Goal: Transaction & Acquisition: Purchase product/service

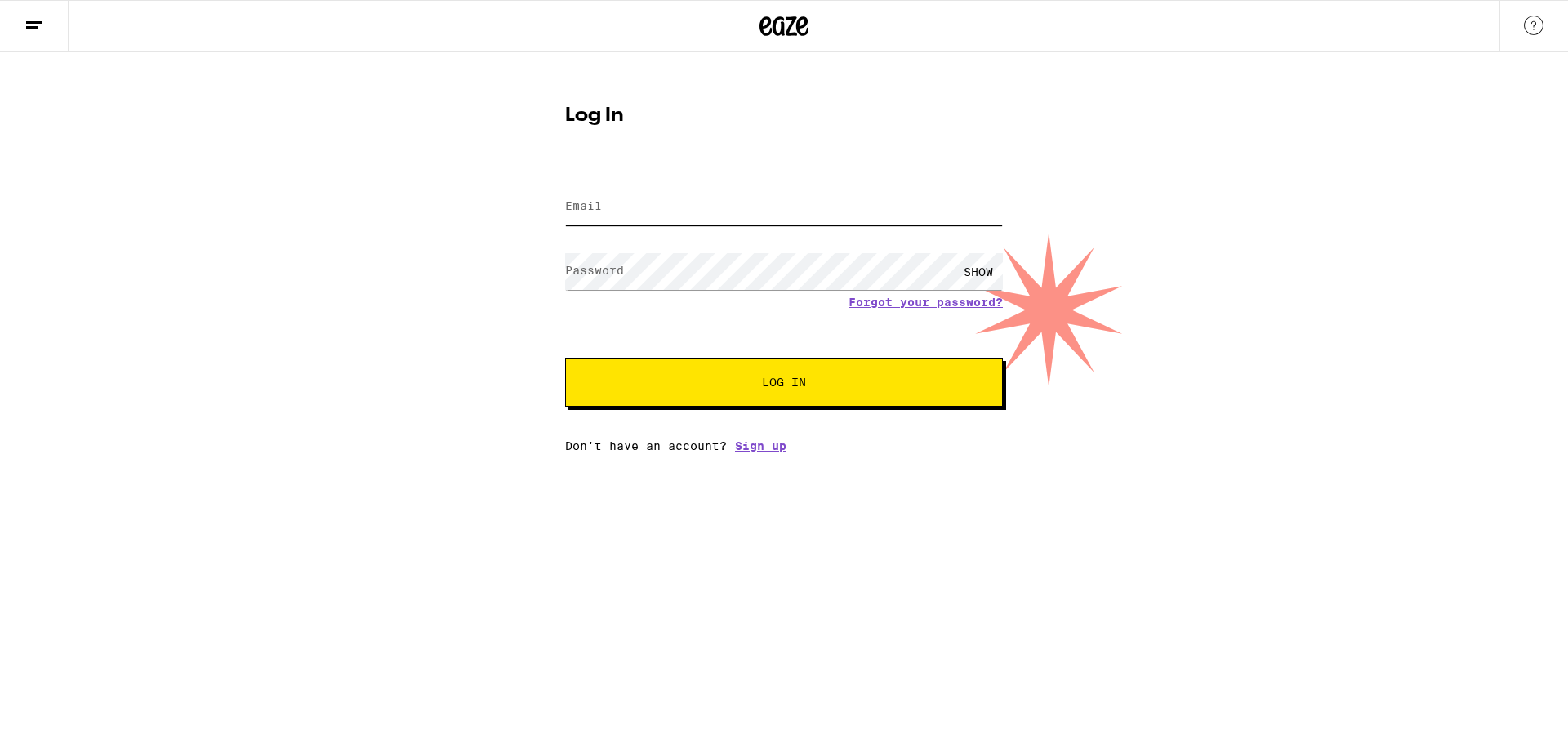
click at [671, 204] on input "Email" at bounding box center [784, 207] width 438 height 37
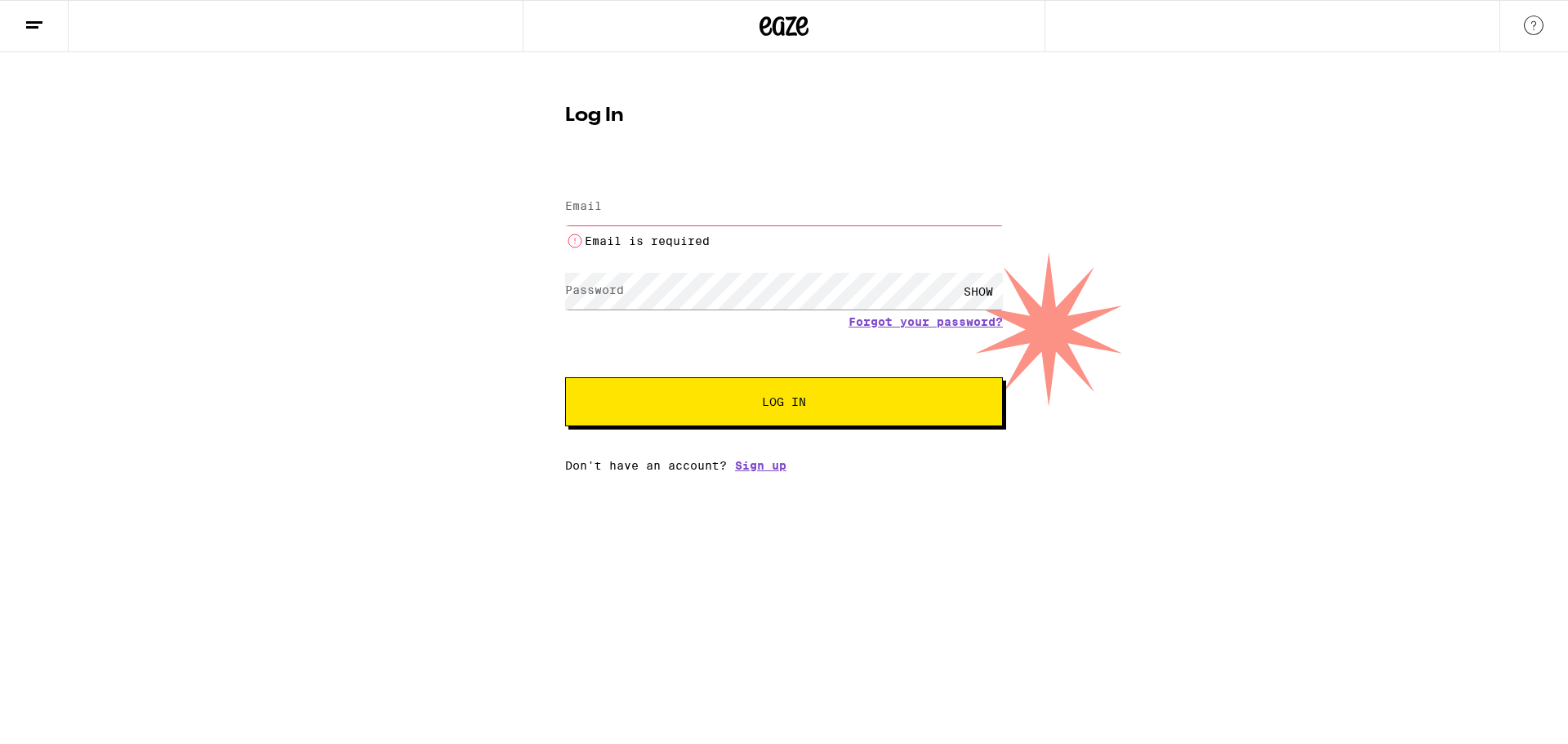
type input "[EMAIL_ADDRESS][DOMAIN_NAME]"
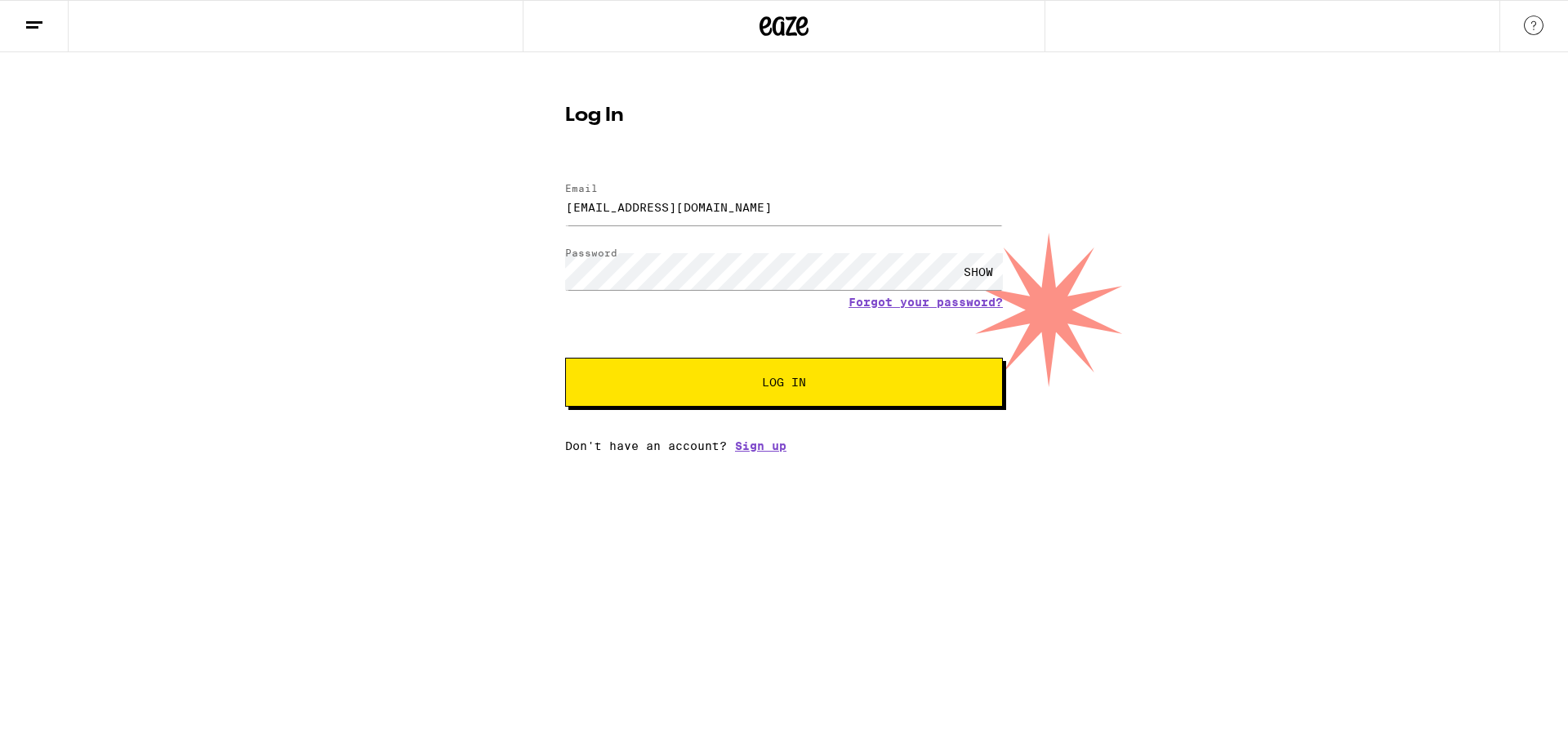
click at [873, 386] on span "Log In" at bounding box center [784, 382] width 305 height 11
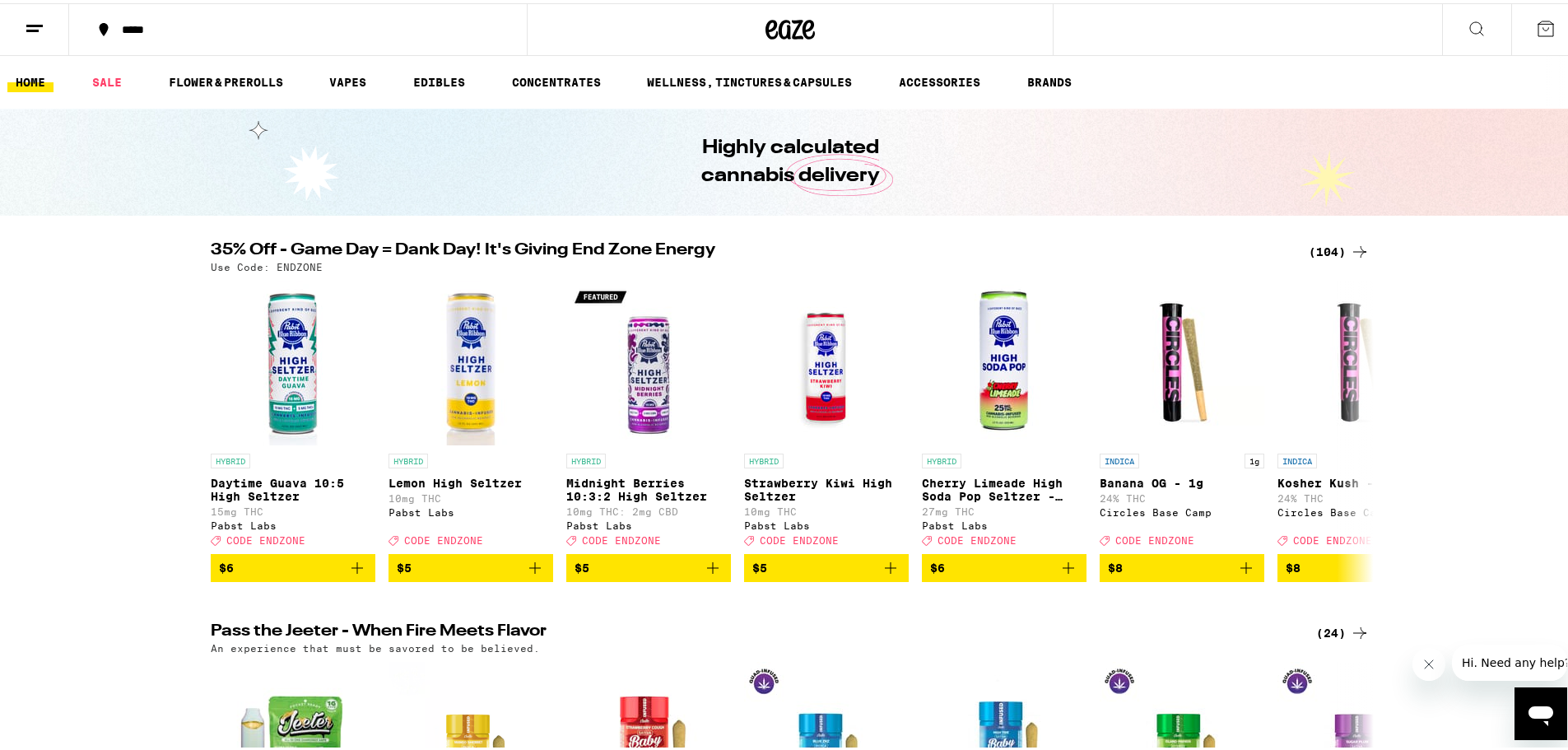
click at [147, 27] on div "*****" at bounding box center [306, 26] width 385 height 12
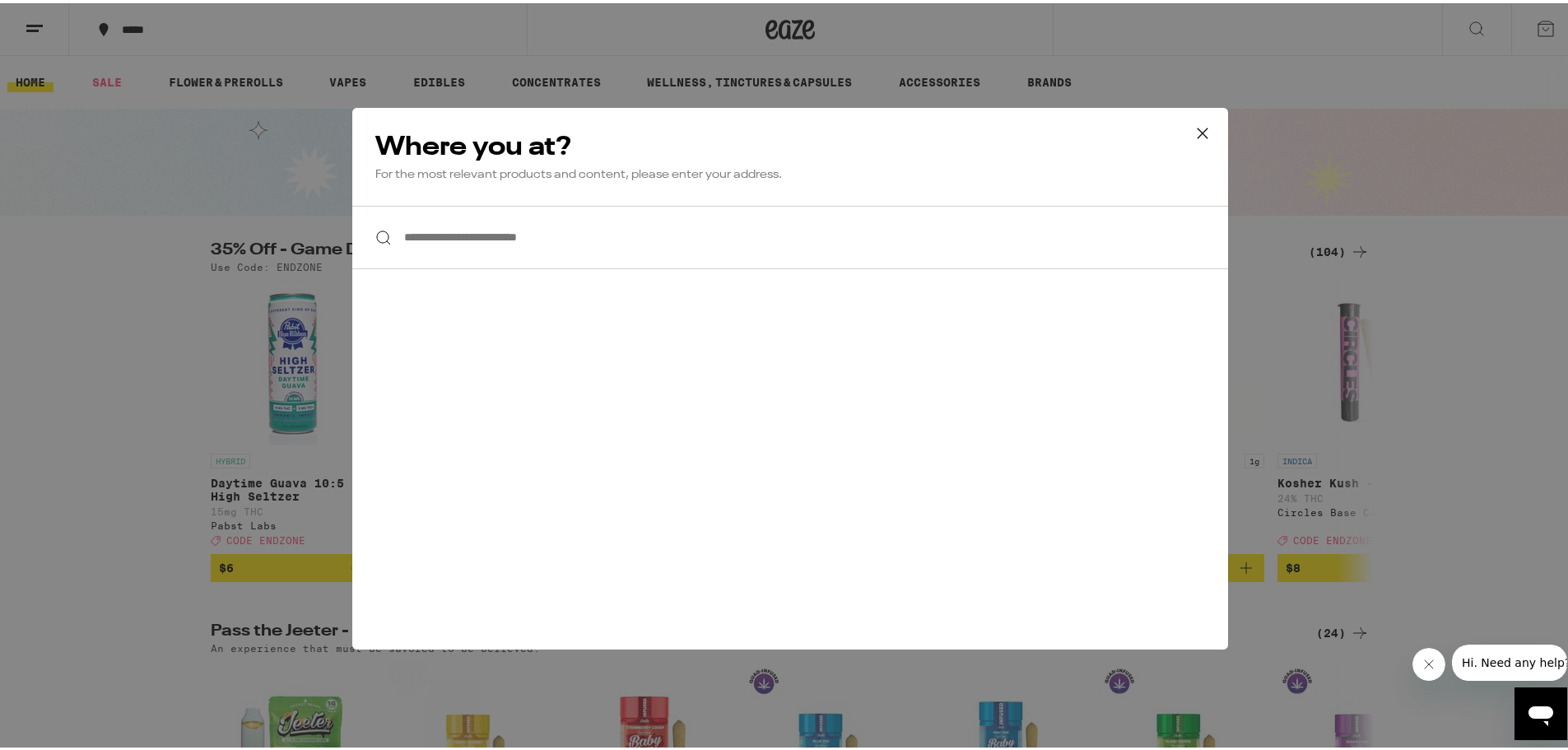
click at [479, 239] on input "**********" at bounding box center [790, 234] width 876 height 63
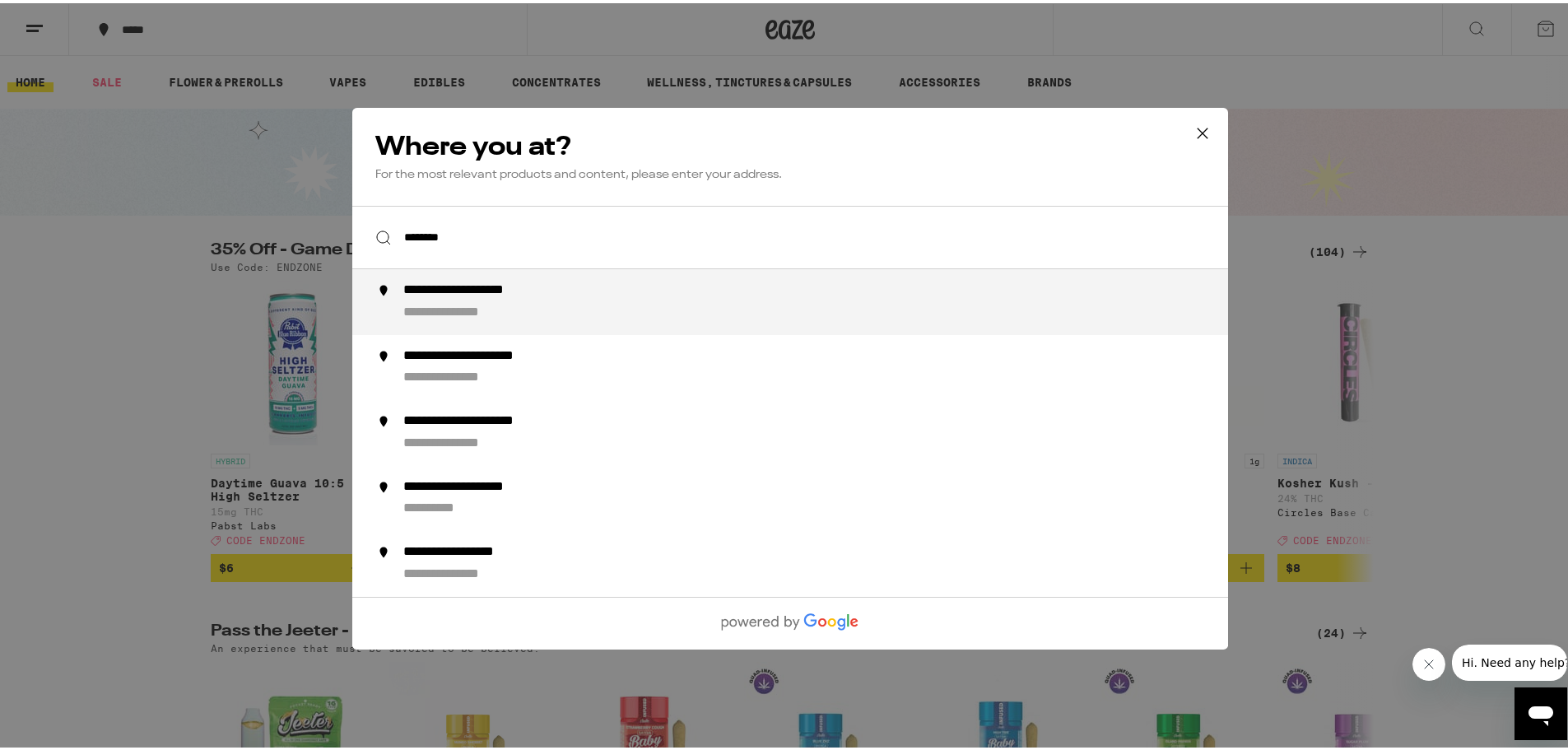
click at [630, 310] on div "**********" at bounding box center [823, 298] width 839 height 40
type input "**********"
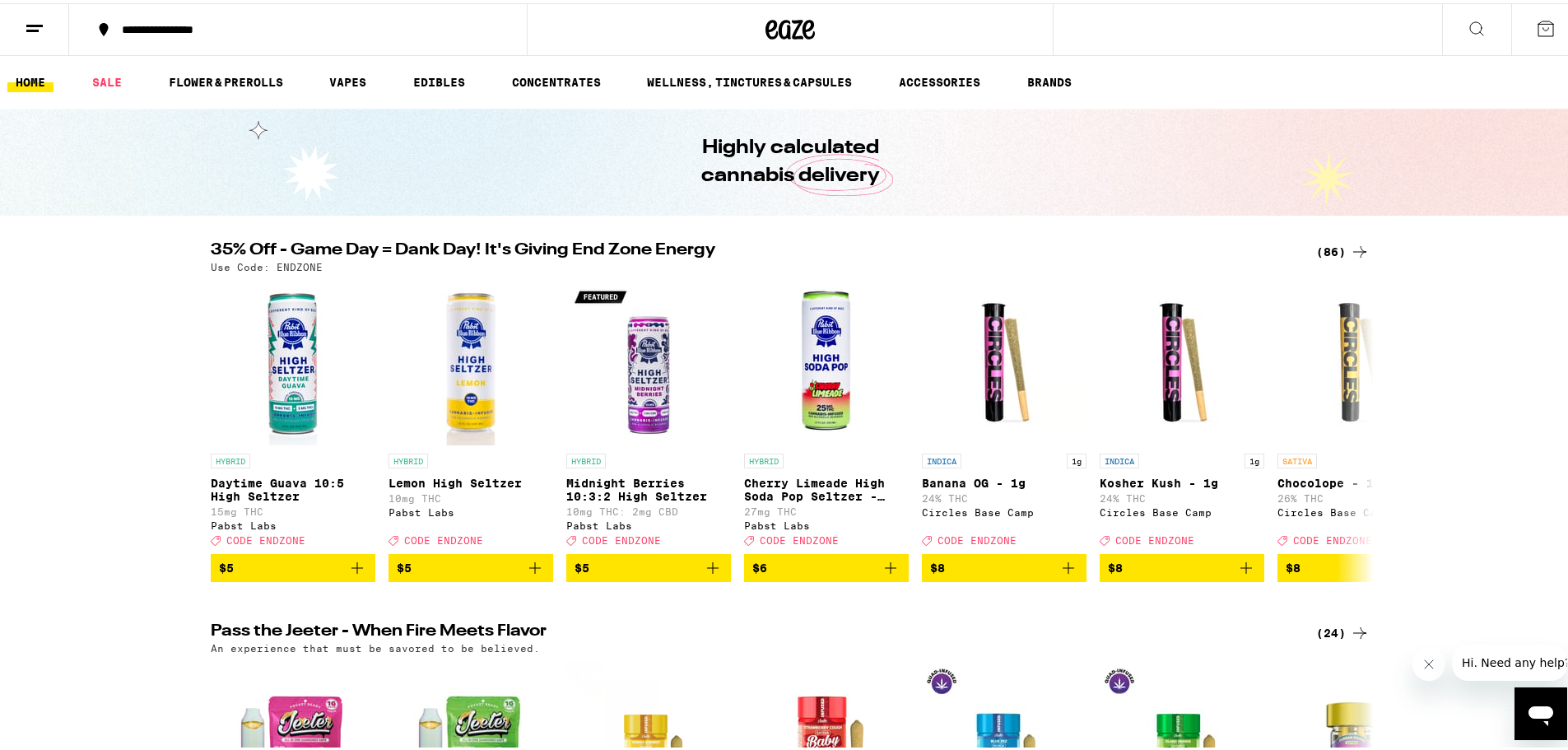
click at [1341, 253] on div "(86)" at bounding box center [1343, 249] width 54 height 20
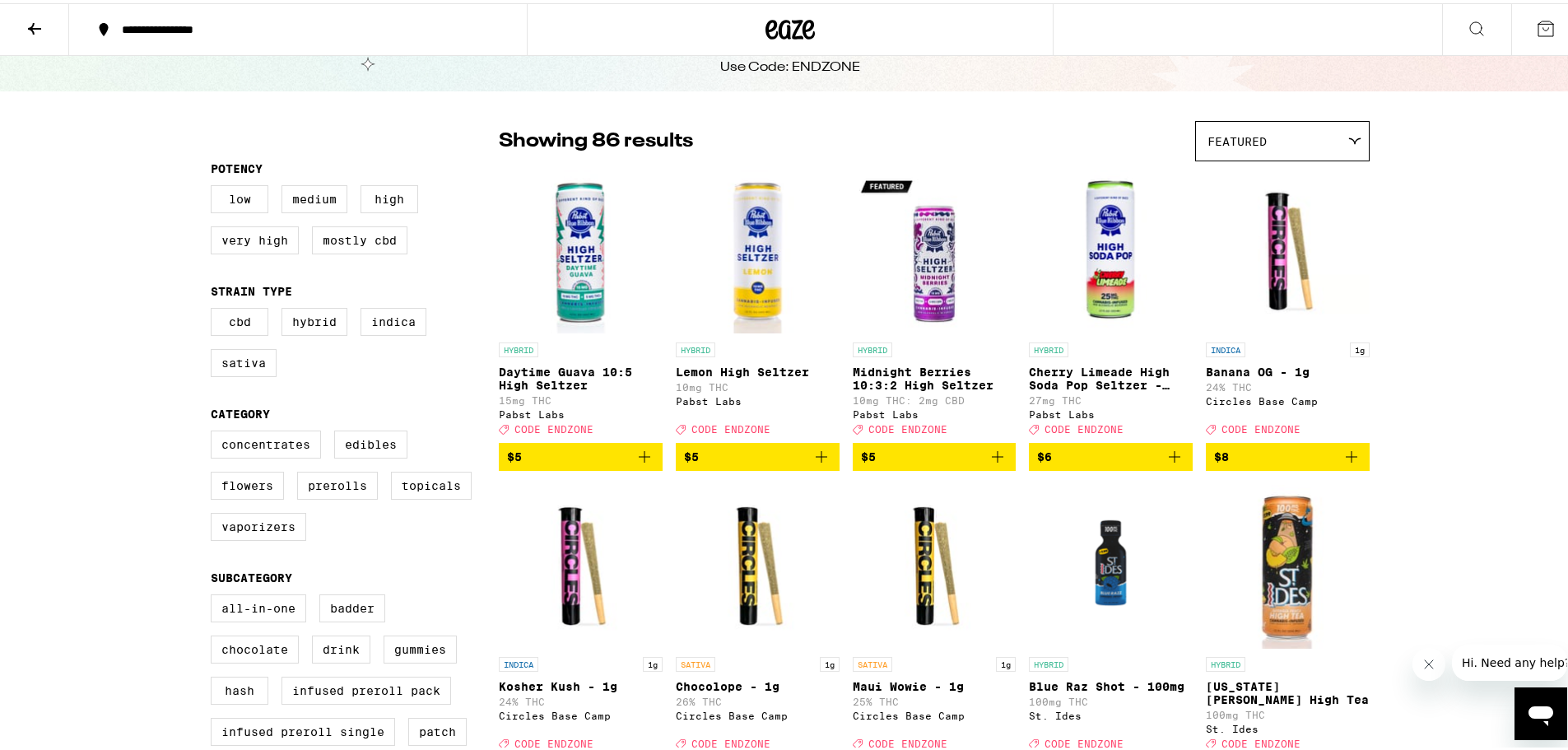
scroll to position [165, 0]
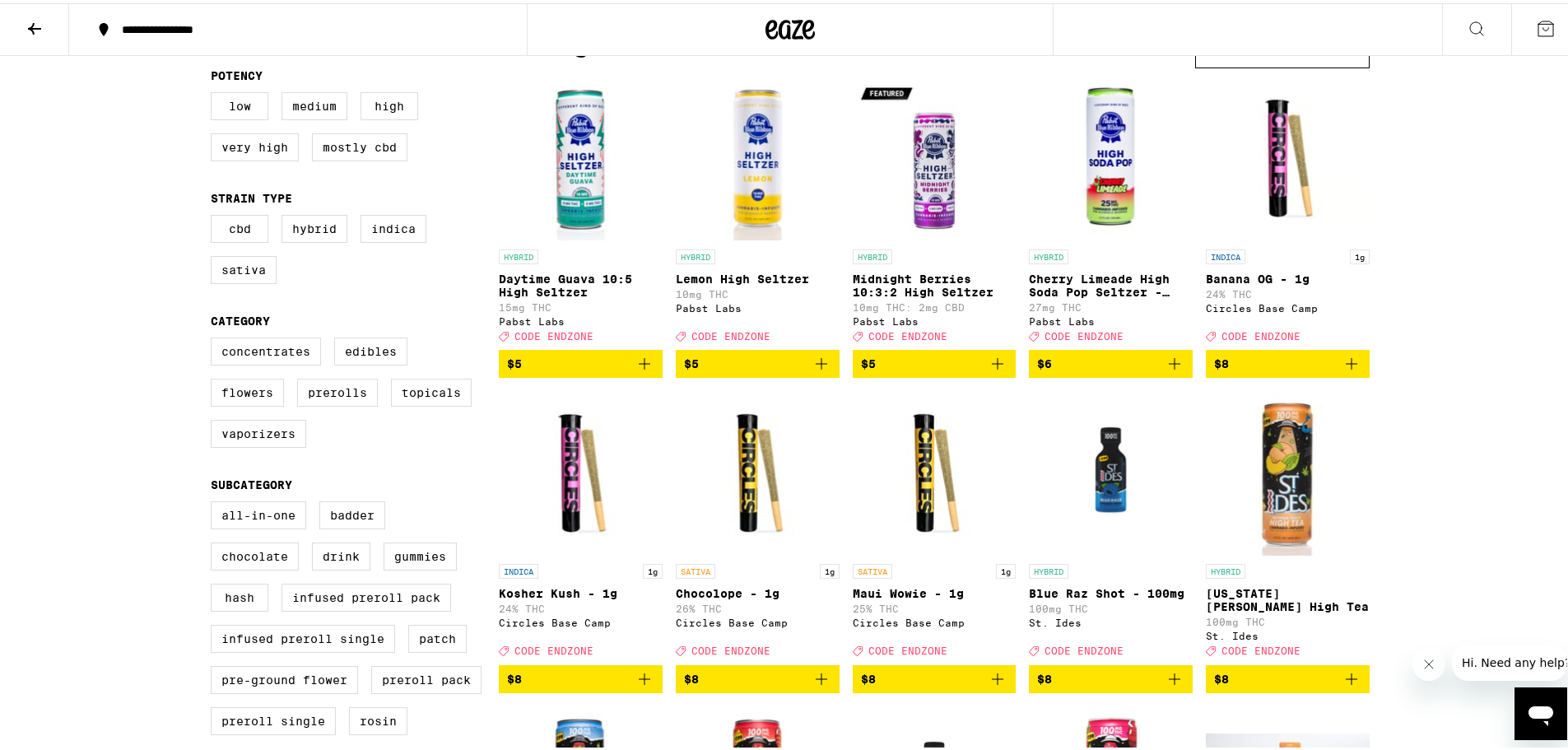
click at [992, 682] on icon "Add to bag" at bounding box center [998, 676] width 12 height 12
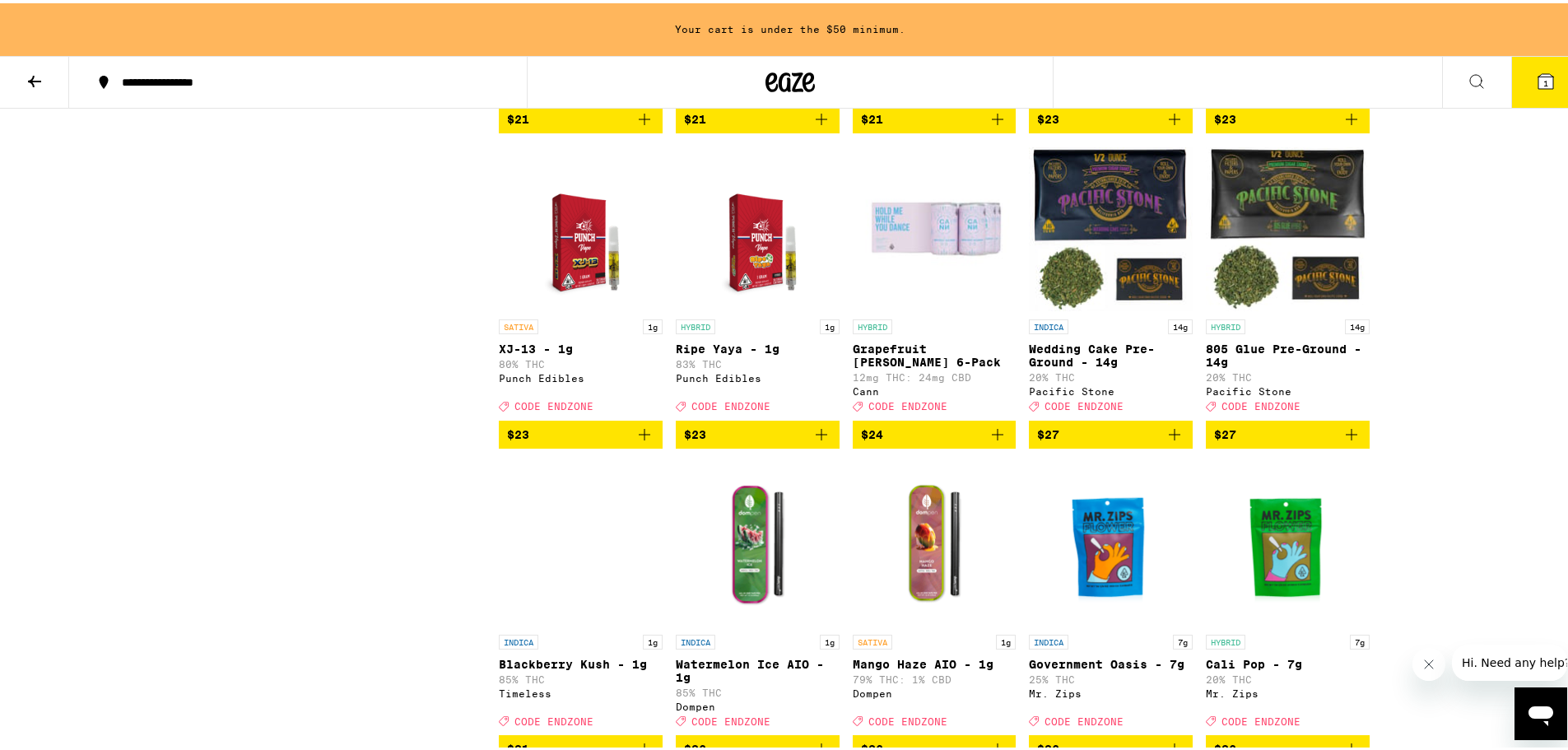
scroll to position [3209, 0]
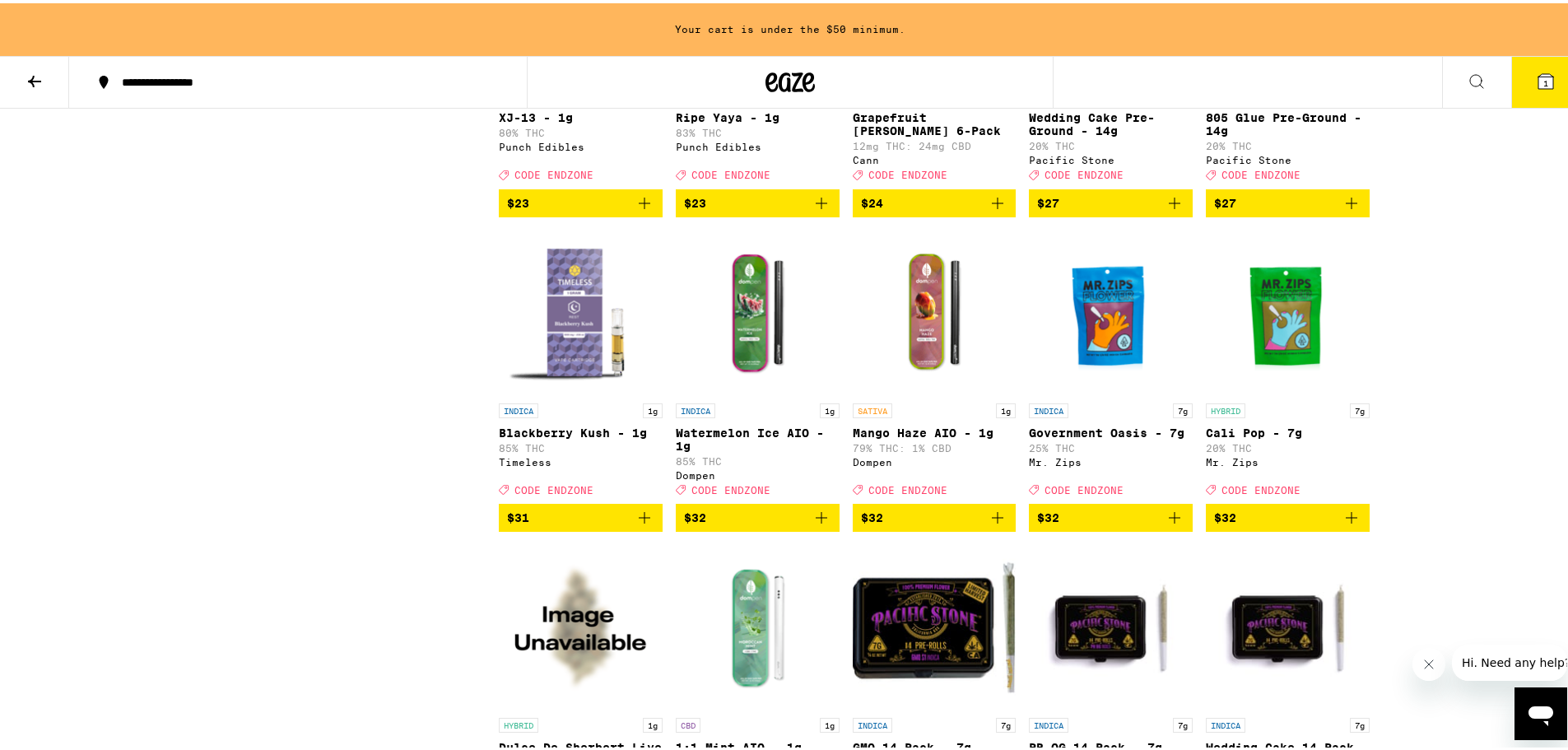
click at [813, 524] on icon "Add to bag" at bounding box center [821, 514] width 20 height 20
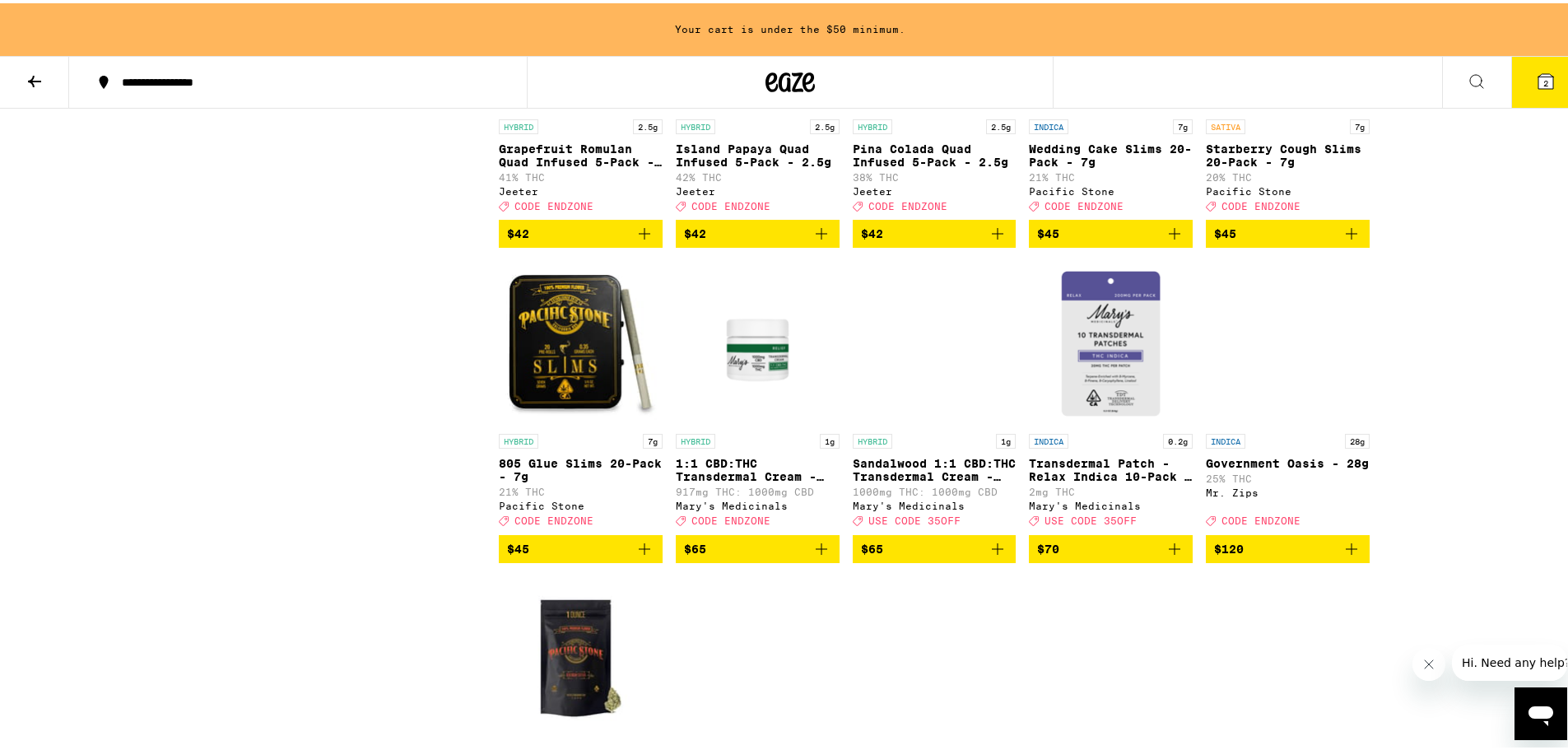
scroll to position [5102, 0]
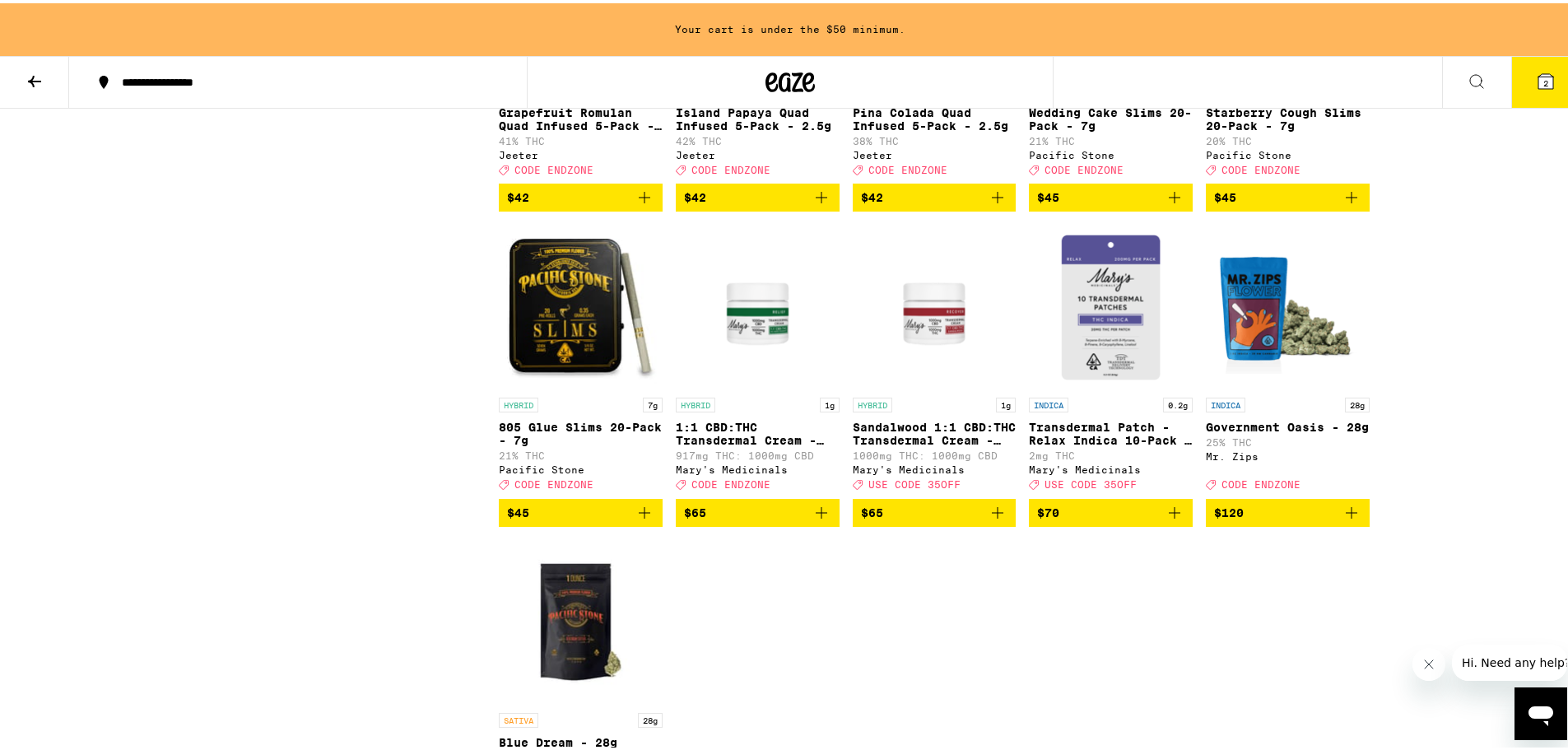
click at [1345, 200] on icon "Add to bag" at bounding box center [1351, 195] width 12 height 12
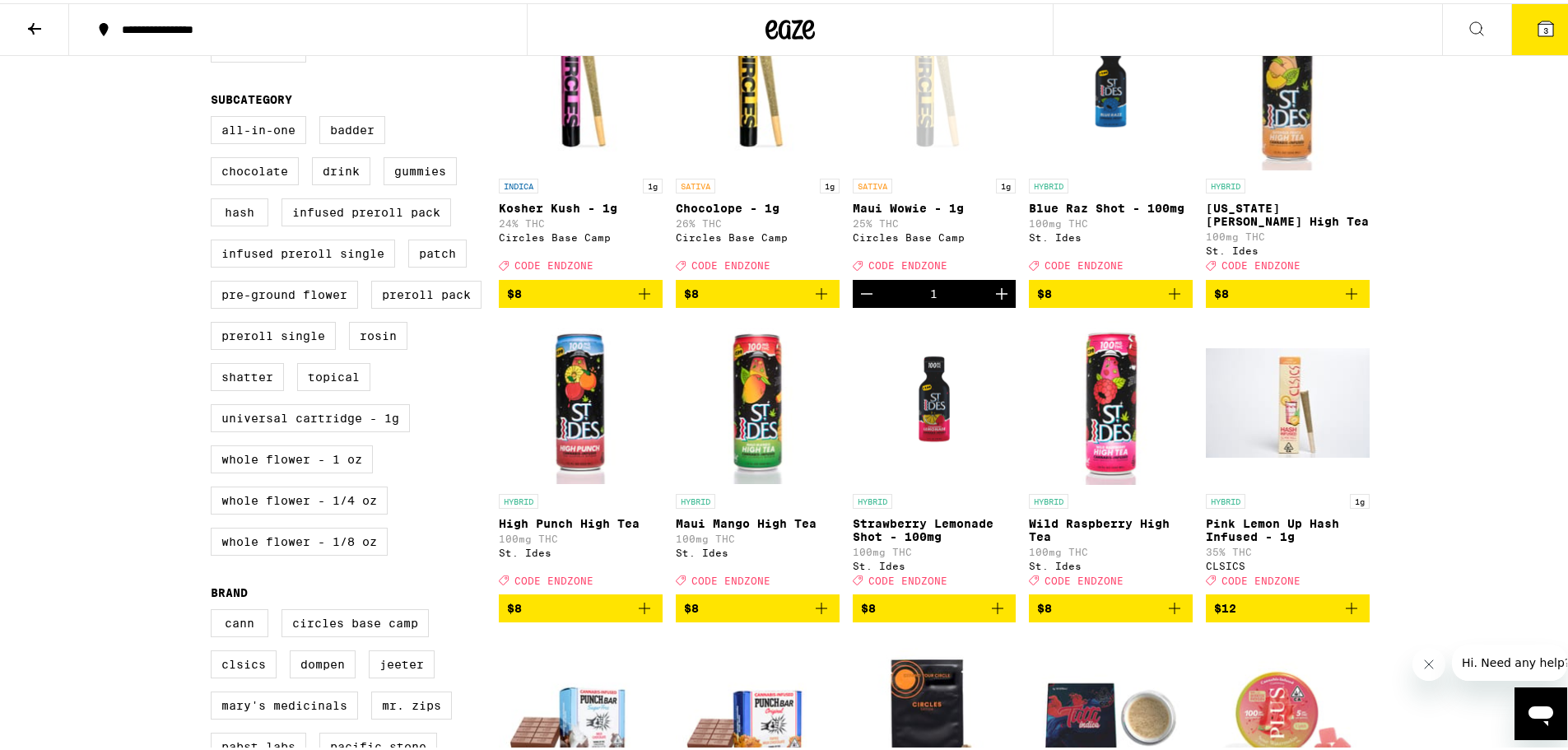
scroll to position [0, 0]
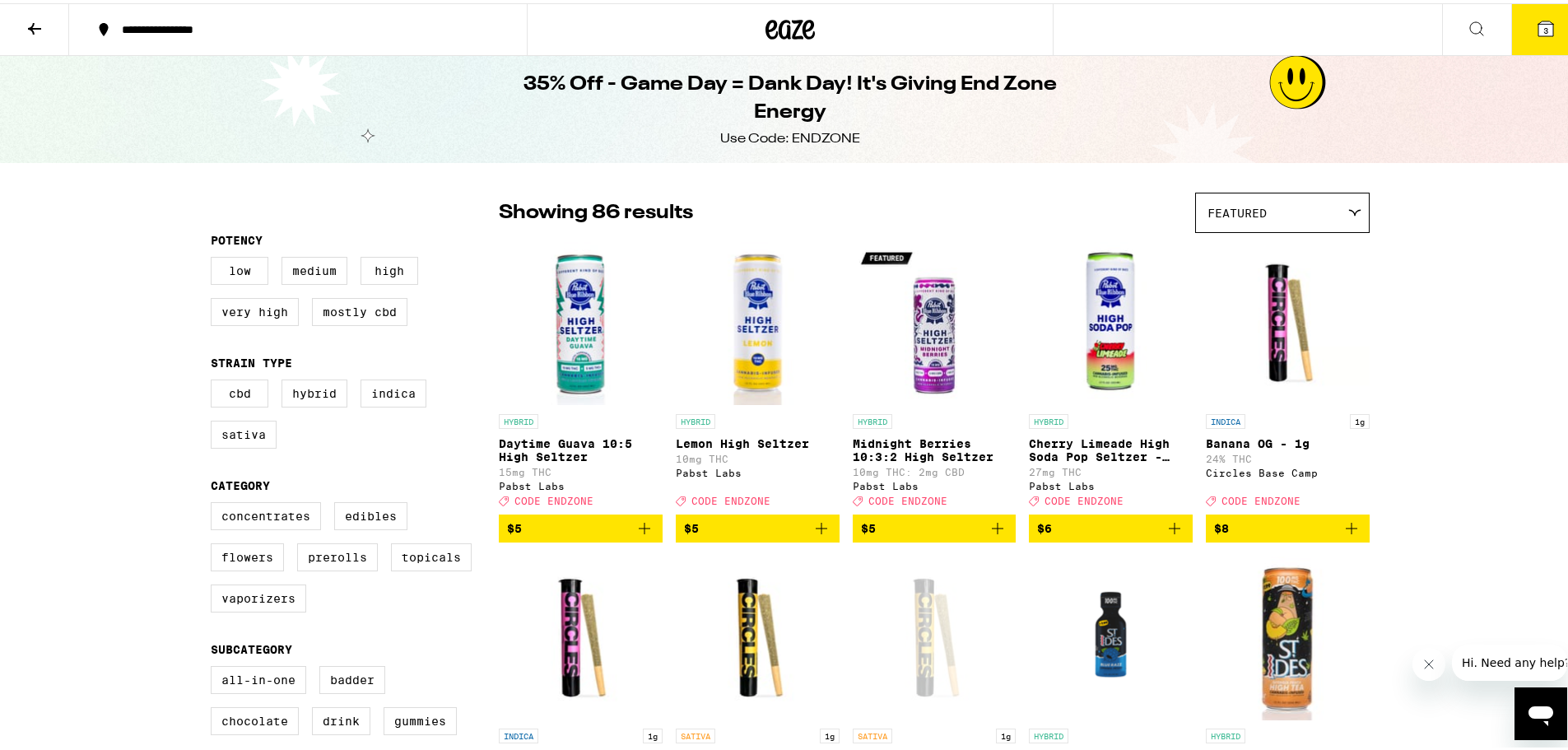
click at [41, 16] on icon at bounding box center [35, 26] width 20 height 20
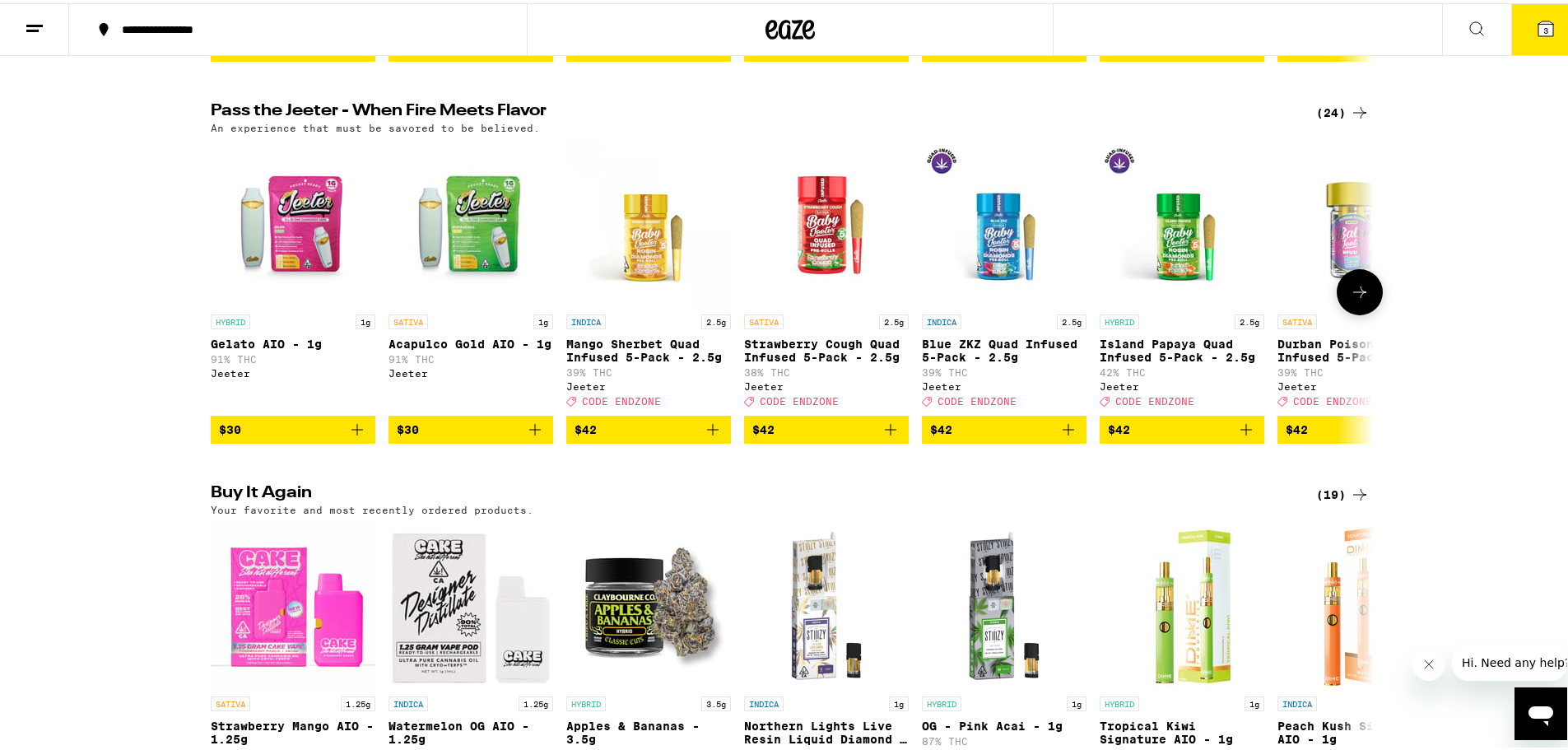
scroll to position [494, 0]
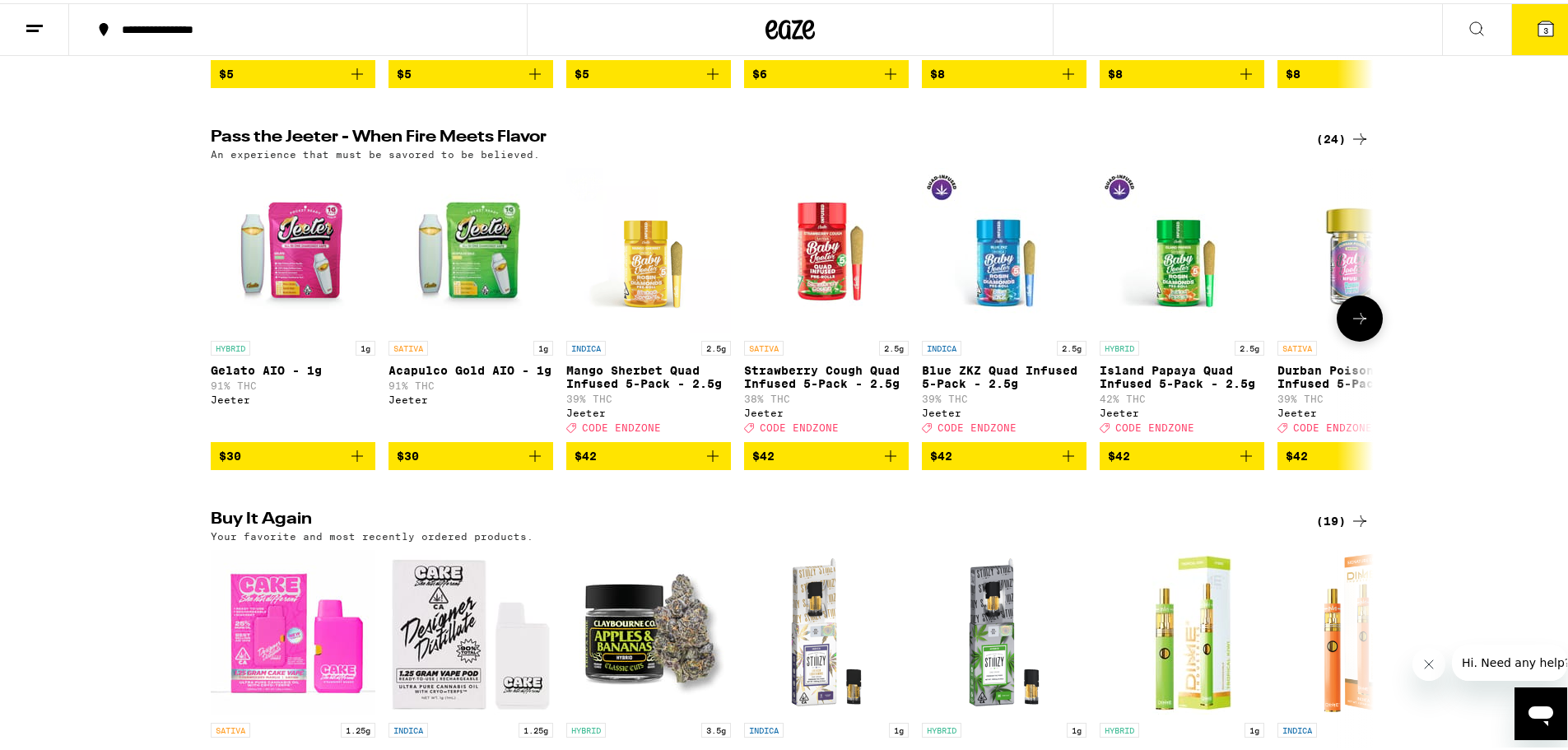
click at [1360, 325] on icon at bounding box center [1359, 315] width 20 height 20
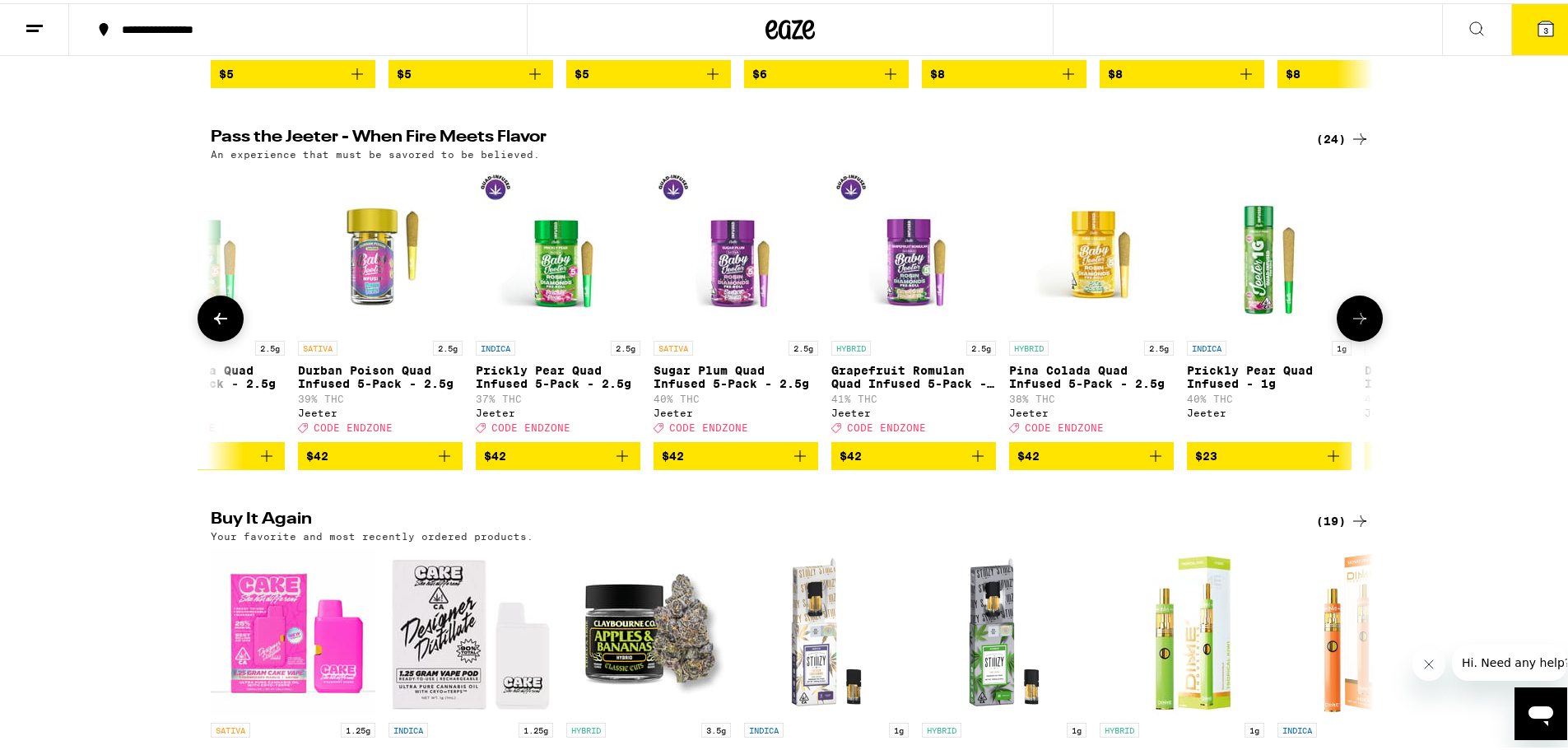
click at [1360, 325] on icon at bounding box center [1359, 315] width 20 height 20
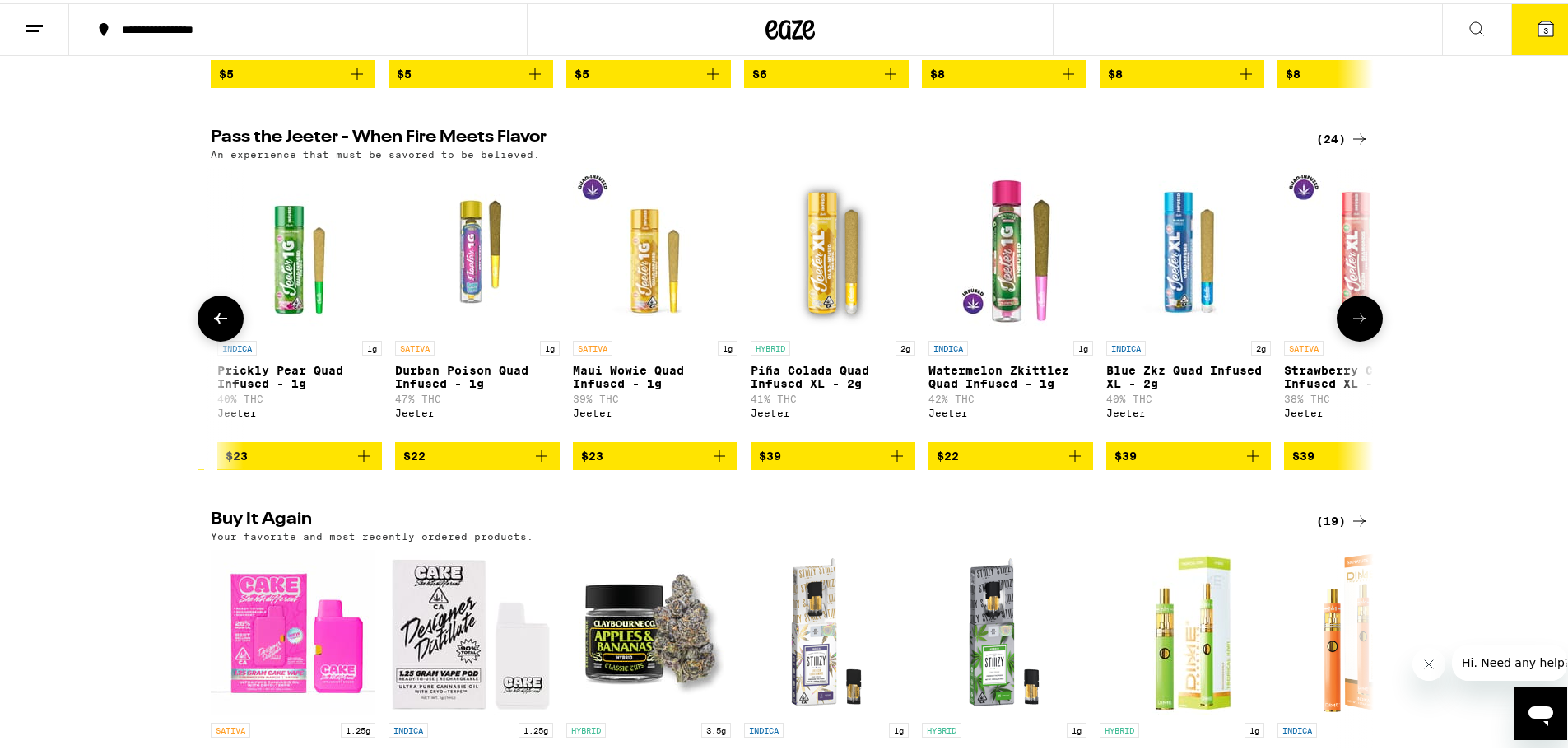
scroll to position [0, 1959]
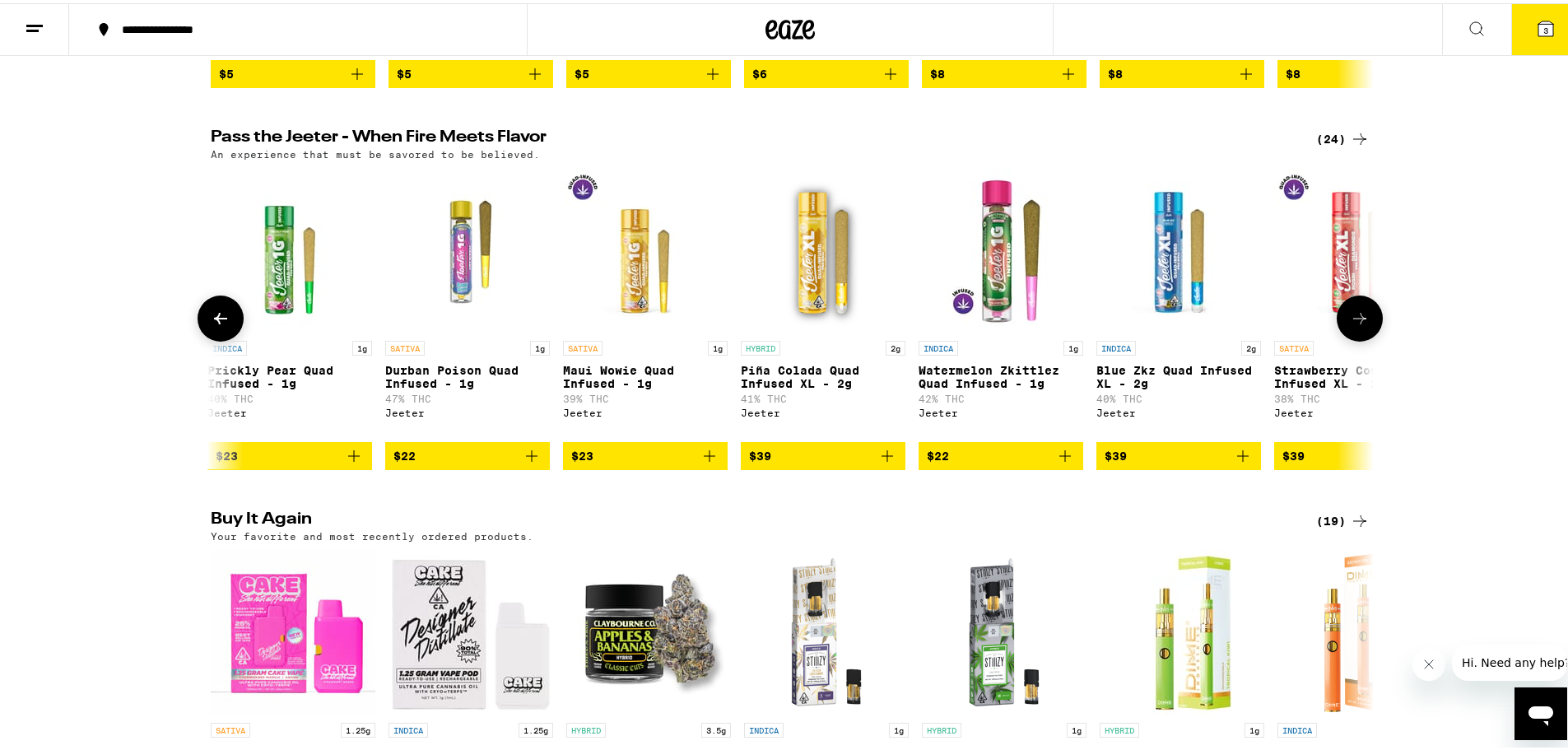
click at [1360, 325] on icon at bounding box center [1359, 315] width 20 height 20
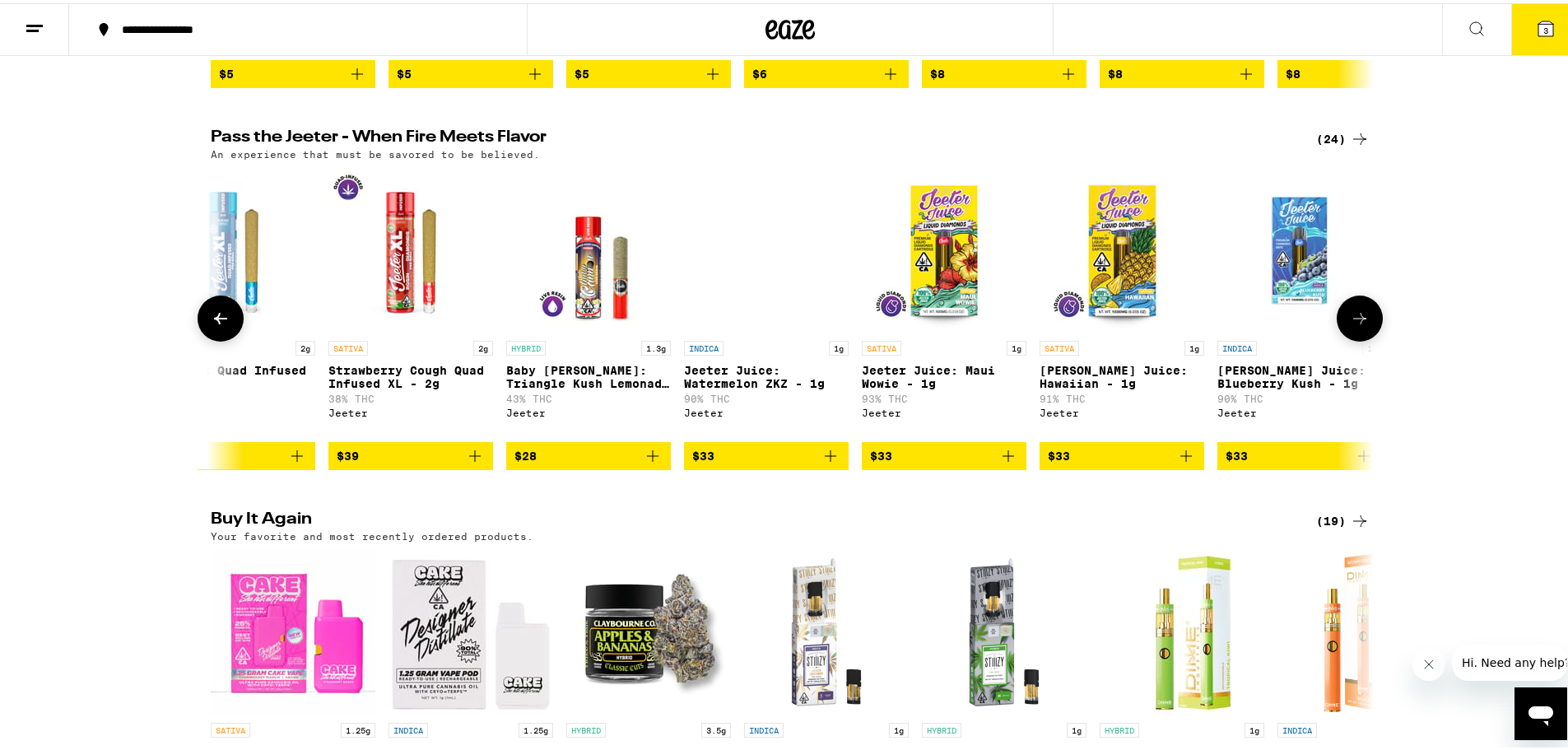
scroll to position [0, 2938]
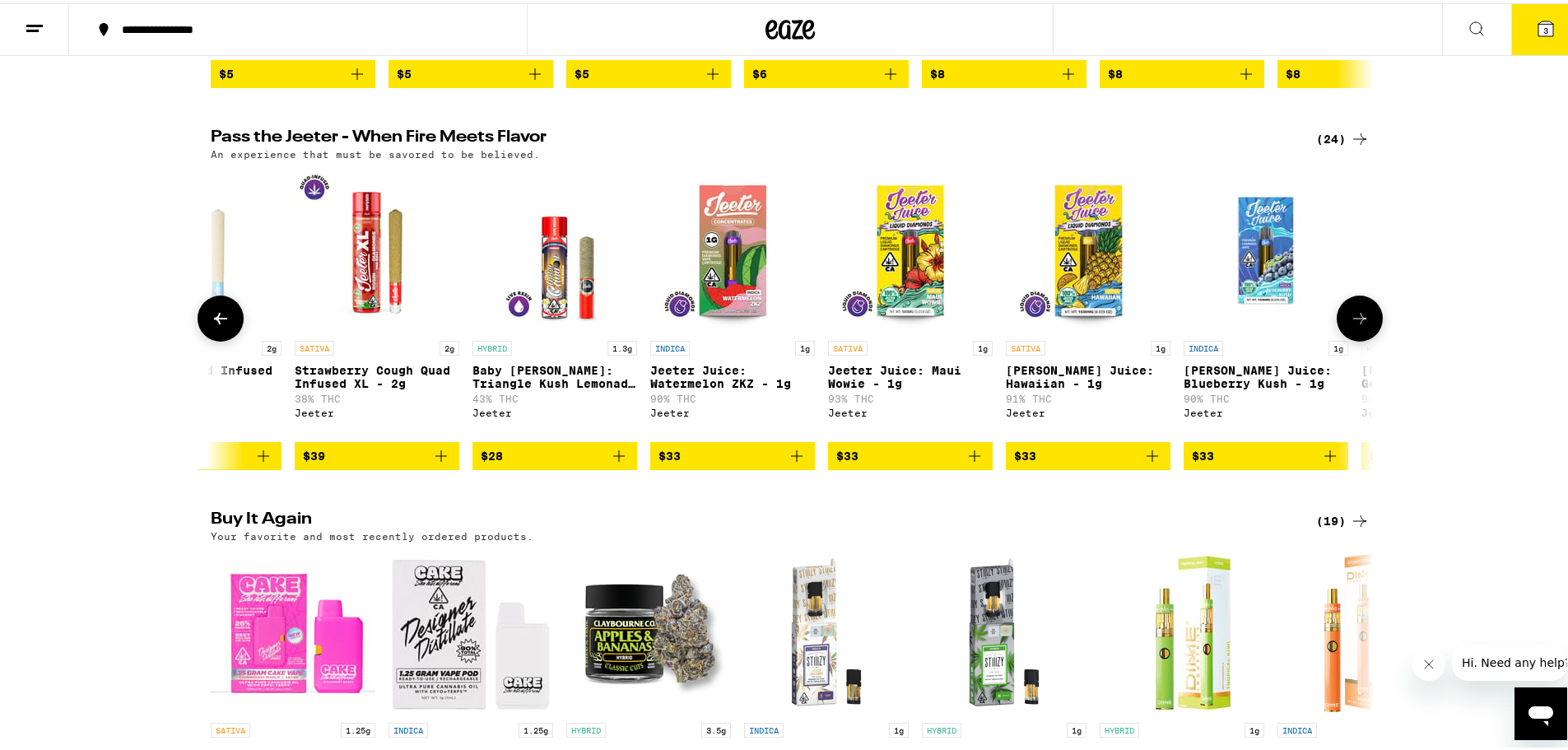
click at [1360, 325] on icon at bounding box center [1359, 315] width 20 height 20
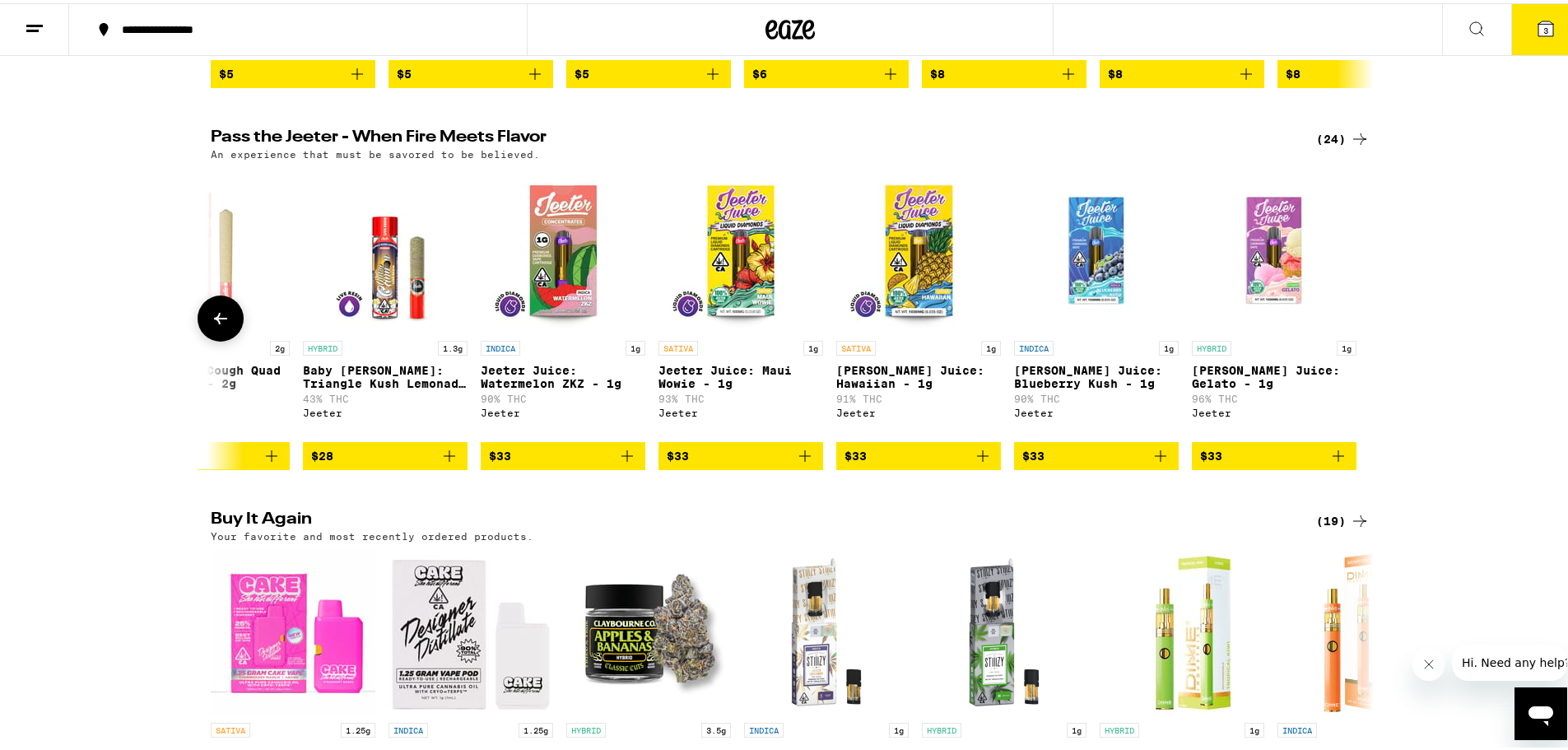
click at [231, 338] on button at bounding box center [221, 315] width 46 height 46
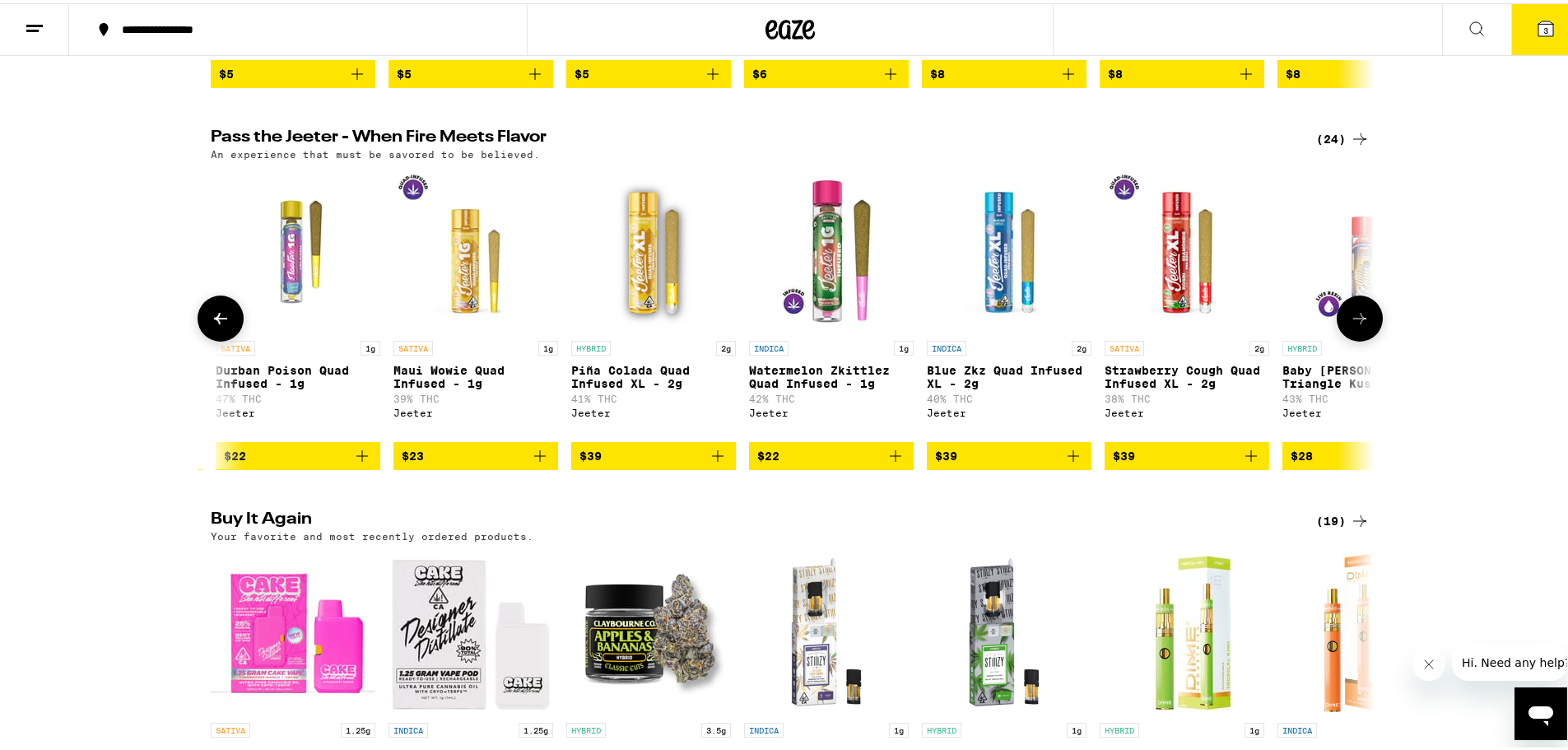
click at [229, 338] on button at bounding box center [221, 315] width 46 height 46
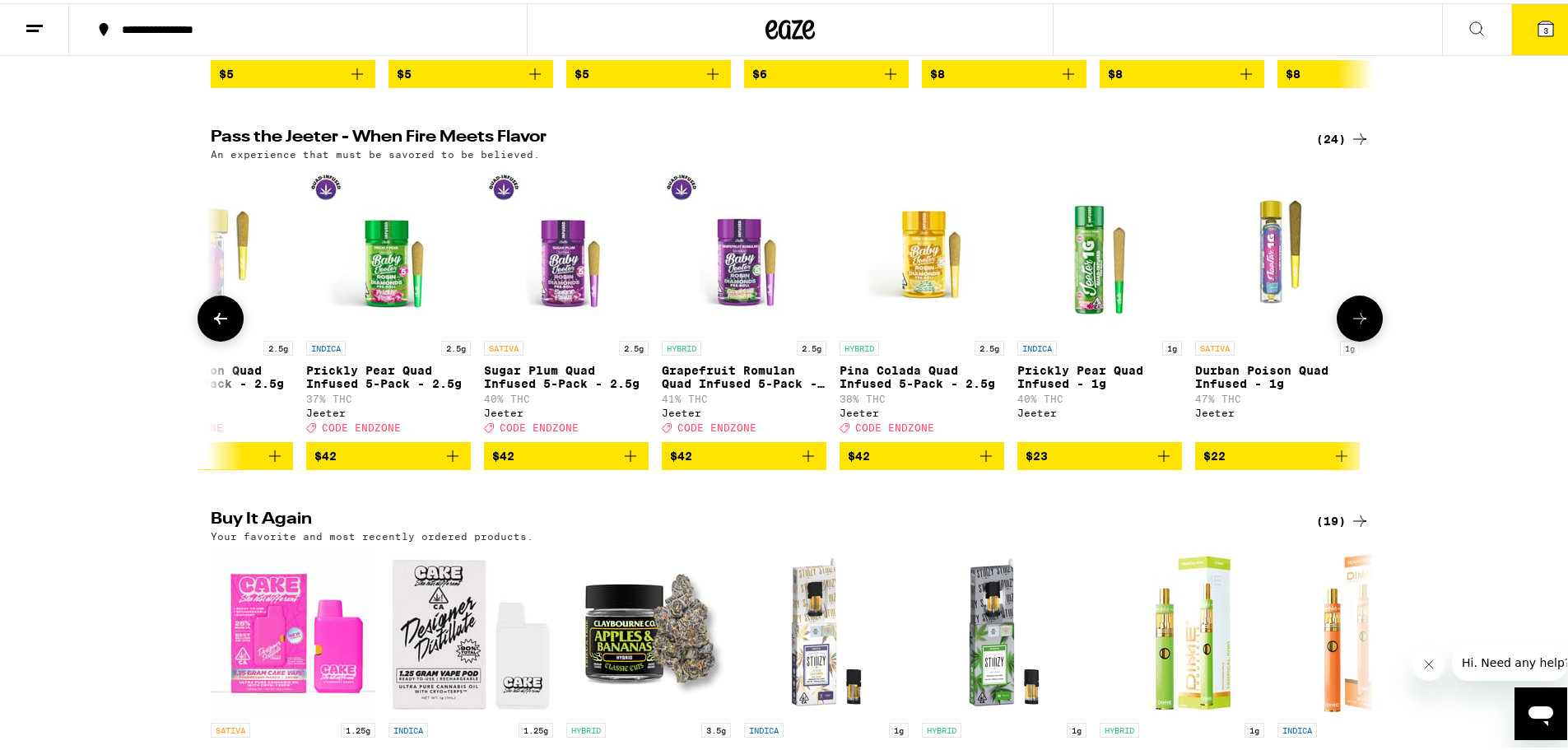
click at [229, 338] on button at bounding box center [221, 315] width 46 height 46
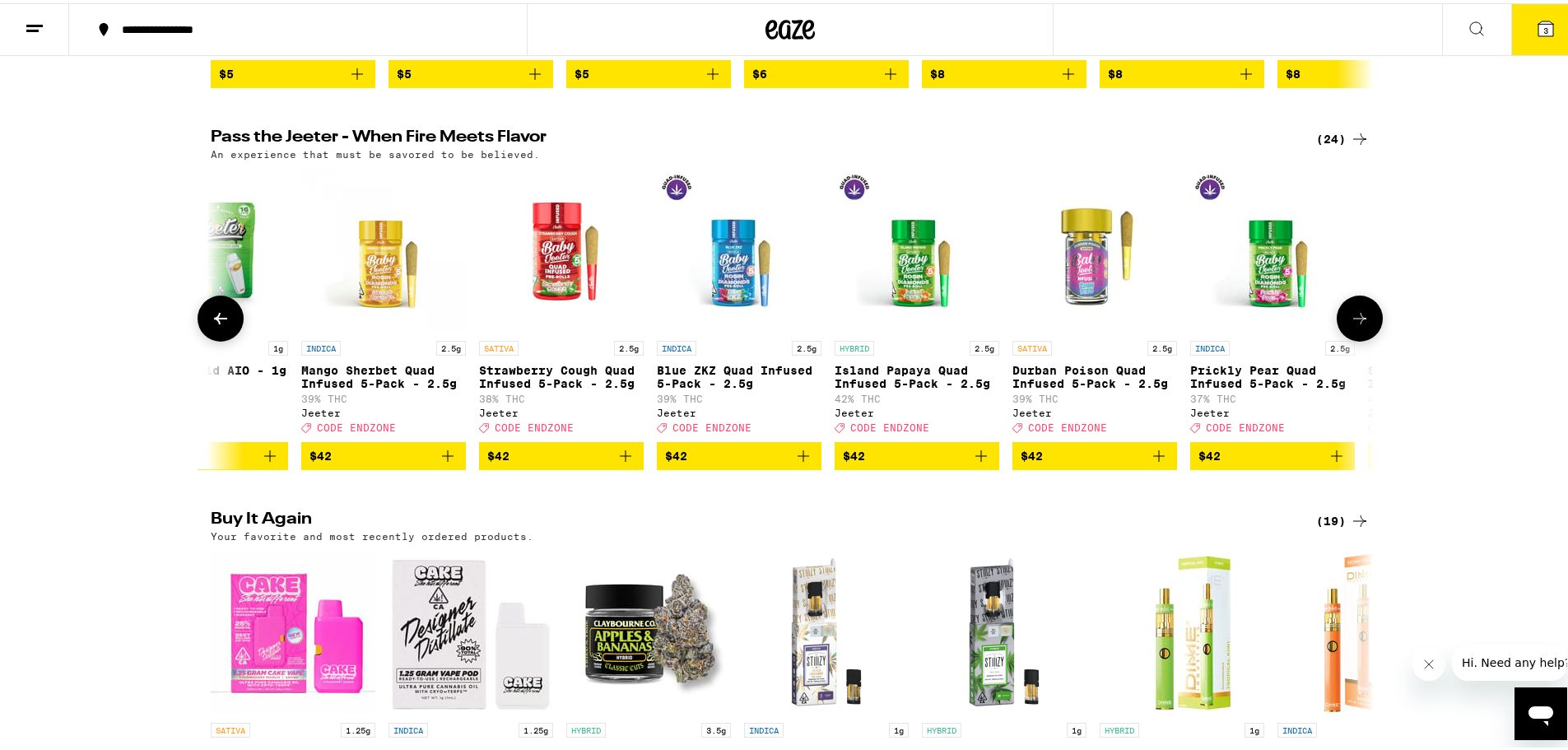
scroll to position [0, 170]
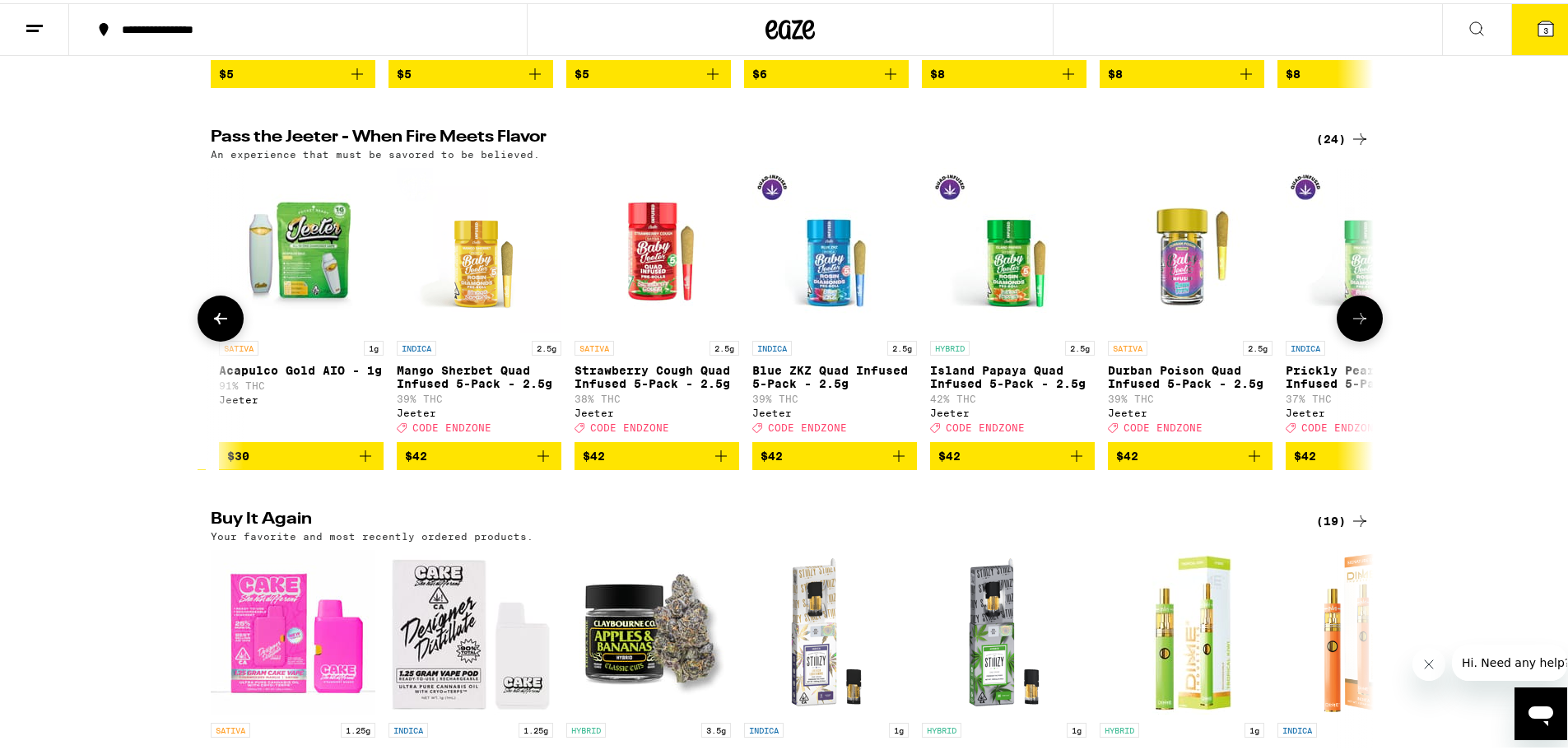
click at [229, 338] on button at bounding box center [221, 315] width 46 height 46
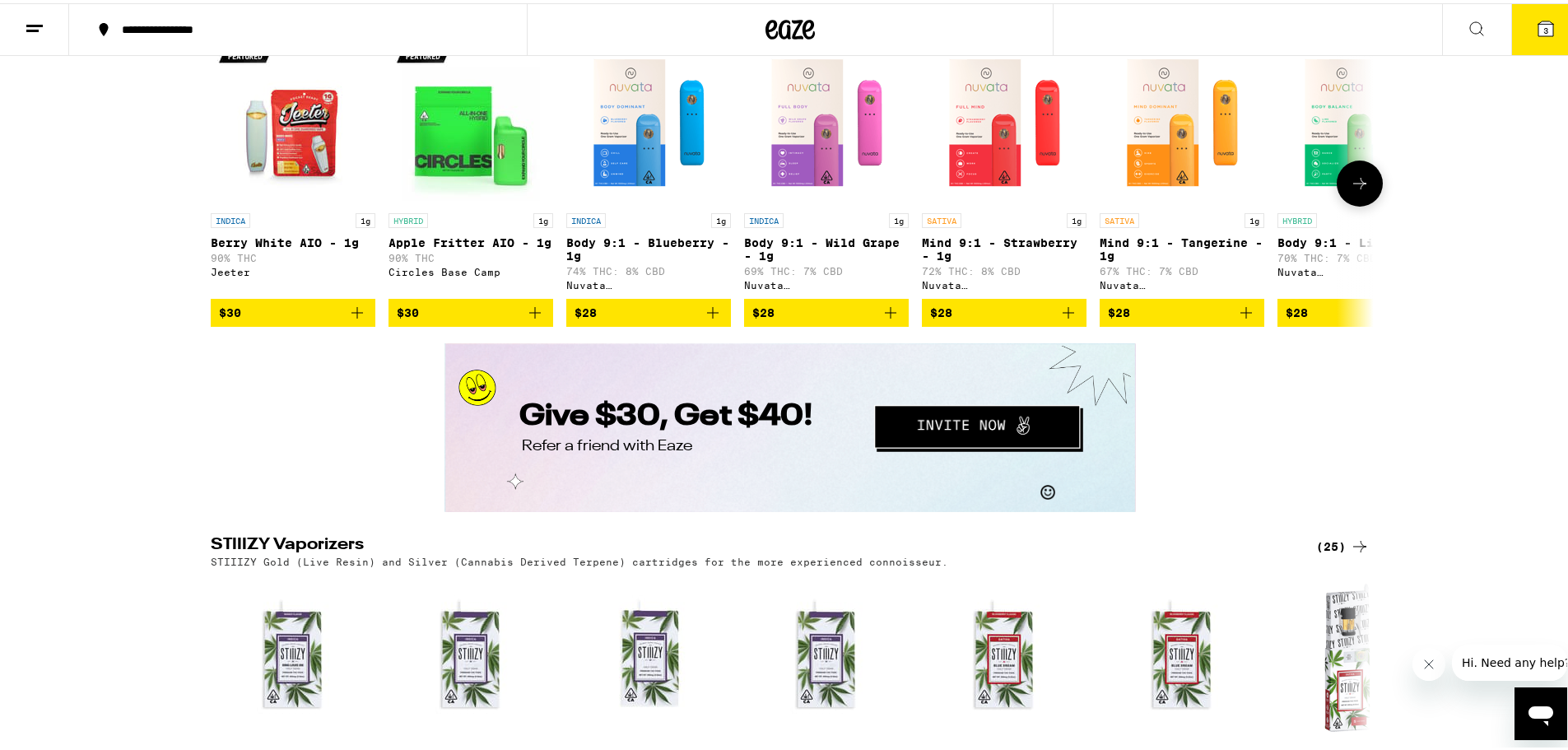
scroll to position [2386, 0]
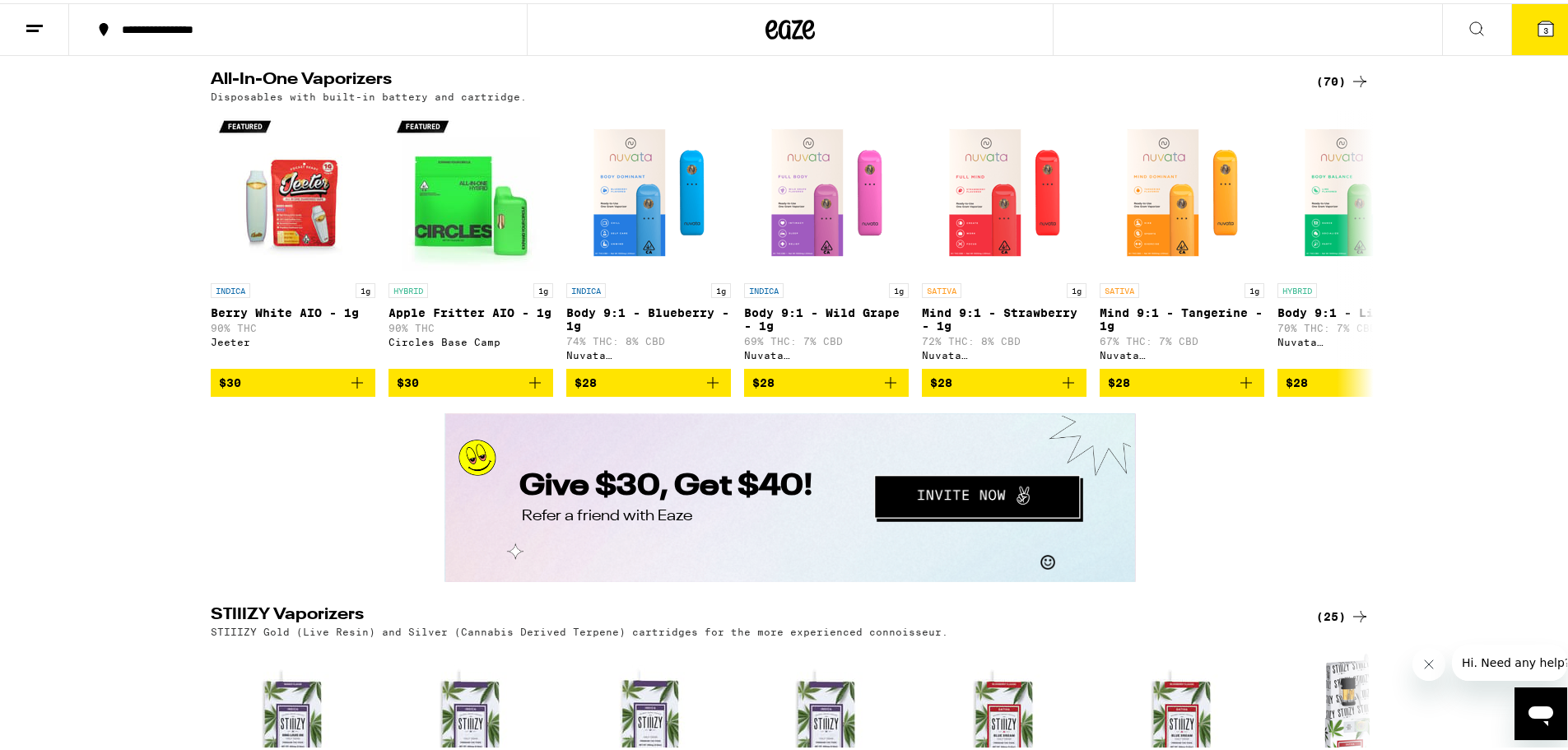
click at [1350, 88] on icon at bounding box center [1359, 78] width 20 height 20
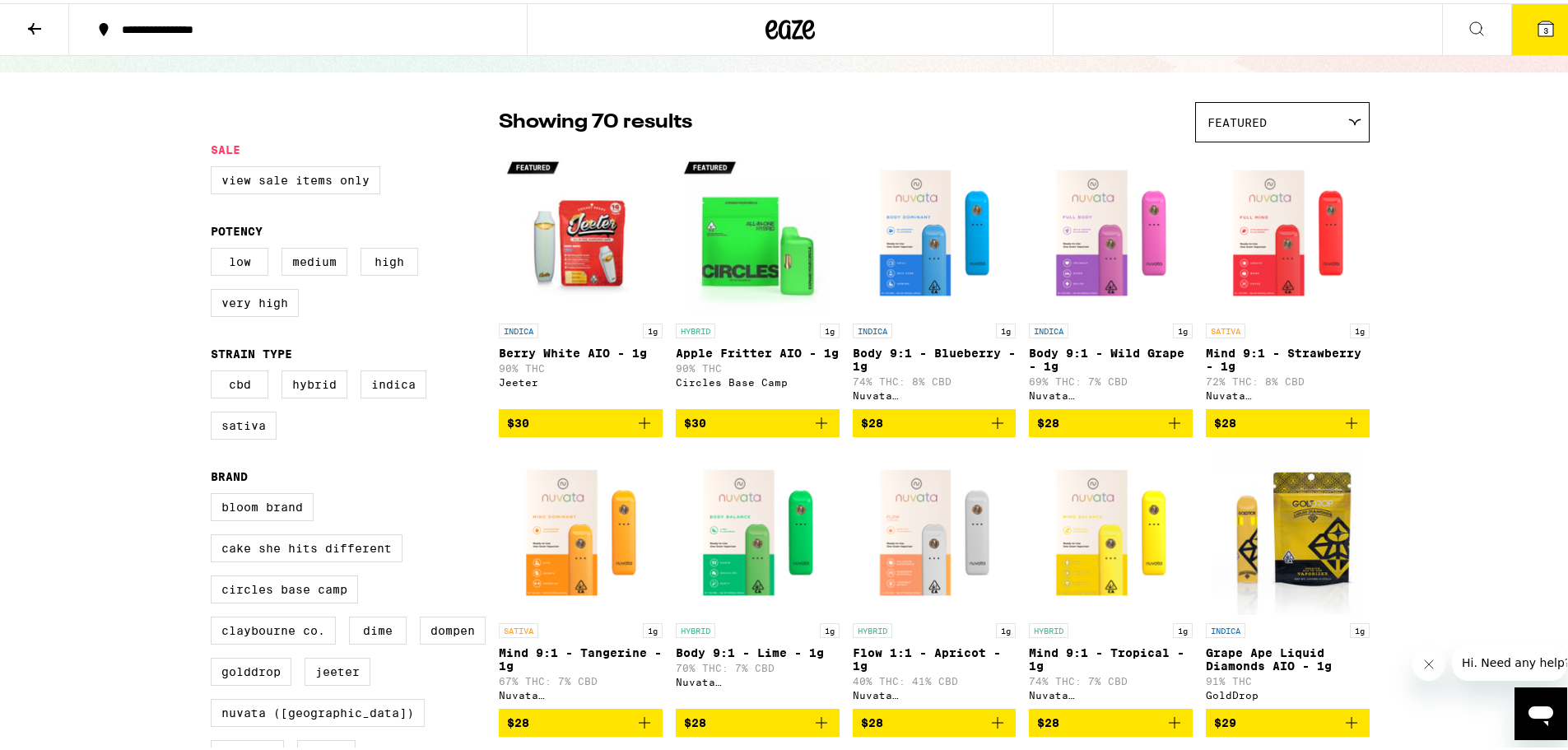
scroll to position [165, 0]
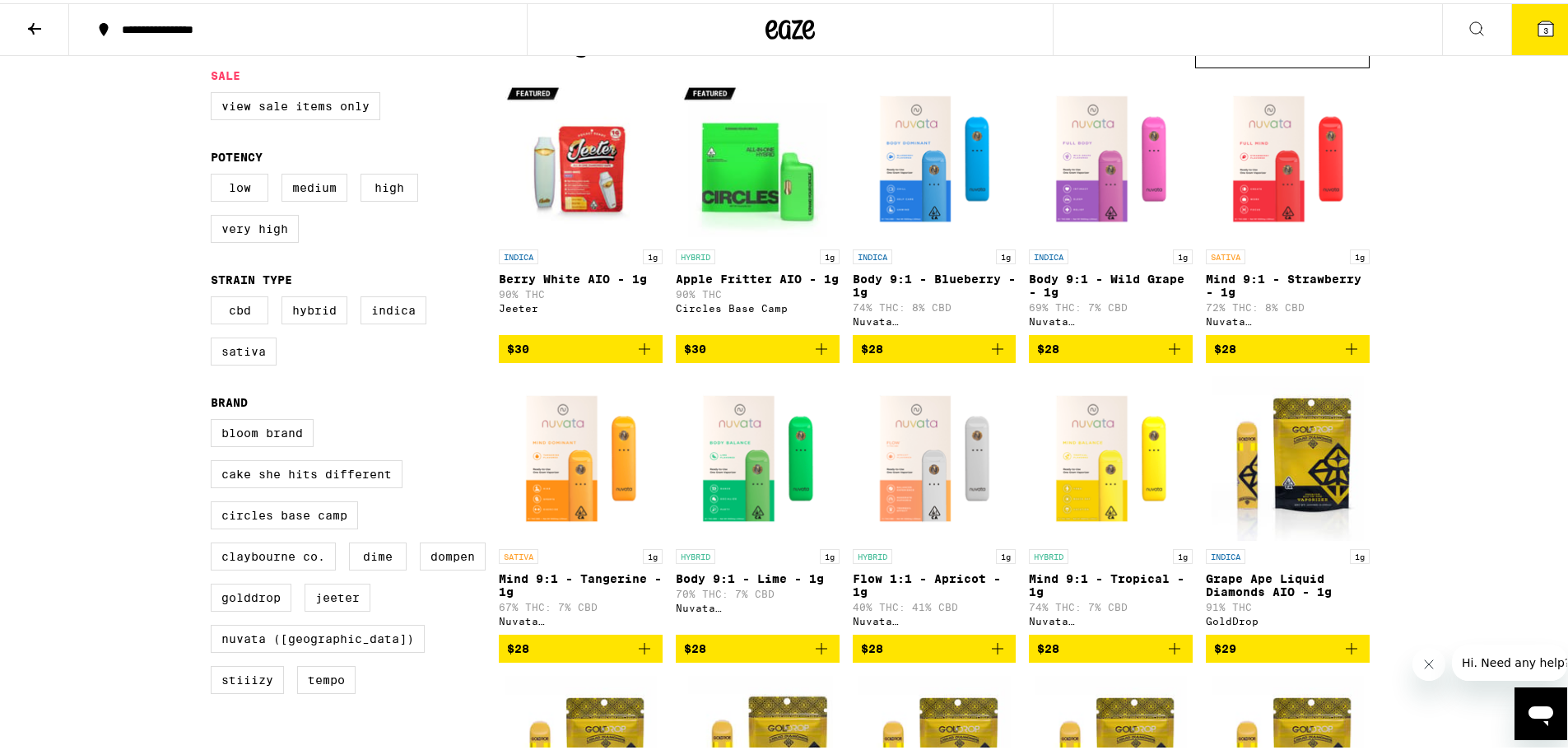
click at [1175, 355] on icon "Add to bag" at bounding box center [1175, 345] width 20 height 20
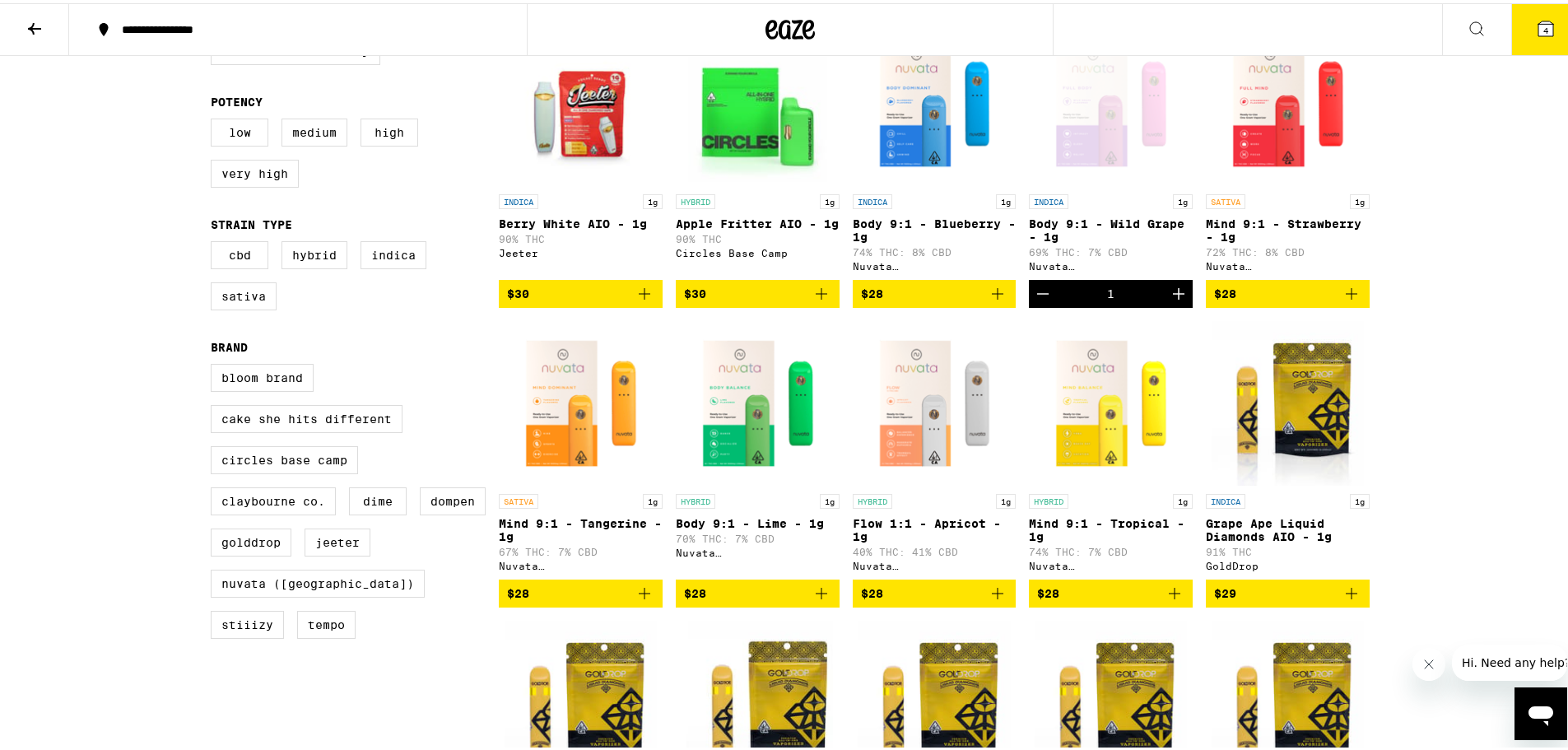
scroll to position [0, 0]
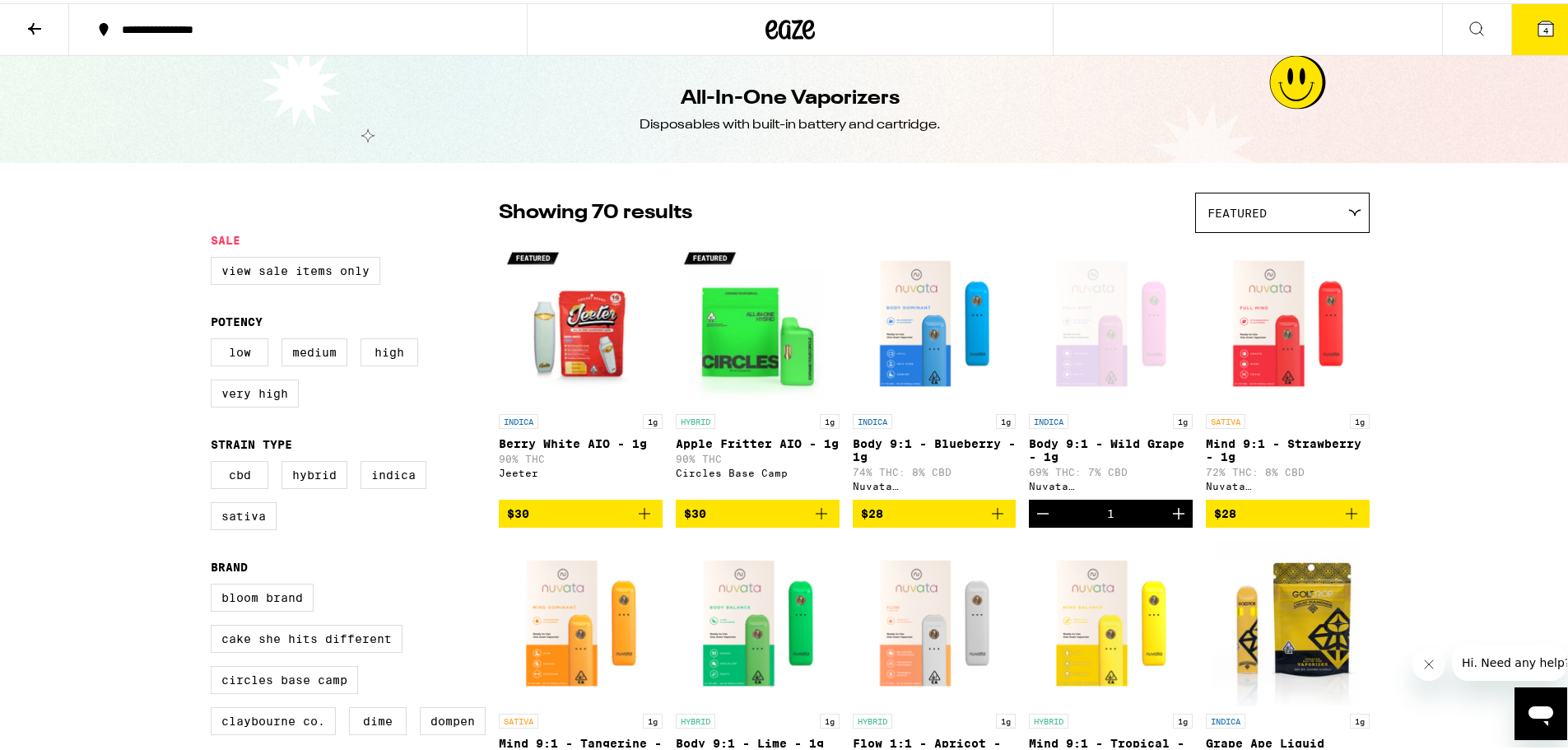
click at [1033, 520] on icon "Decrement" at bounding box center [1043, 510] width 20 height 20
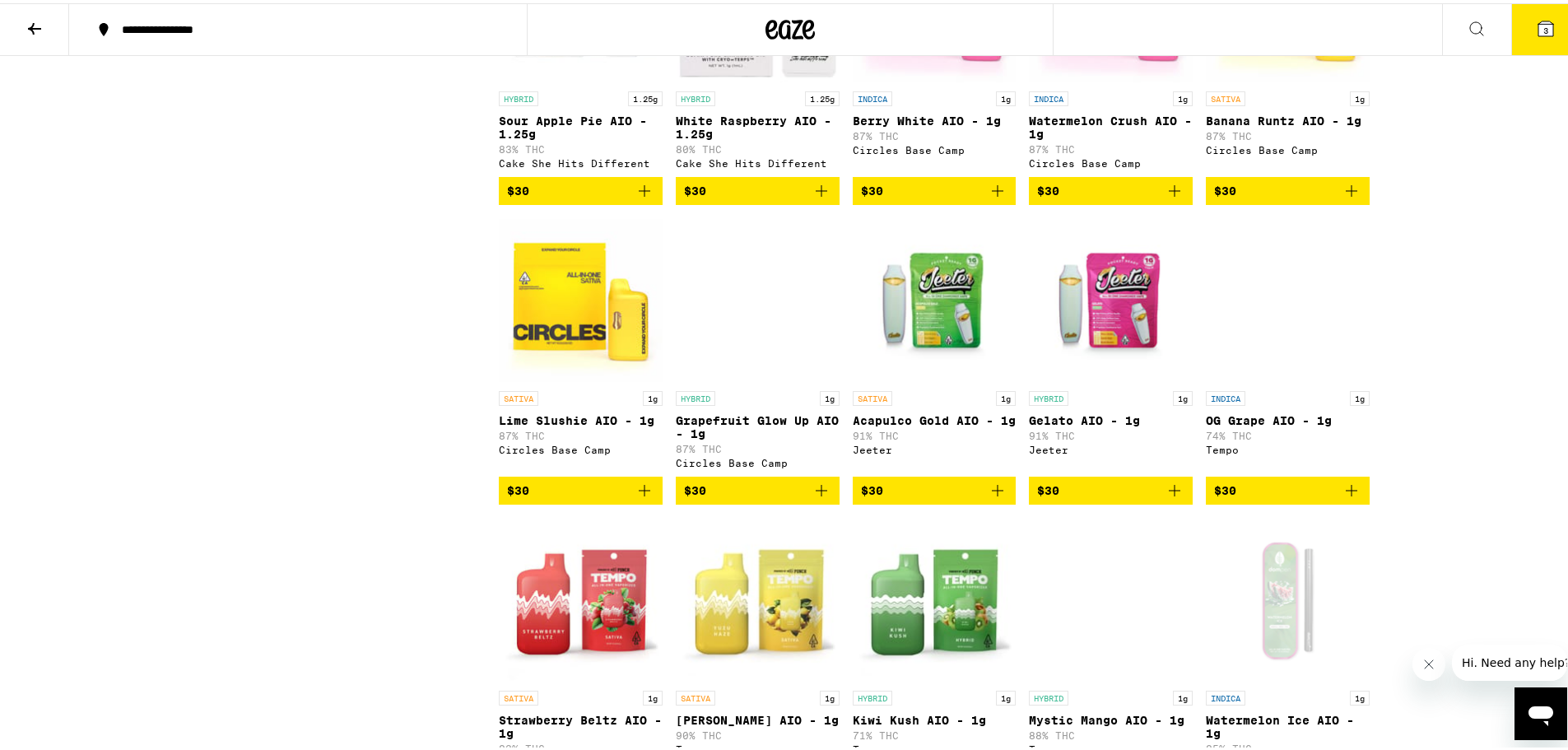
scroll to position [1975, 0]
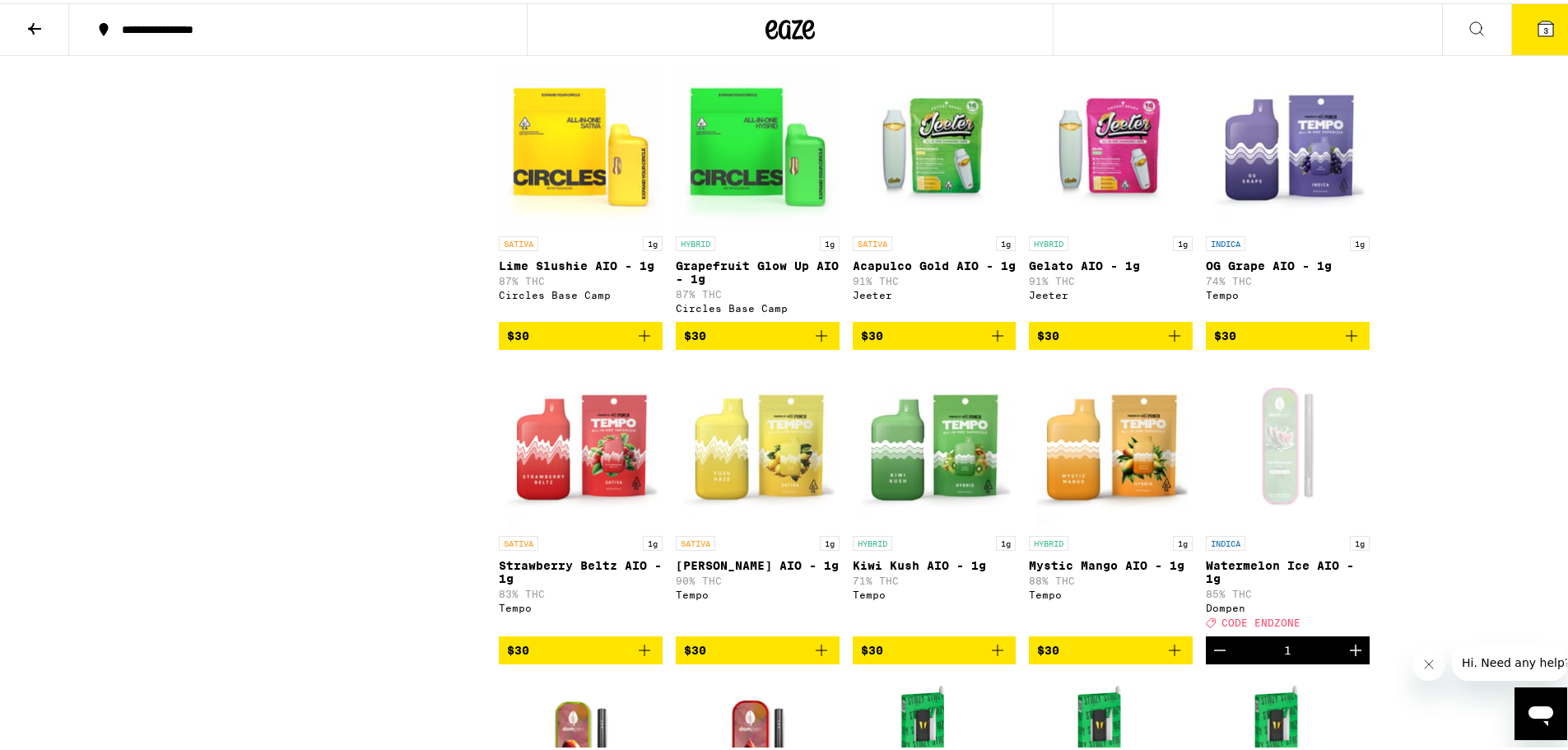
click at [811, 657] on icon "Add to bag" at bounding box center [821, 647] width 20 height 20
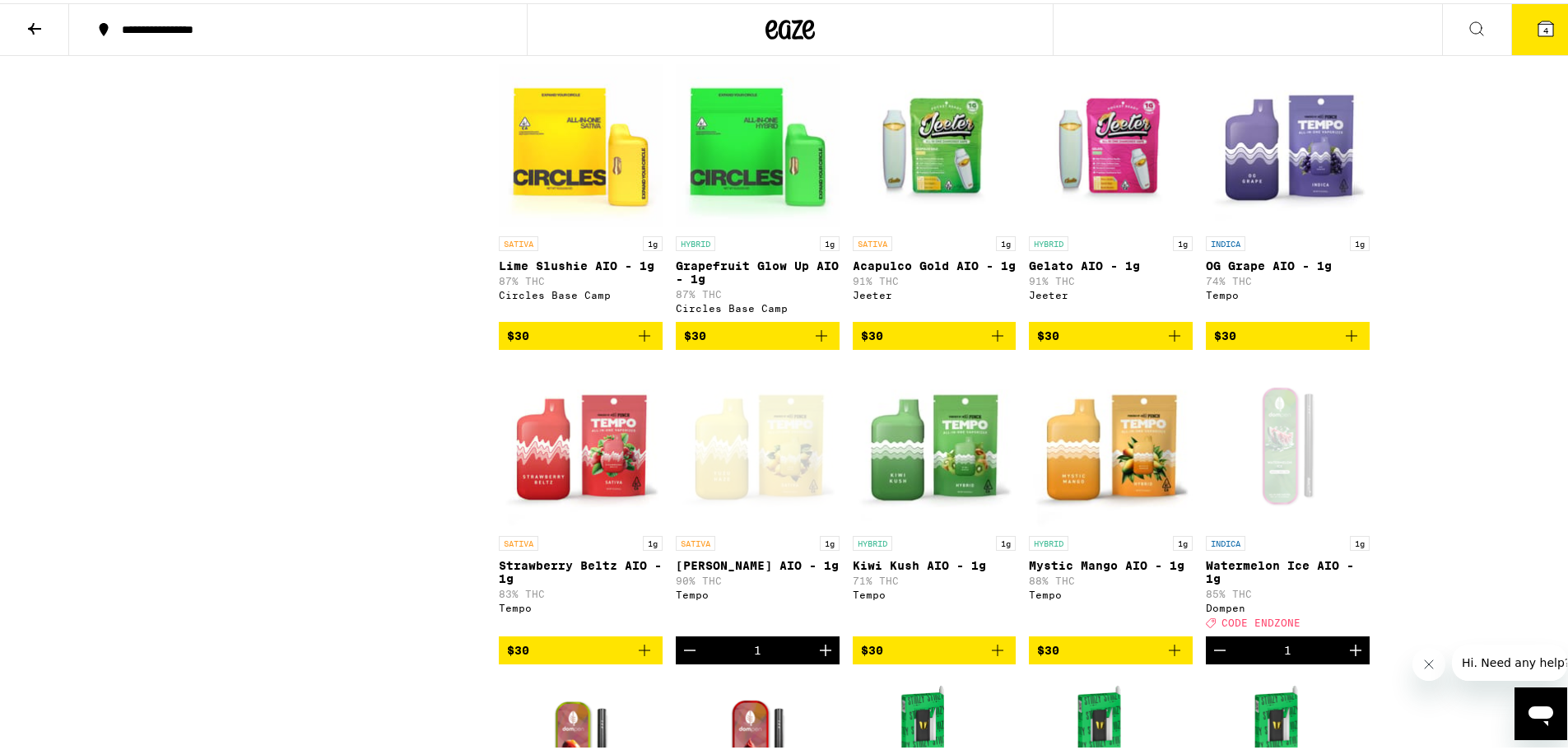
click at [1351, 342] on icon "Add to bag" at bounding box center [1351, 332] width 20 height 20
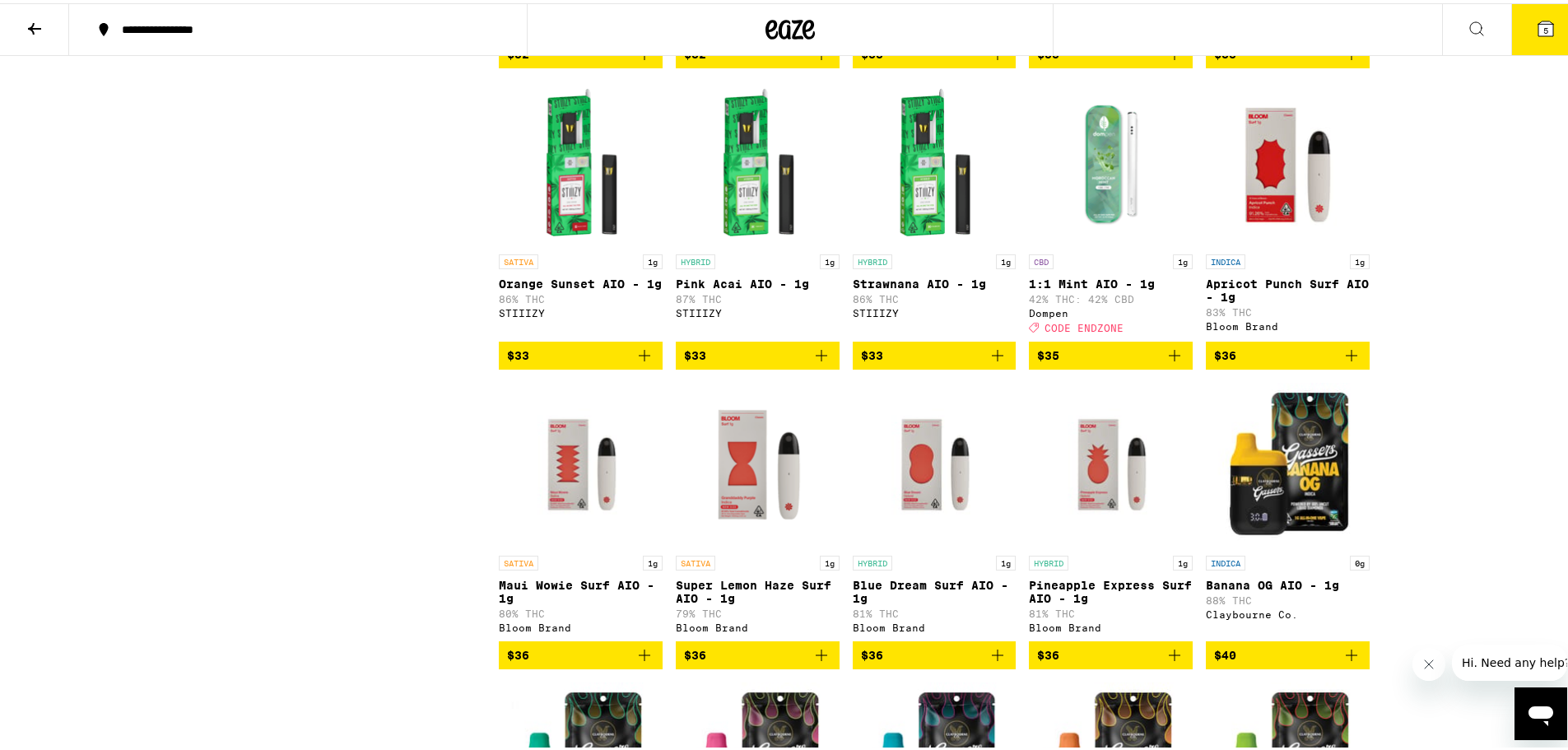
scroll to position [2798, 0]
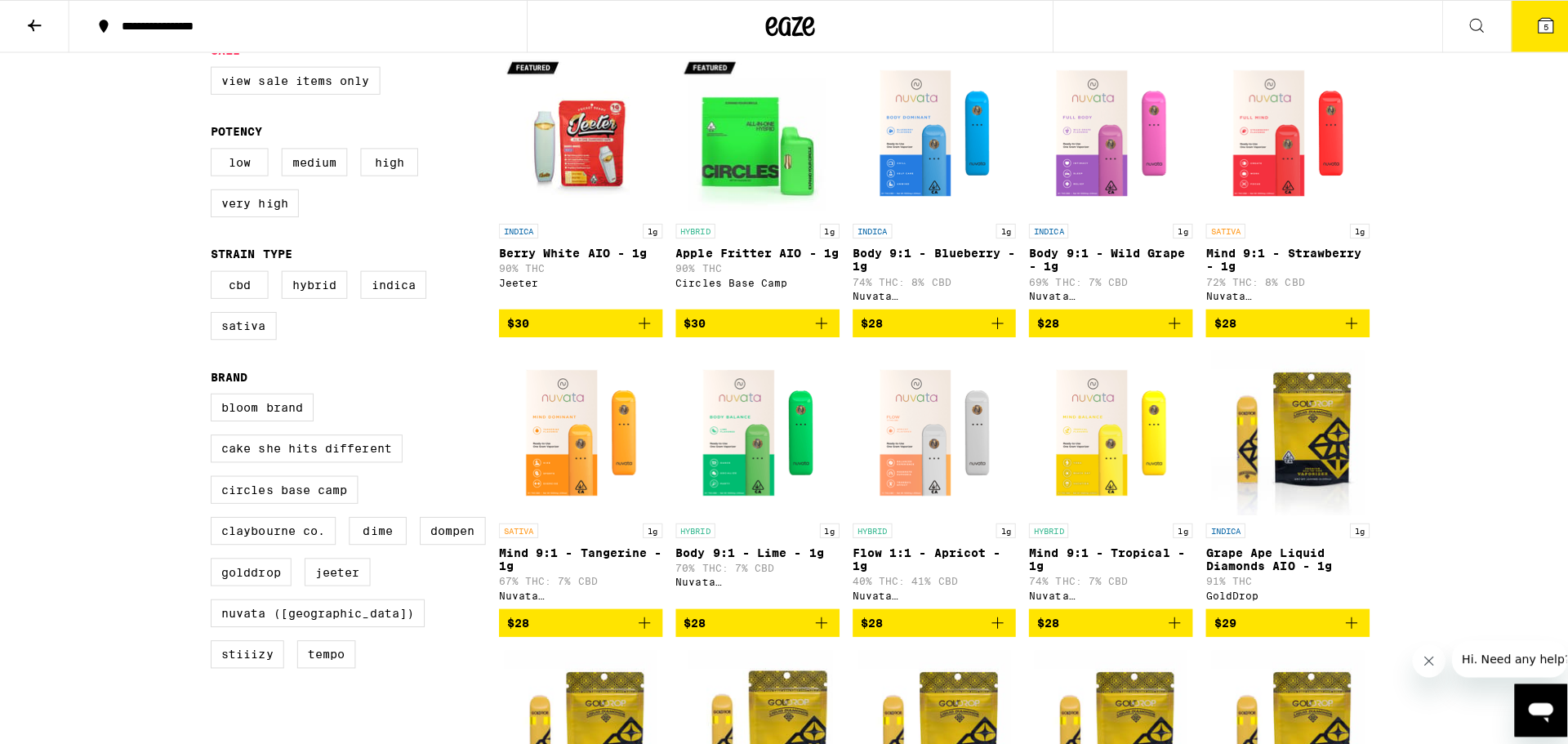
scroll to position [0, 0]
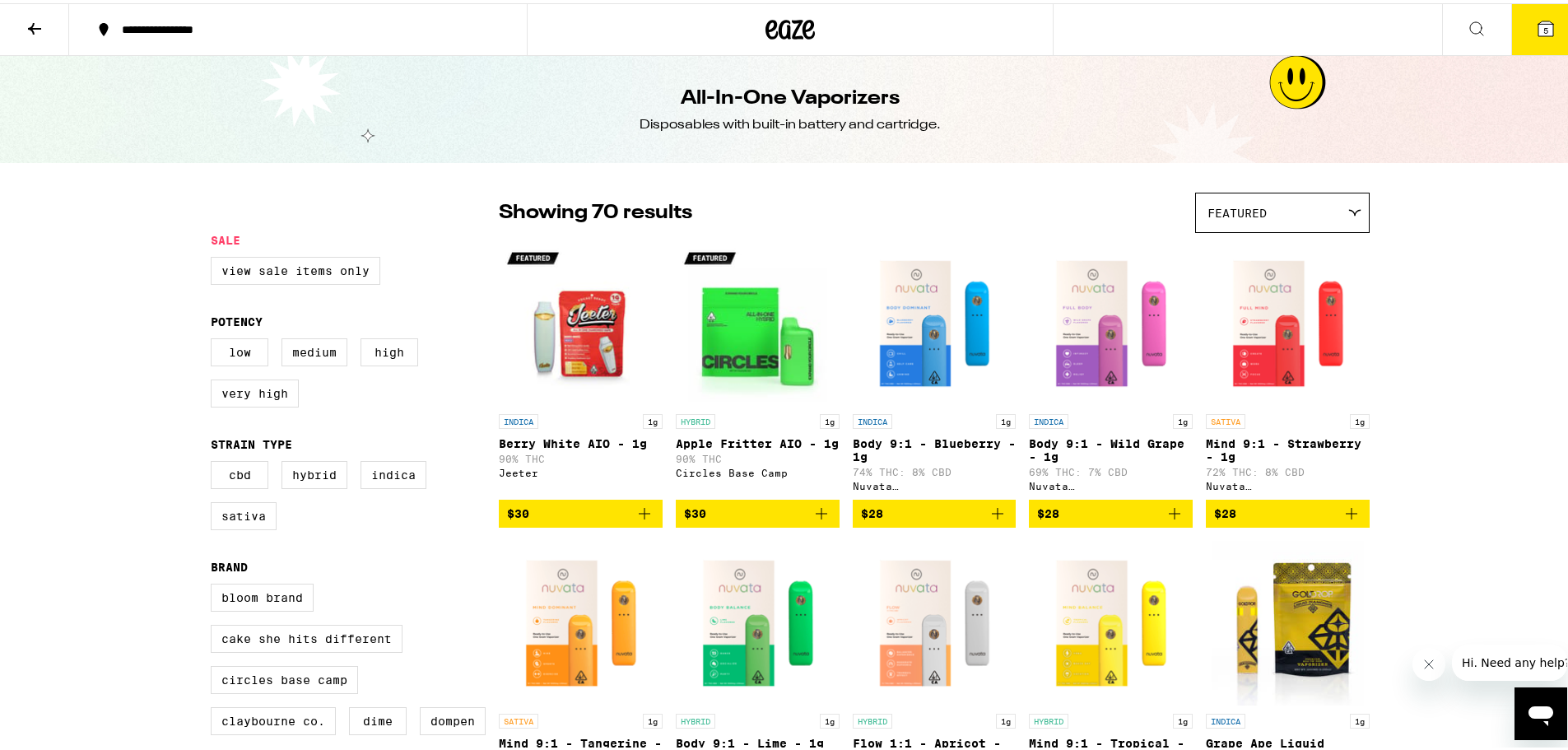
click at [1536, 21] on icon at bounding box center [1546, 26] width 20 height 20
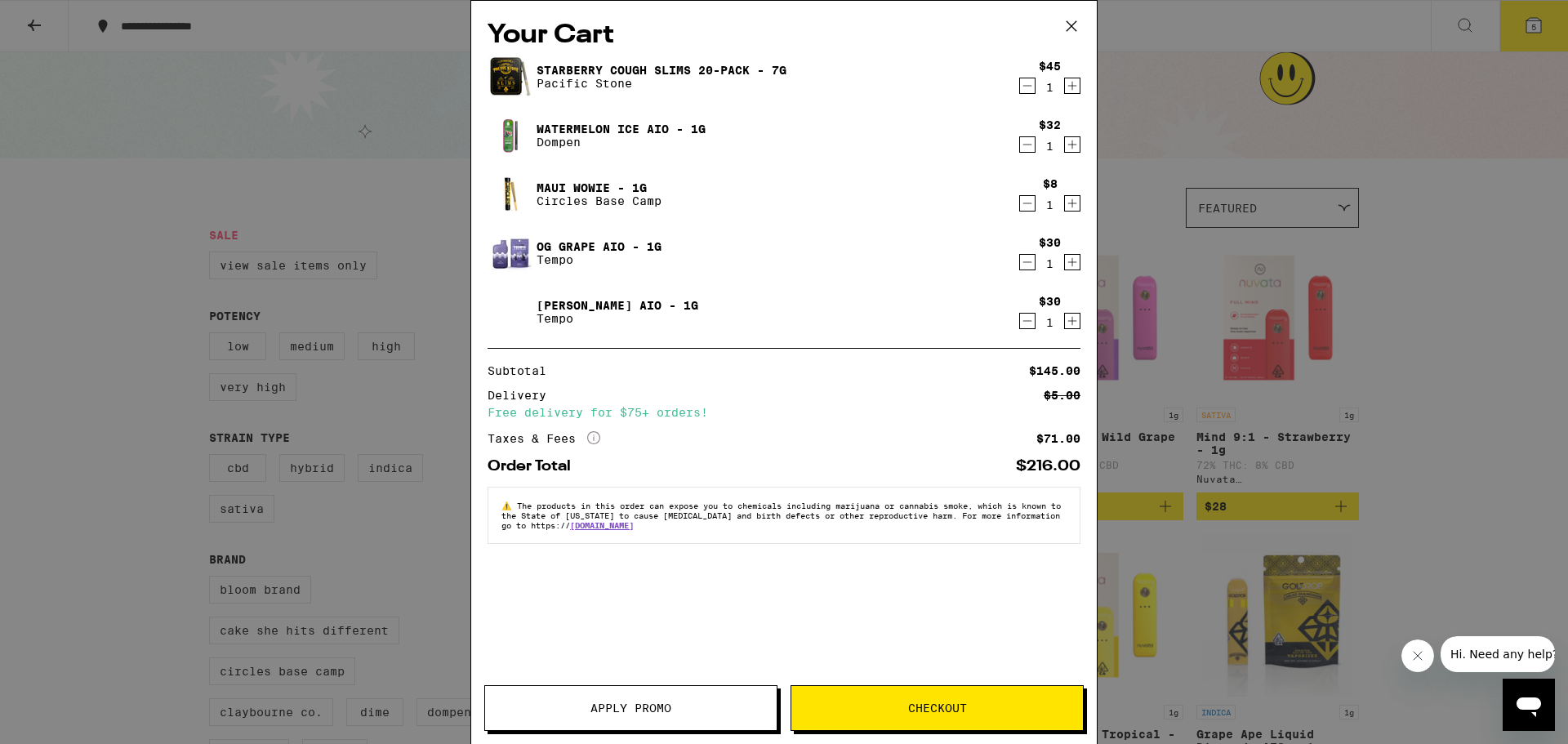
click at [1031, 89] on icon "Decrement" at bounding box center [1027, 86] width 15 height 20
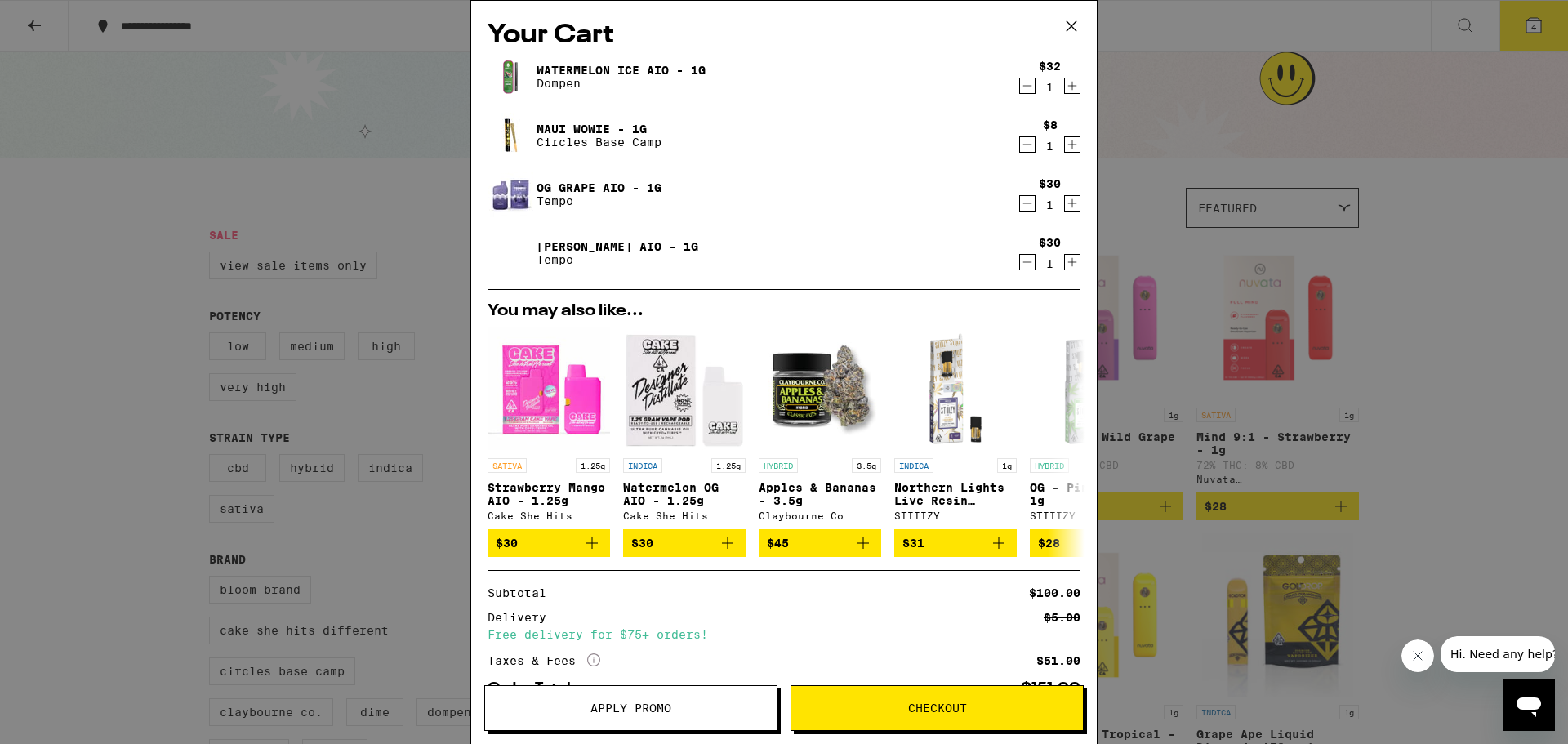
click at [1029, 130] on div "$8 1" at bounding box center [1049, 136] width 61 height 34
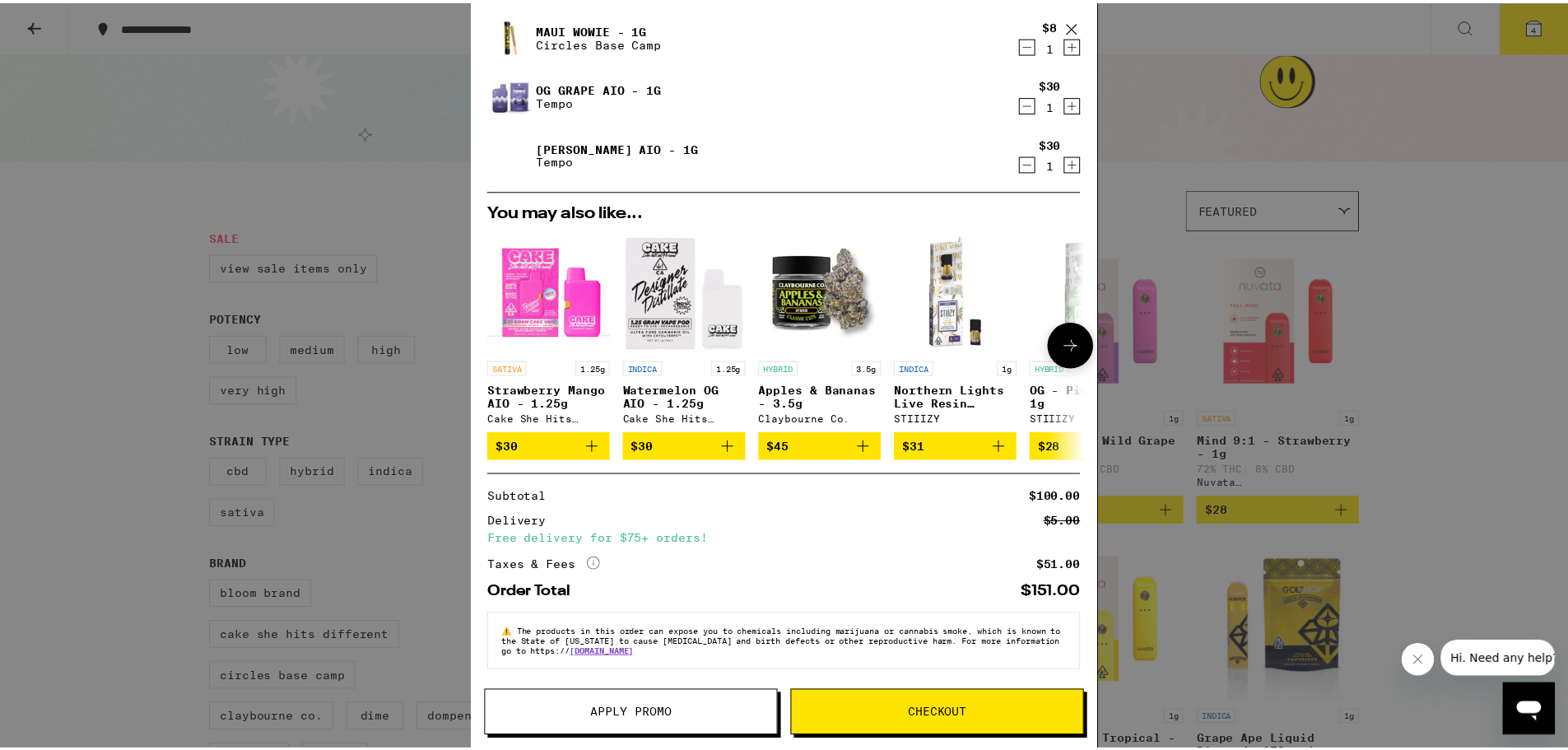
scroll to position [111, 0]
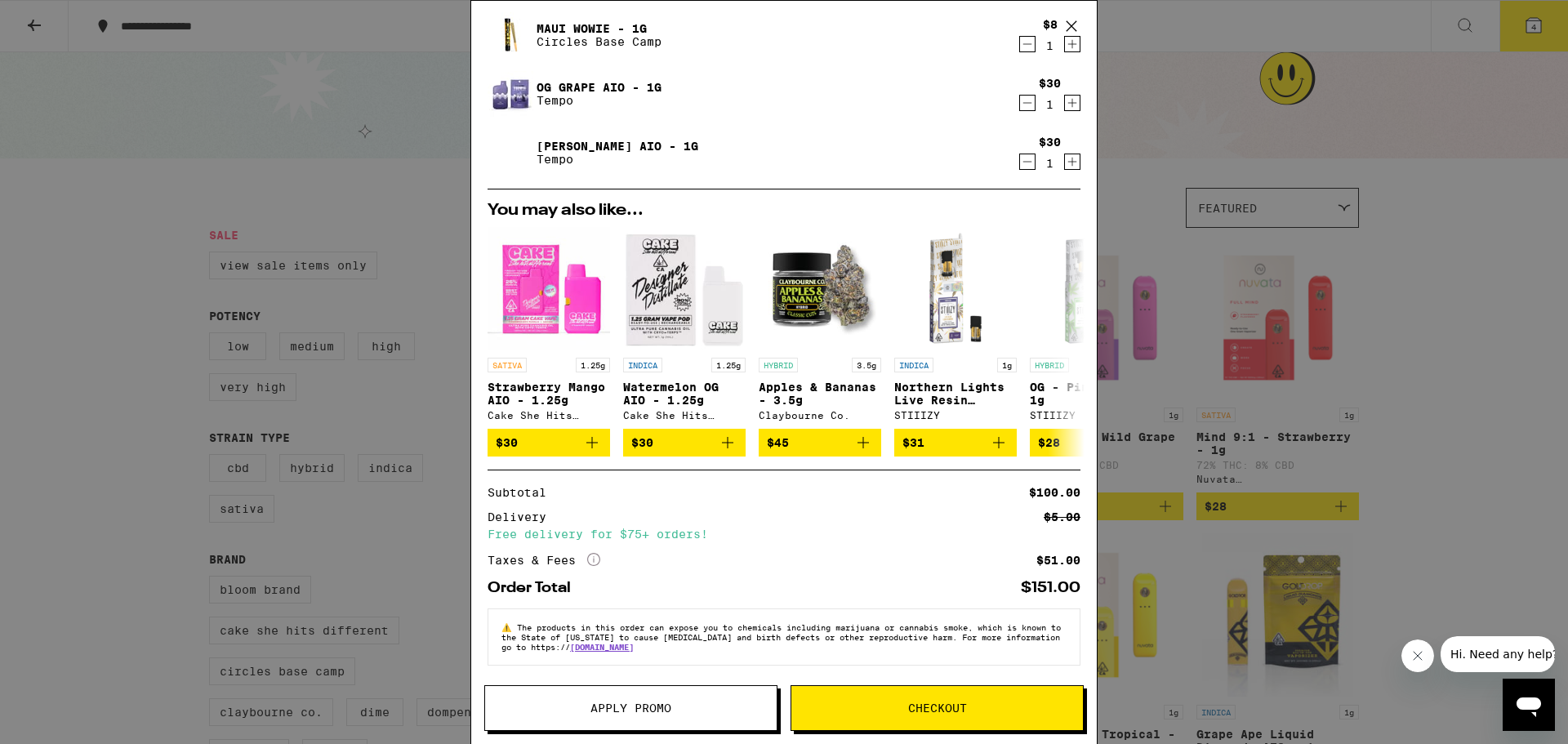
click at [110, 295] on div "Your Cart Watermelon Ice AIO - 1g Dompen $32 1 Maui Wowie - 1g Circles Base Cam…" at bounding box center [784, 372] width 1568 height 744
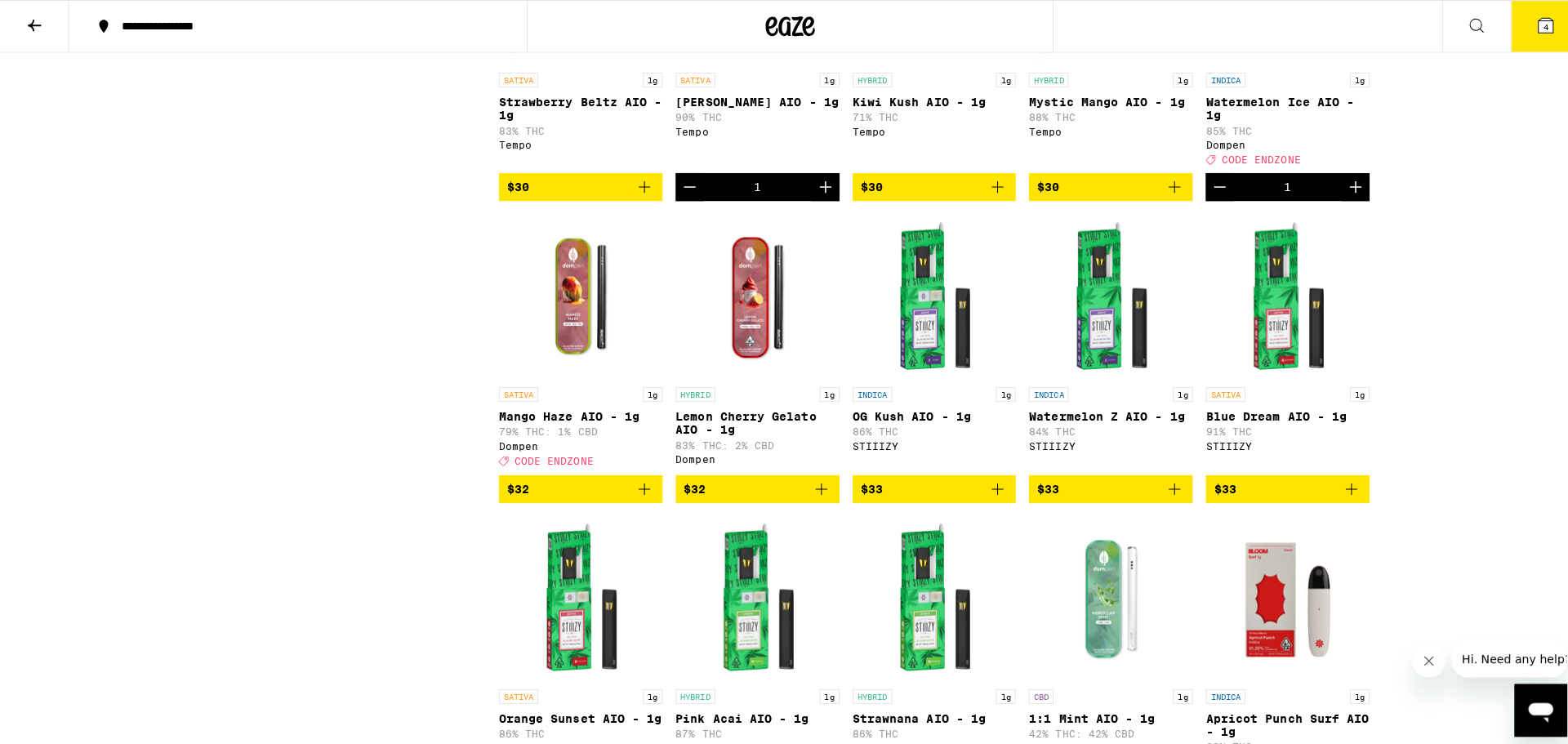
scroll to position [2449, 0]
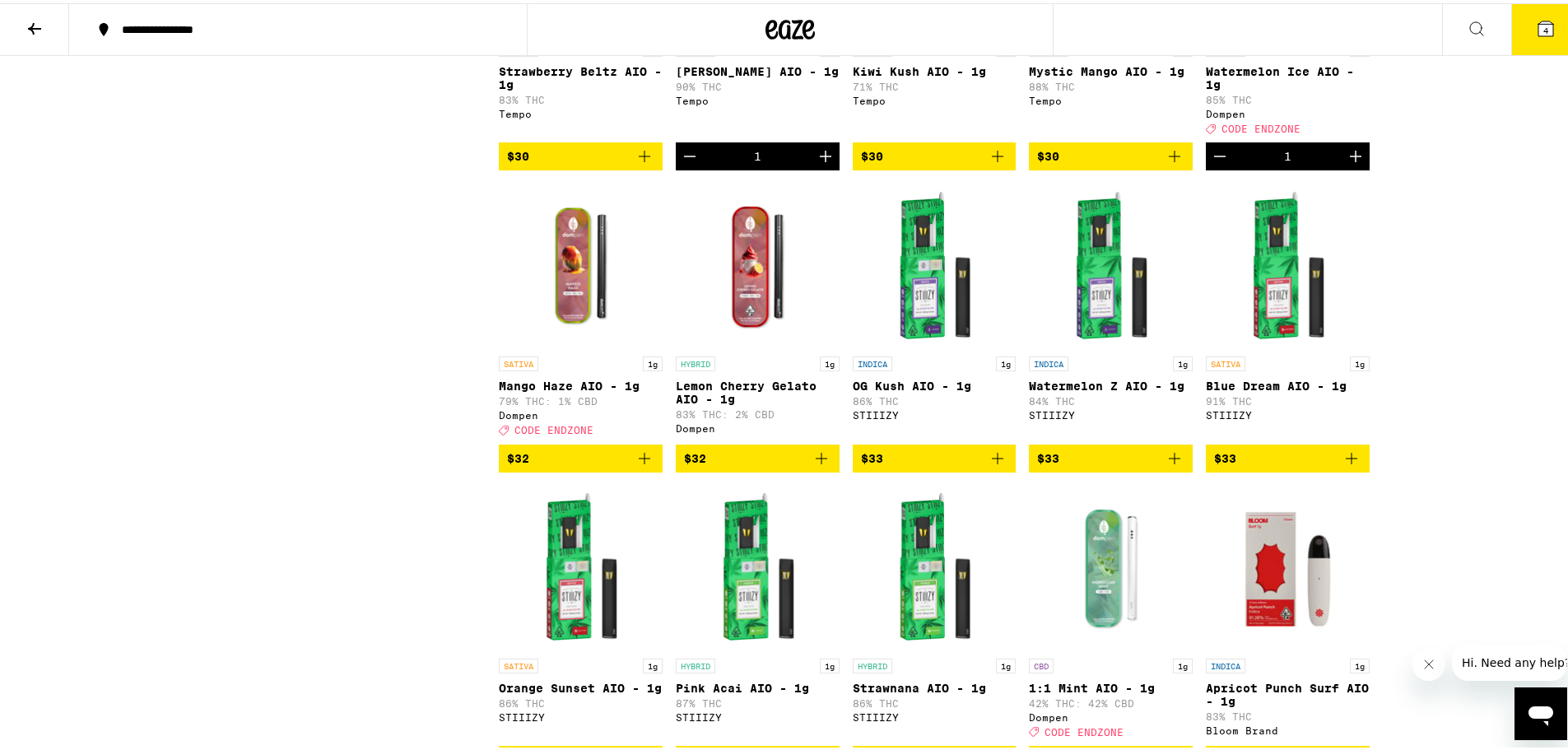
click at [1560, 24] on button "4" at bounding box center [1546, 26] width 69 height 51
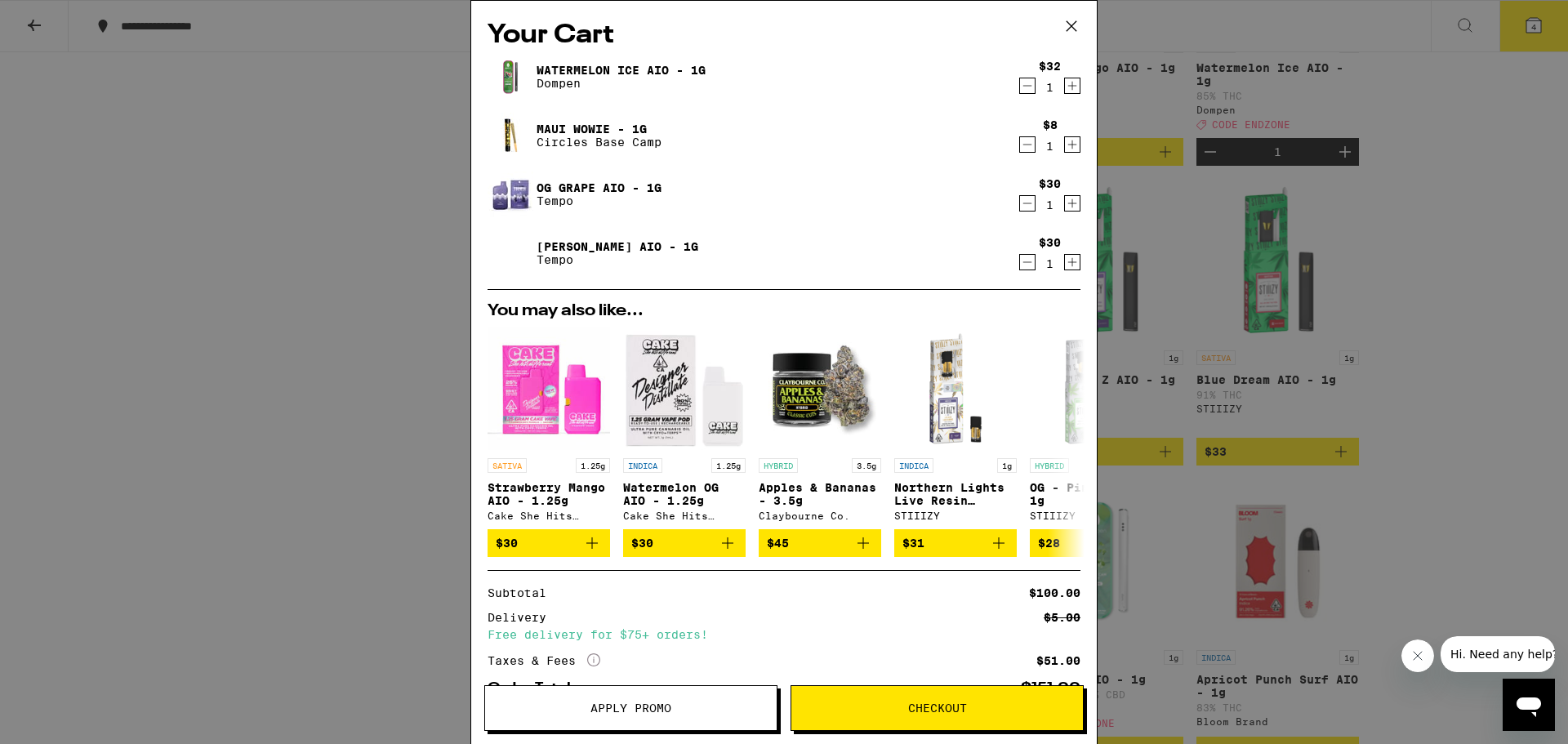
click at [688, 697] on button "Apply Promo" at bounding box center [631, 708] width 293 height 46
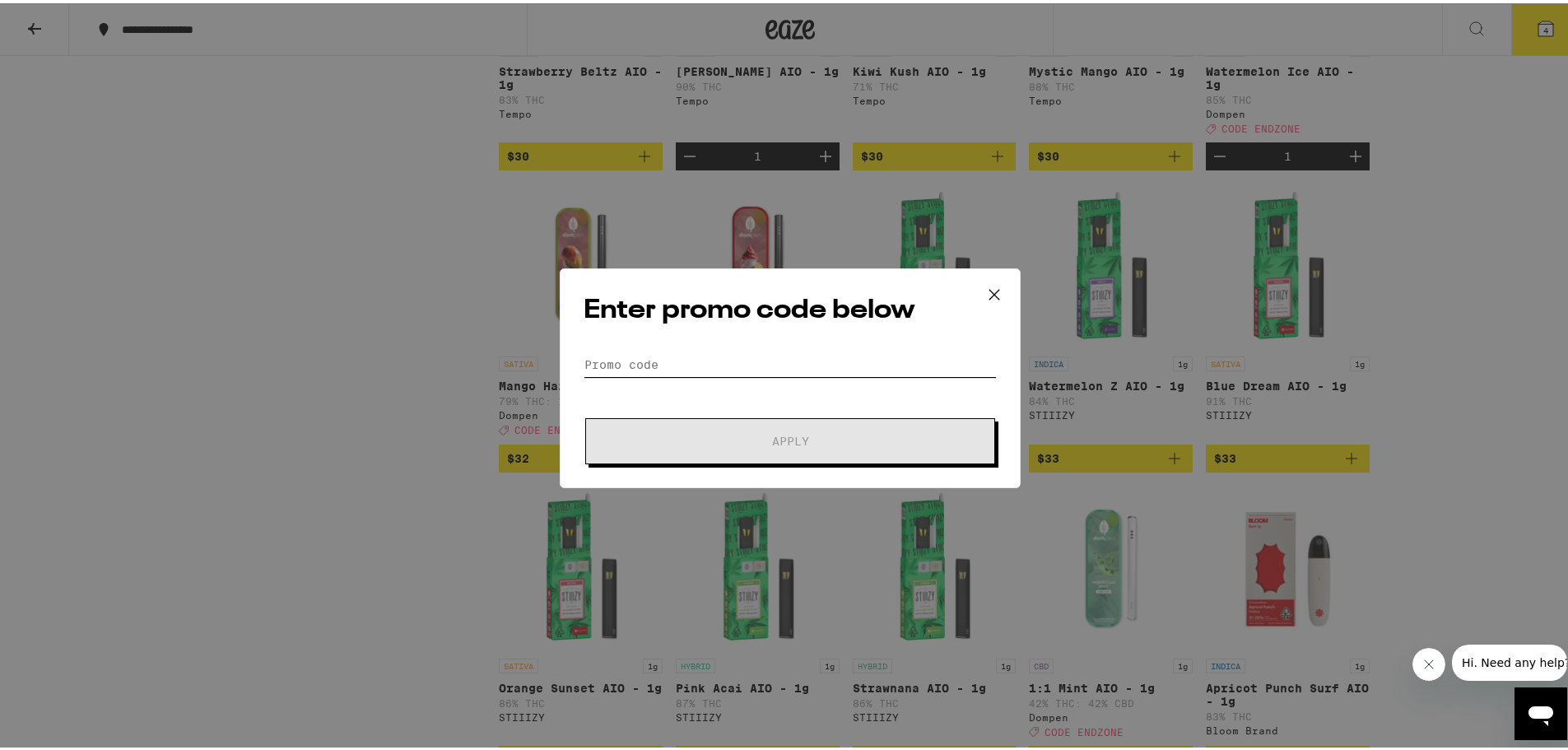
click at [776, 365] on input "Promo Code" at bounding box center [790, 361] width 413 height 25
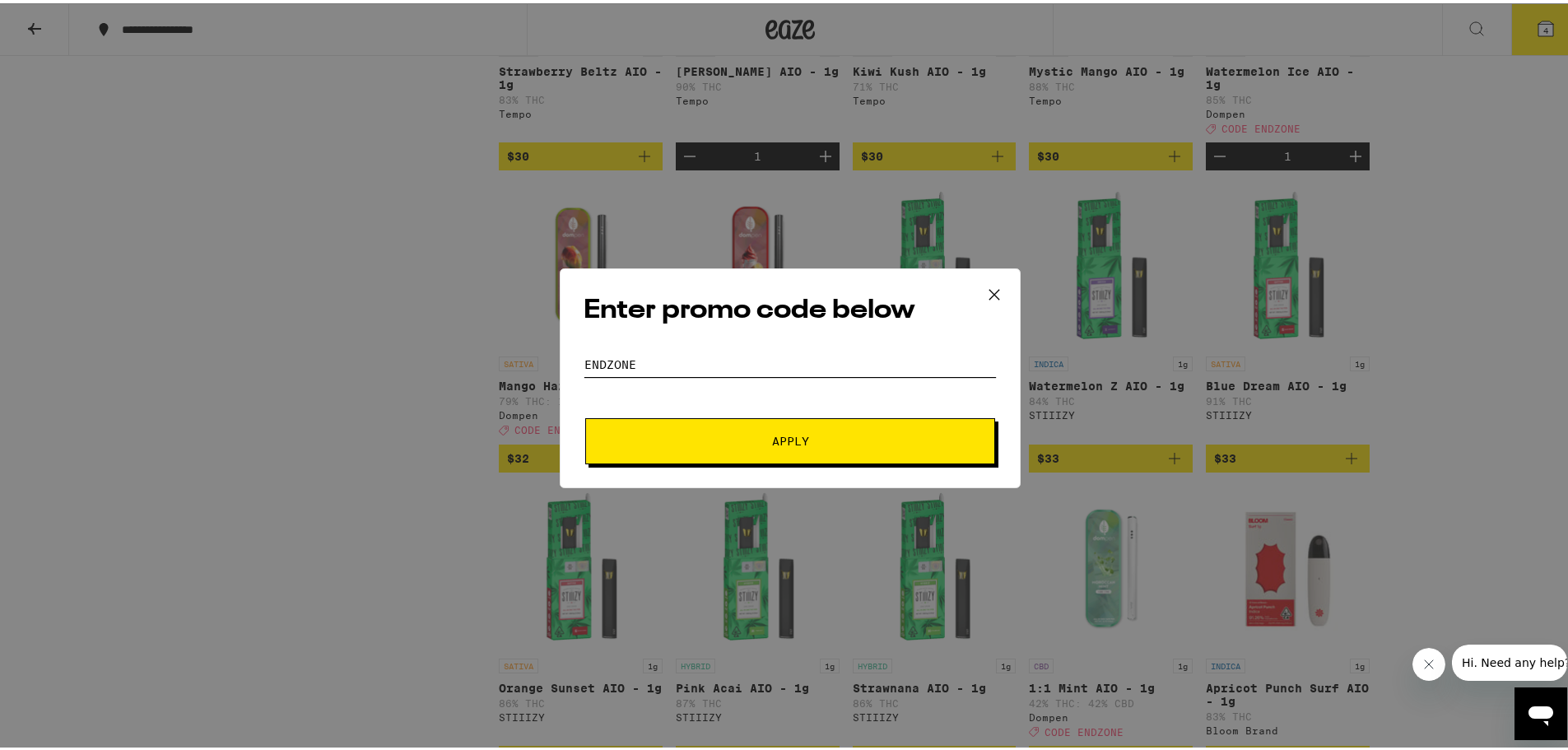
type input "endzone"
click at [847, 454] on button "Apply" at bounding box center [790, 438] width 410 height 46
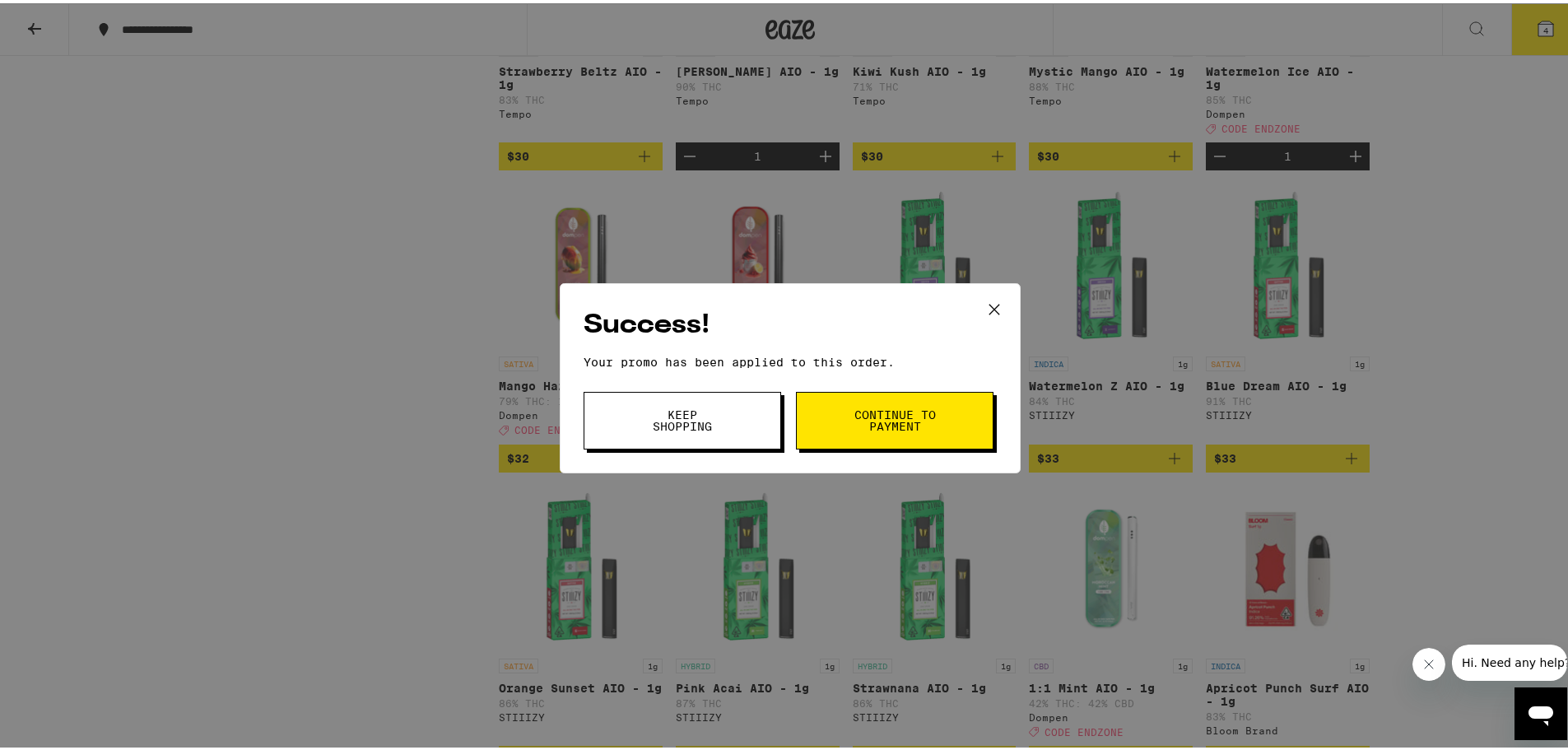
click at [707, 409] on span "Keep Shopping" at bounding box center [683, 417] width 84 height 23
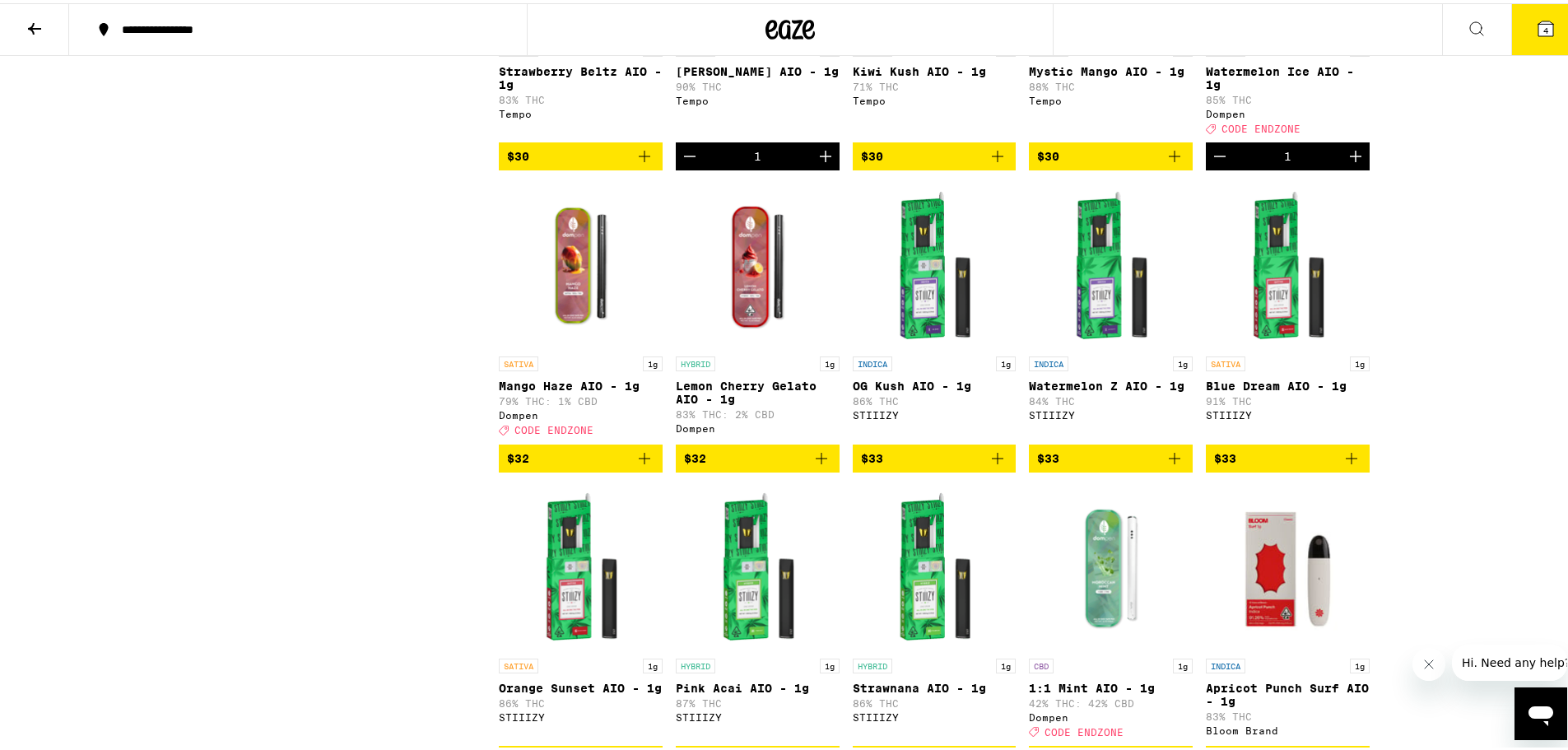
click at [1542, 42] on button "4" at bounding box center [1546, 26] width 69 height 51
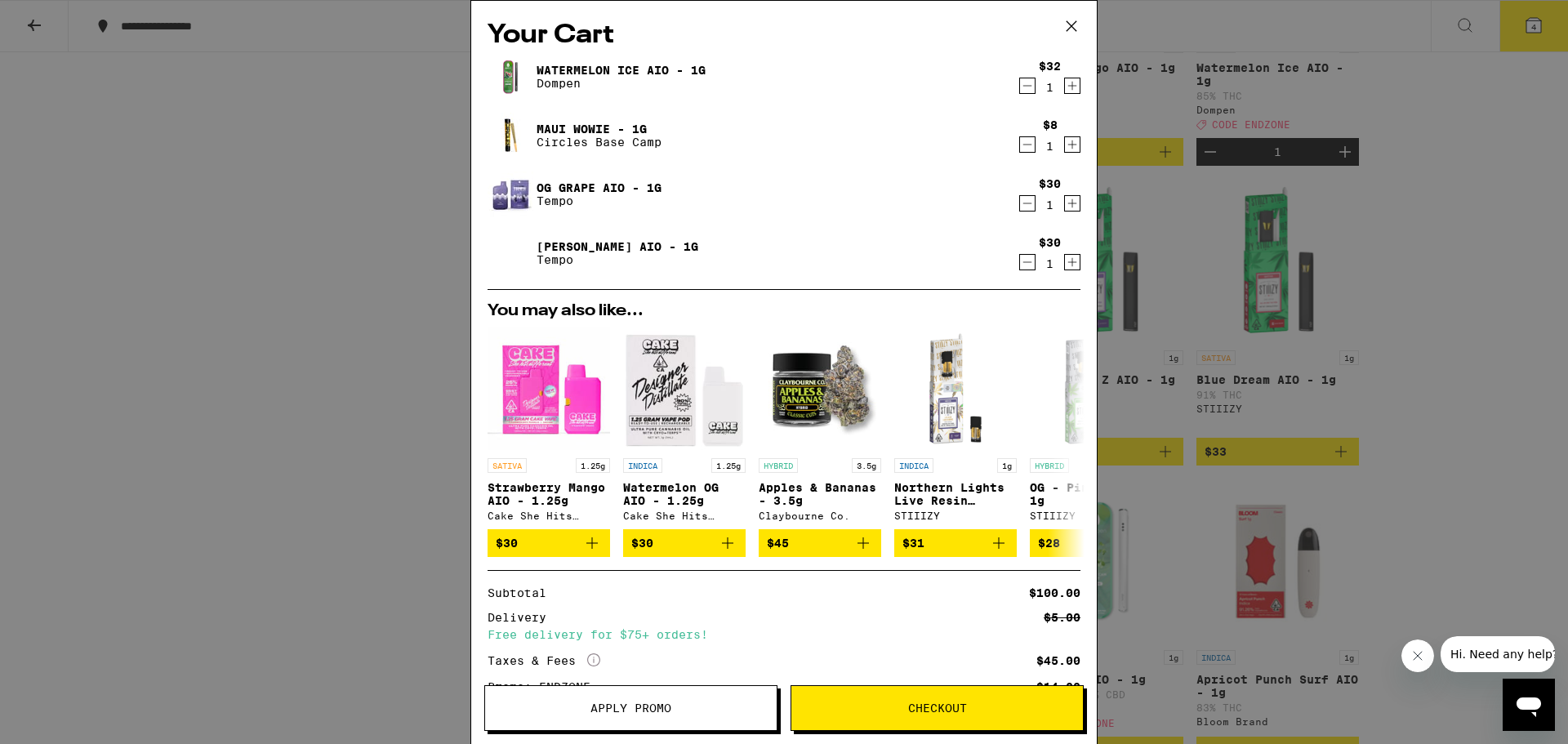
click at [1020, 88] on icon "Decrement" at bounding box center [1027, 86] width 15 height 20
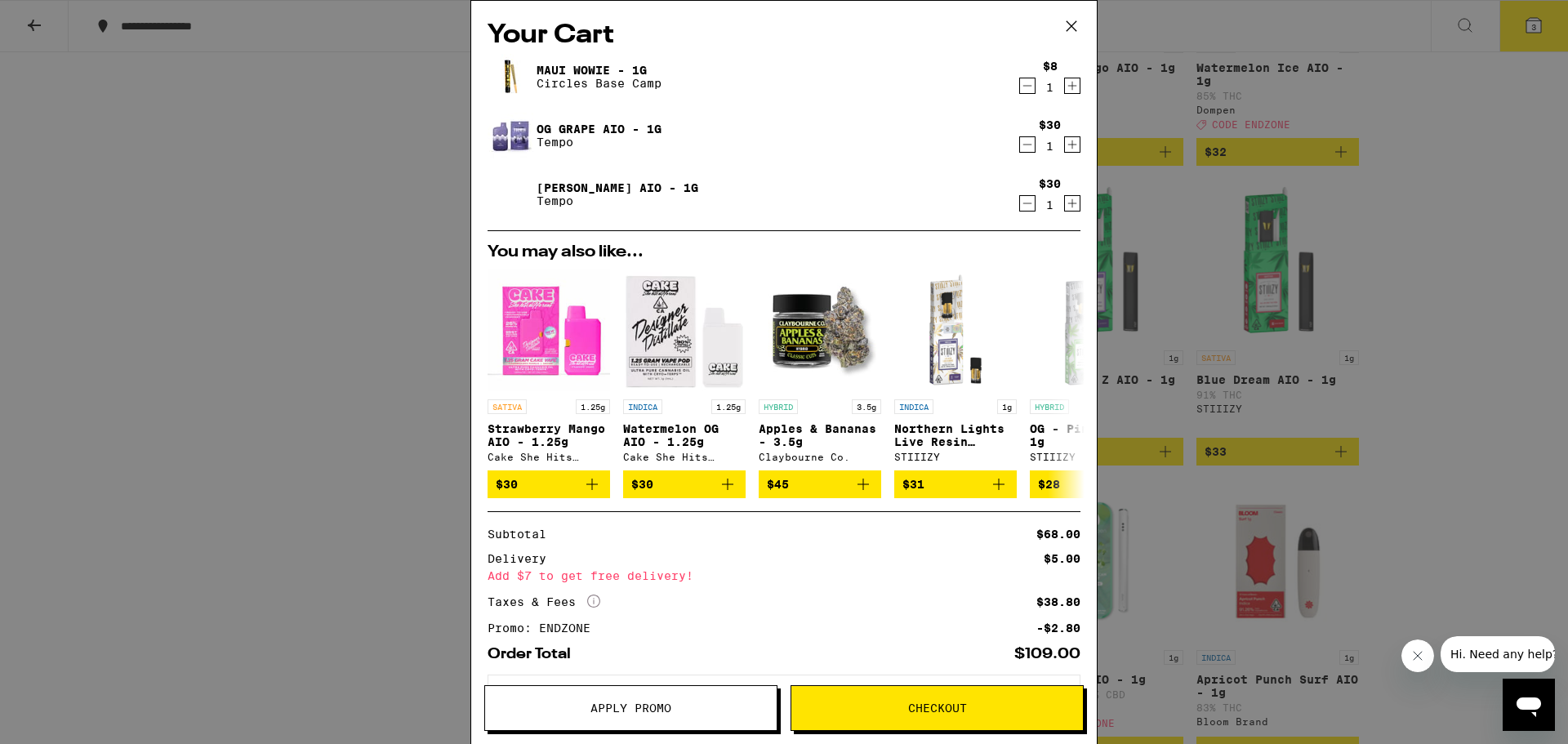
click at [1435, 361] on div "Your Cart Maui Wowie - 1g Circles Base Camp $8 1 OG Grape AIO - 1g Tempo $30 1 …" at bounding box center [784, 372] width 1568 height 744
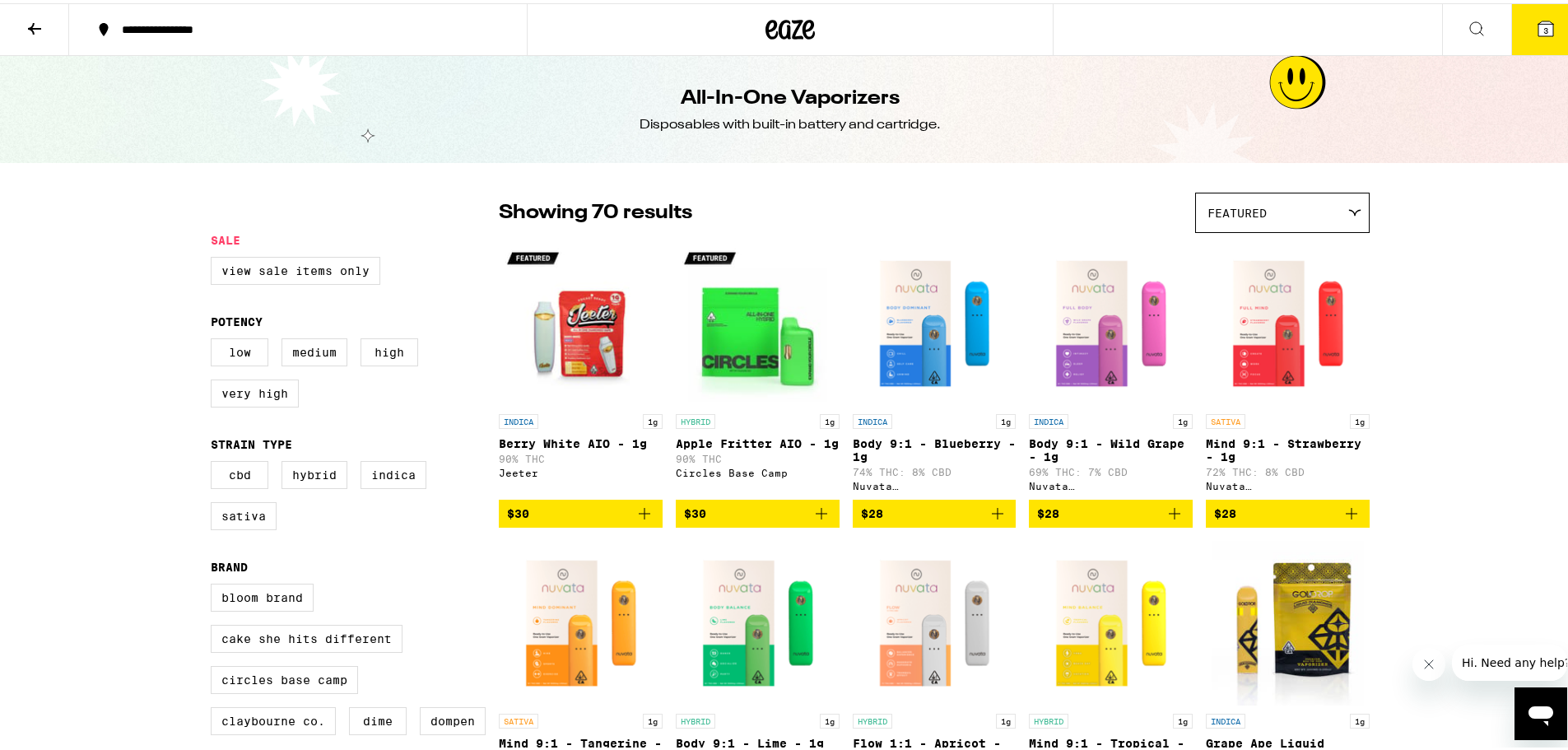
click at [22, 27] on button at bounding box center [35, 26] width 69 height 52
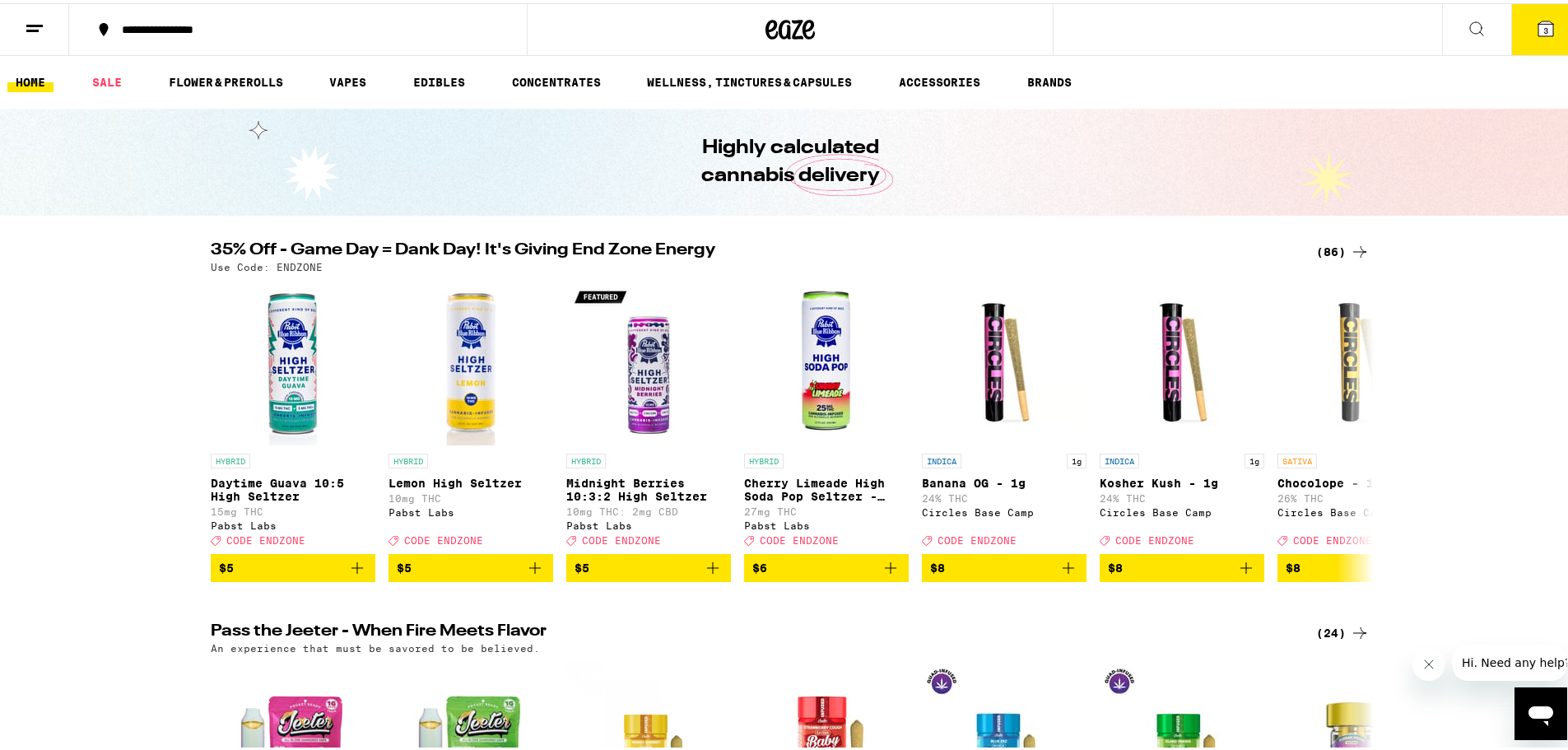
click at [1353, 248] on icon at bounding box center [1359, 249] width 20 height 20
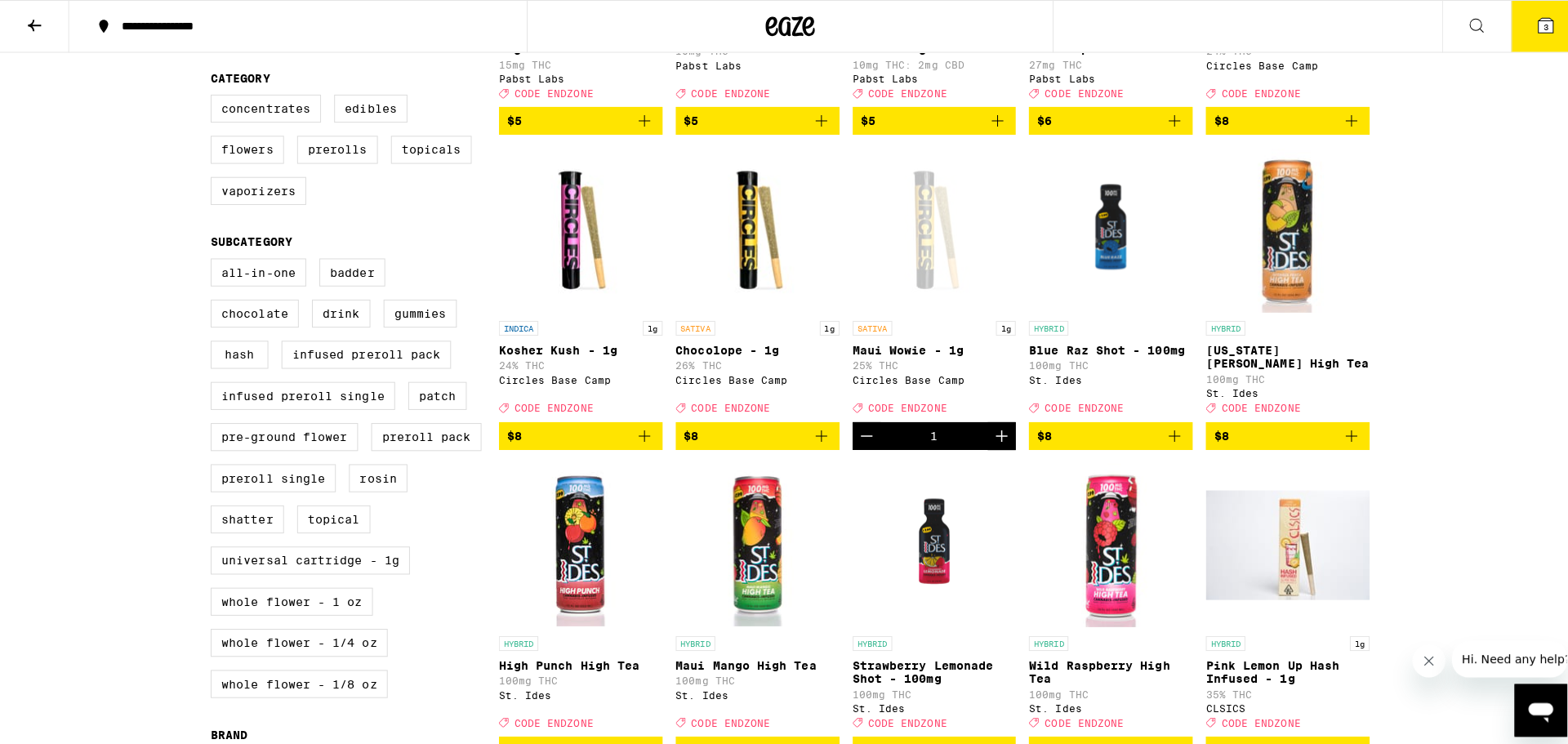
scroll to position [408, 0]
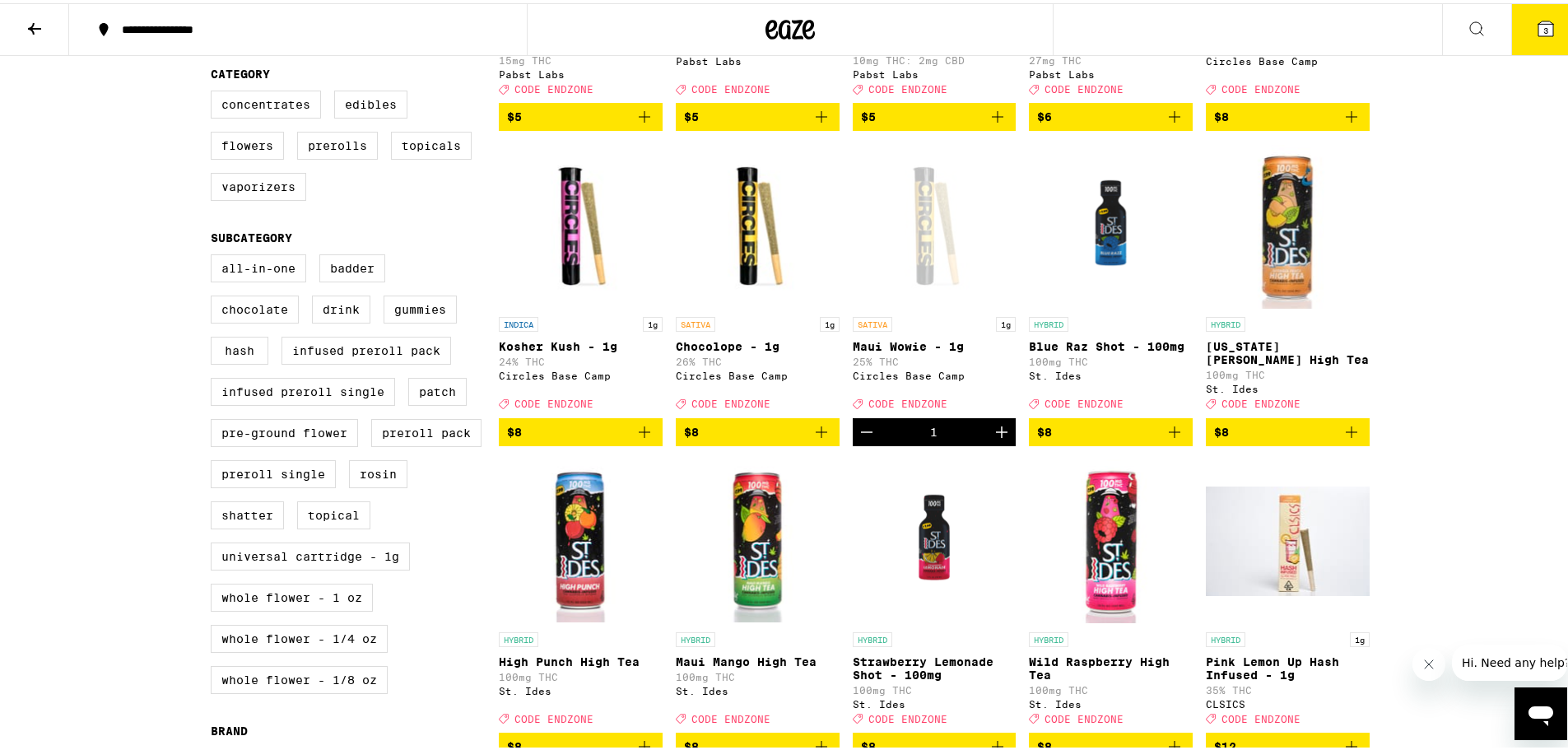
click at [635, 438] on icon "Add to bag" at bounding box center [645, 429] width 20 height 20
click at [1542, 24] on icon at bounding box center [1546, 26] width 20 height 20
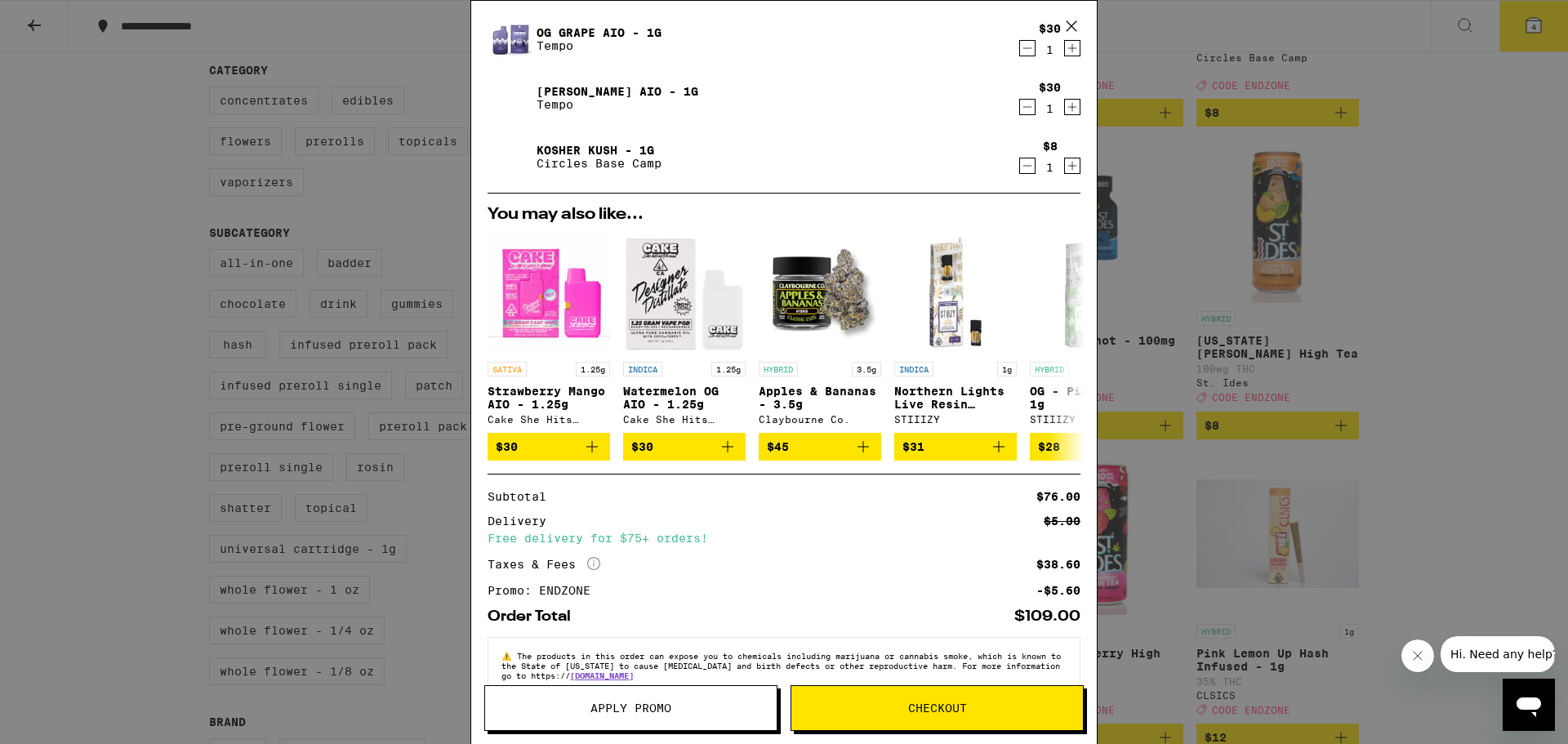
scroll to position [135, 0]
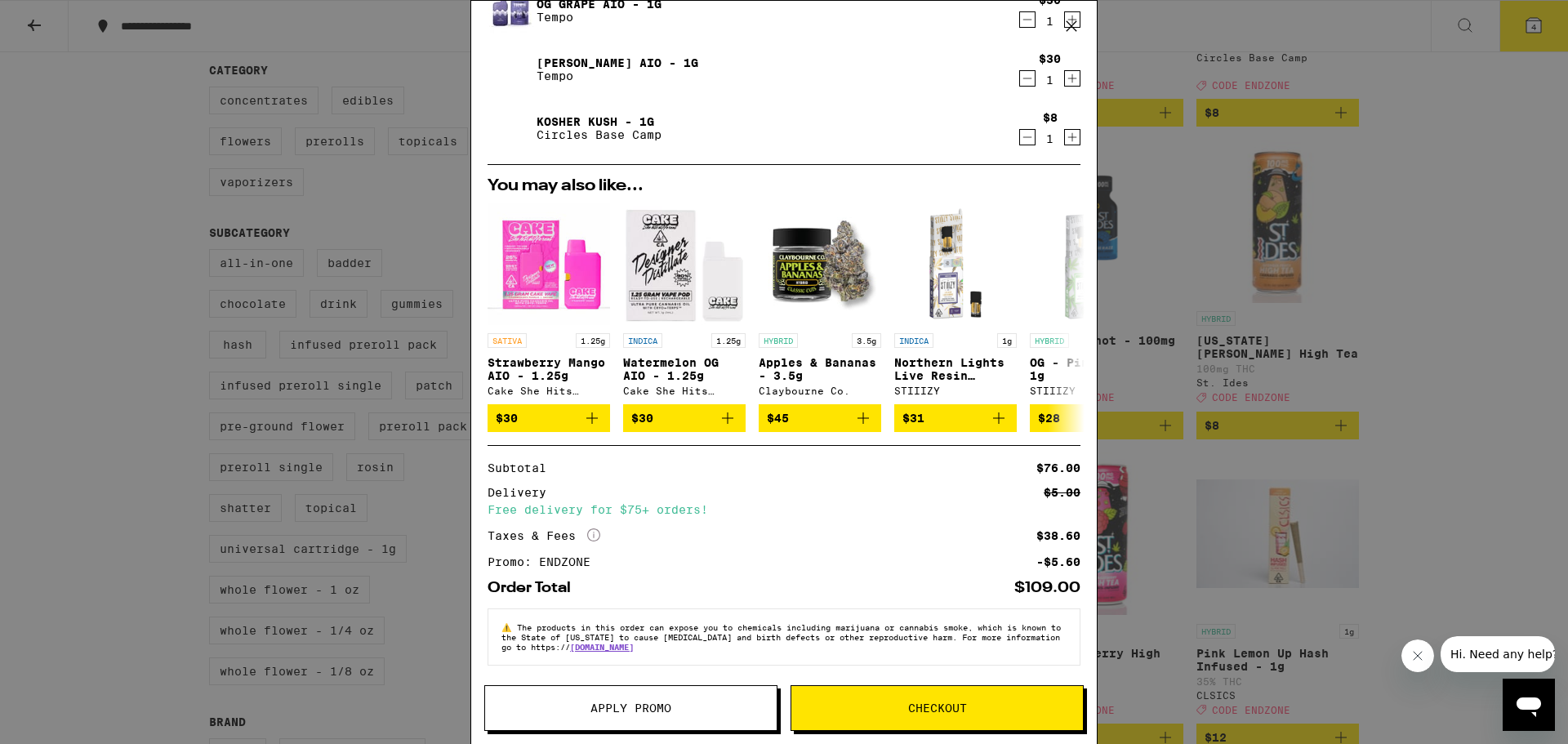
click at [904, 711] on span "Checkout" at bounding box center [937, 708] width 291 height 11
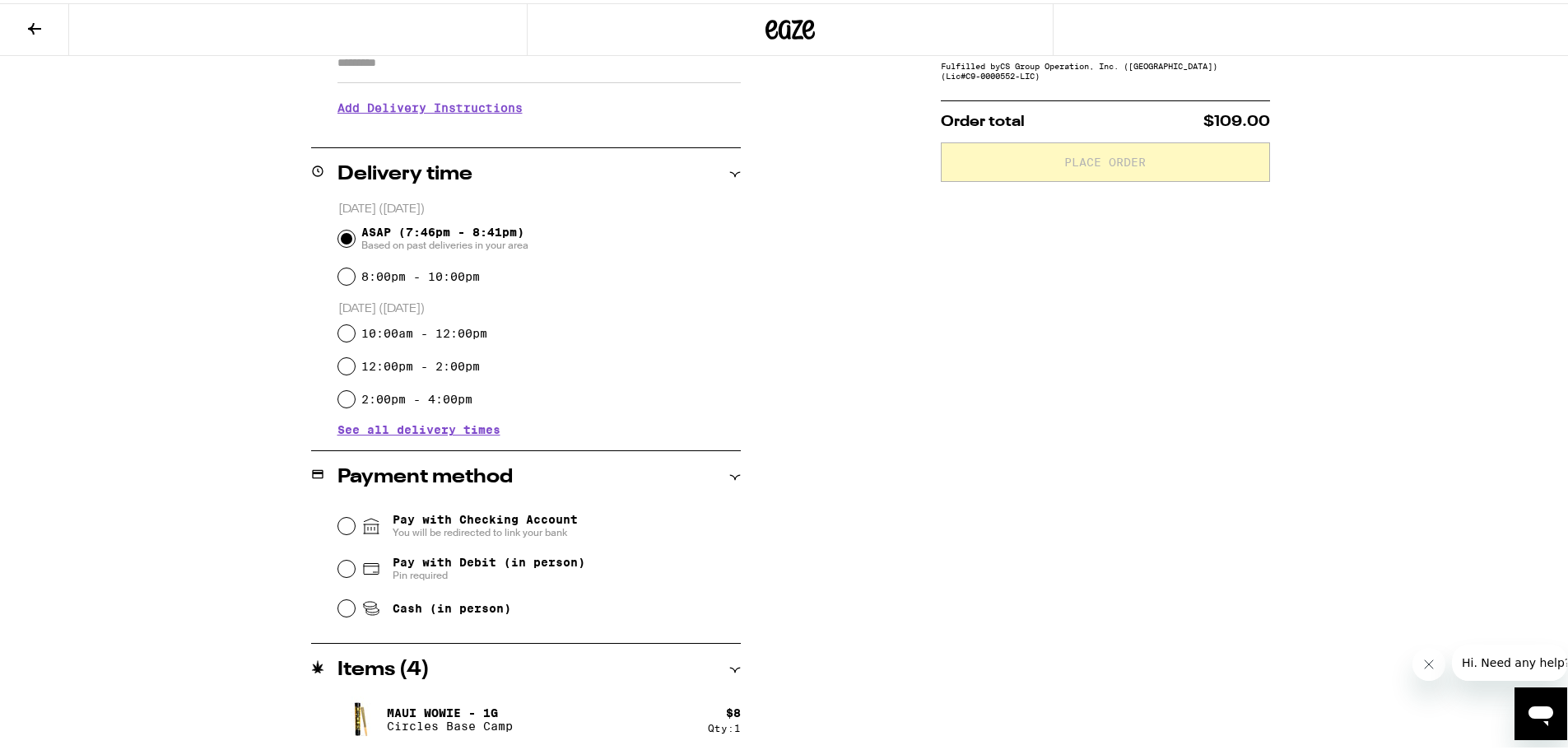
scroll to position [329, 0]
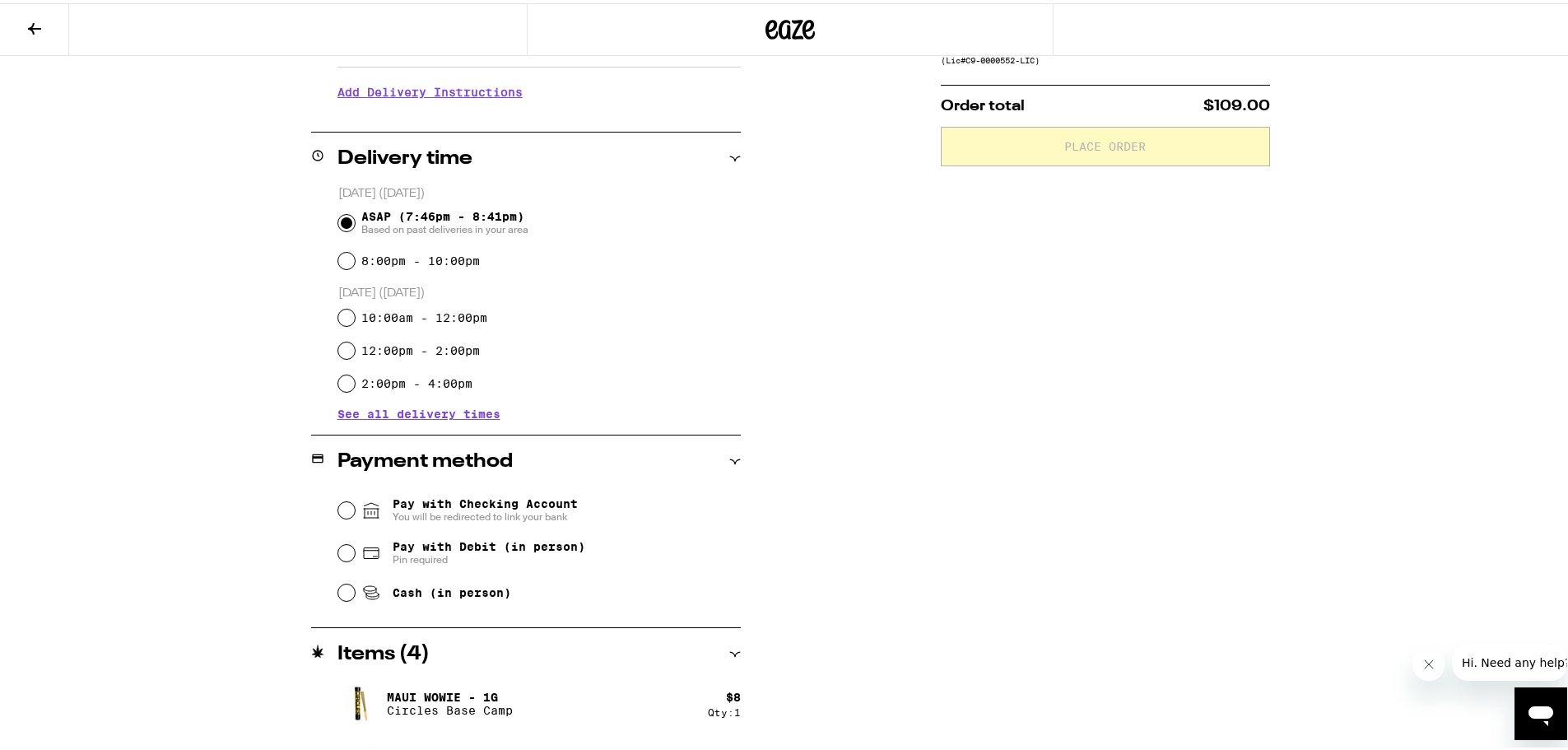
click at [448, 548] on span "Pay with Debit (in person)" at bounding box center [489, 543] width 193 height 13
click at [354, 548] on input "Pay with Debit (in person) Pin required" at bounding box center [346, 550] width 16 height 16
radio input "true"
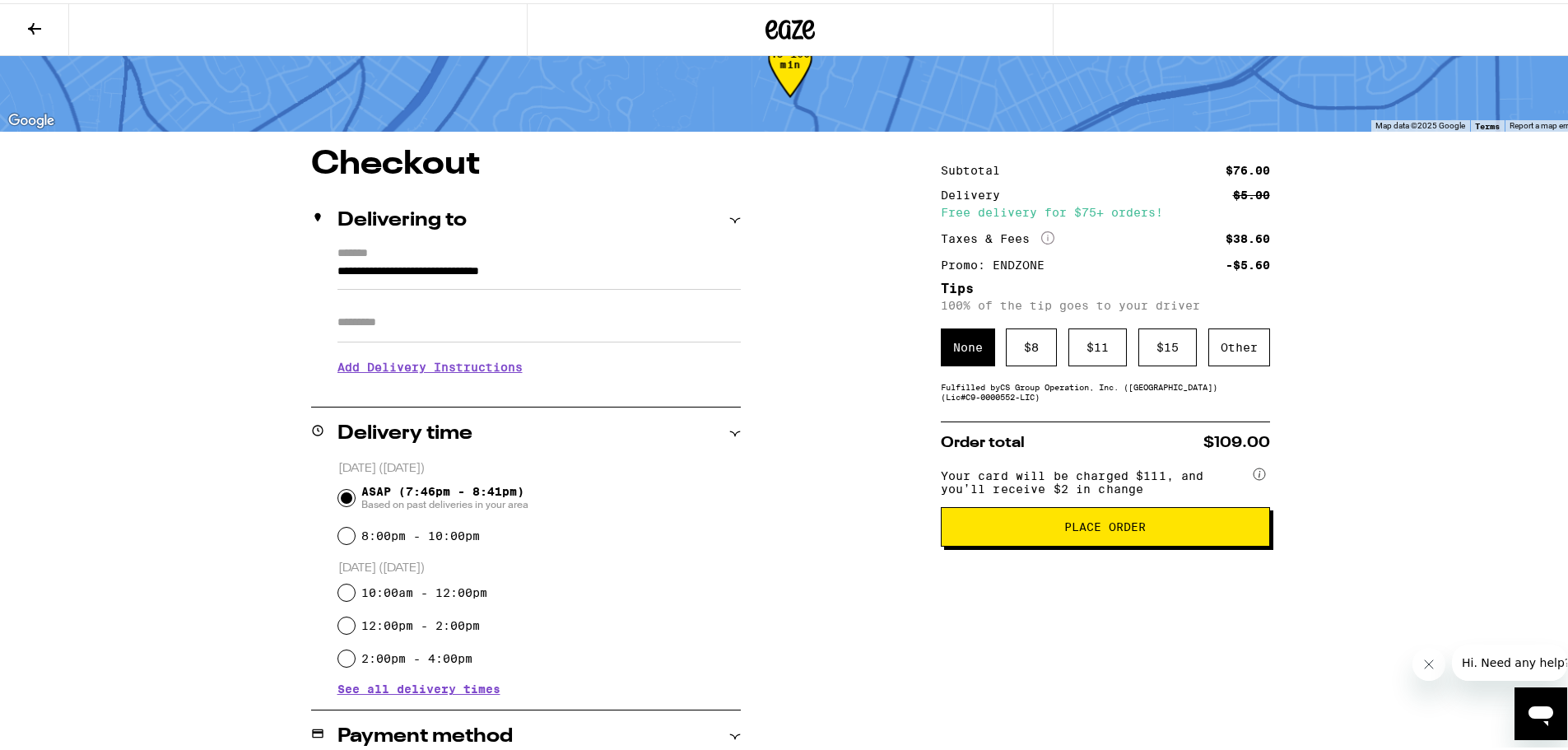
scroll to position [1, 0]
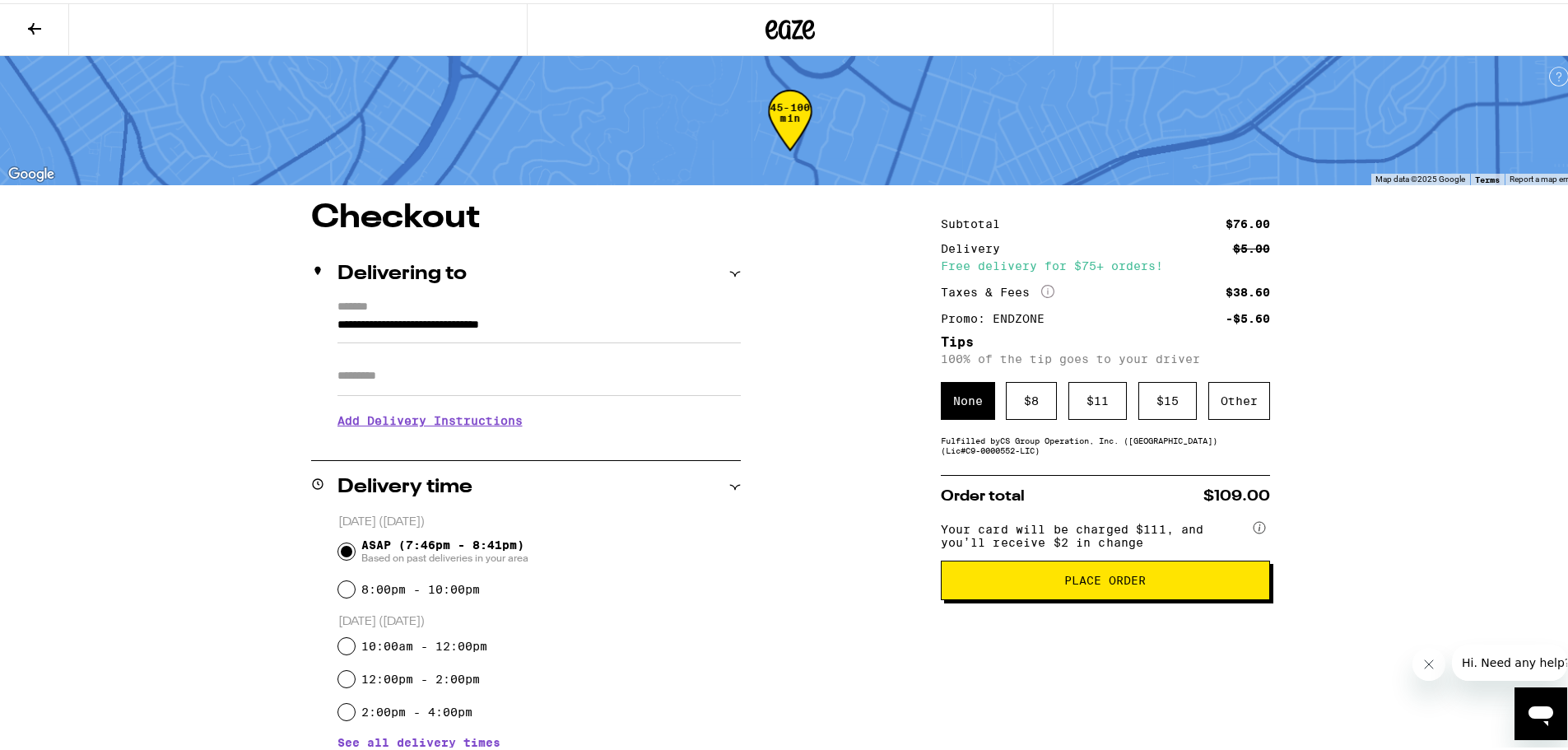
click at [1117, 579] on span "Place Order" at bounding box center [1105, 577] width 82 height 12
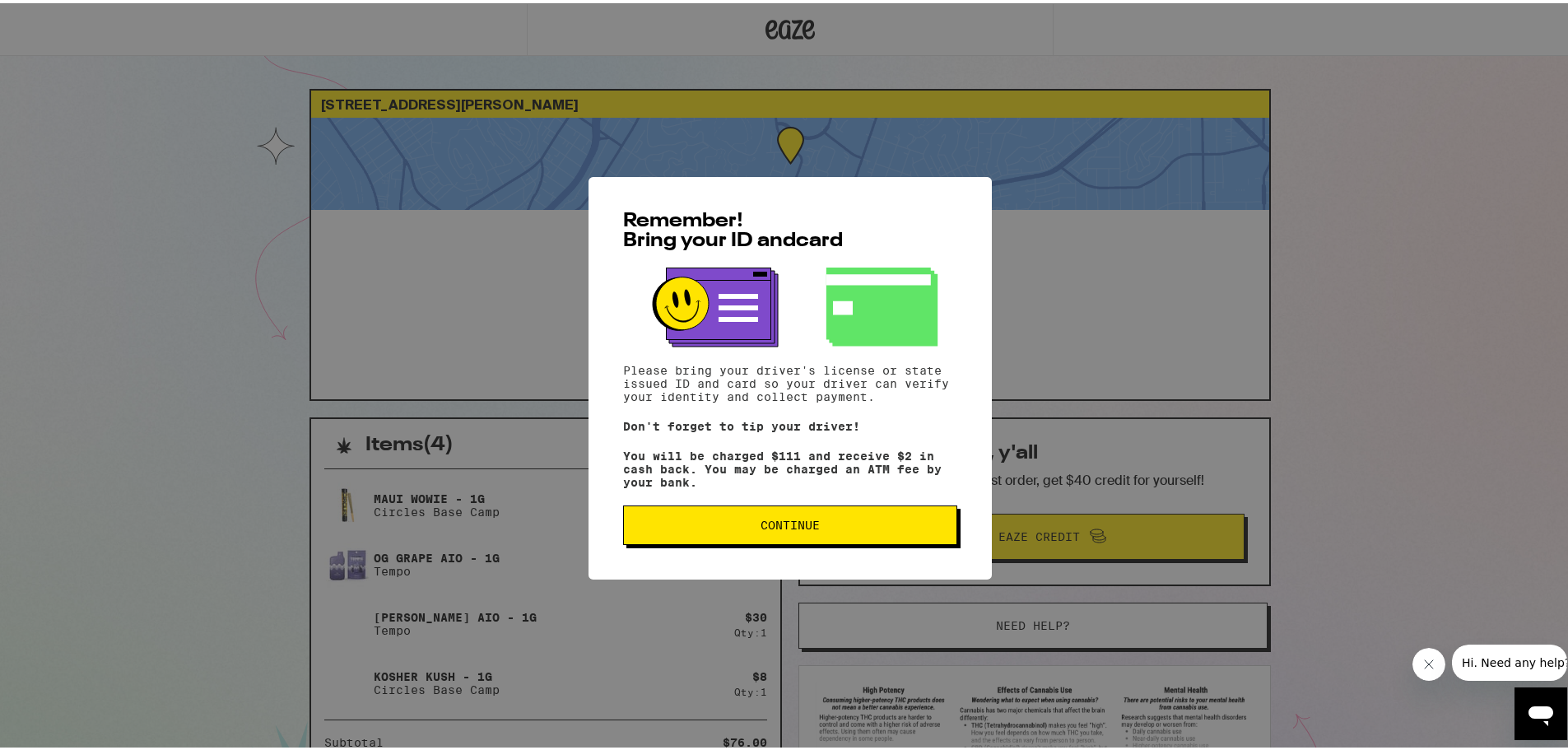
click at [910, 515] on button "Continue" at bounding box center [790, 522] width 334 height 40
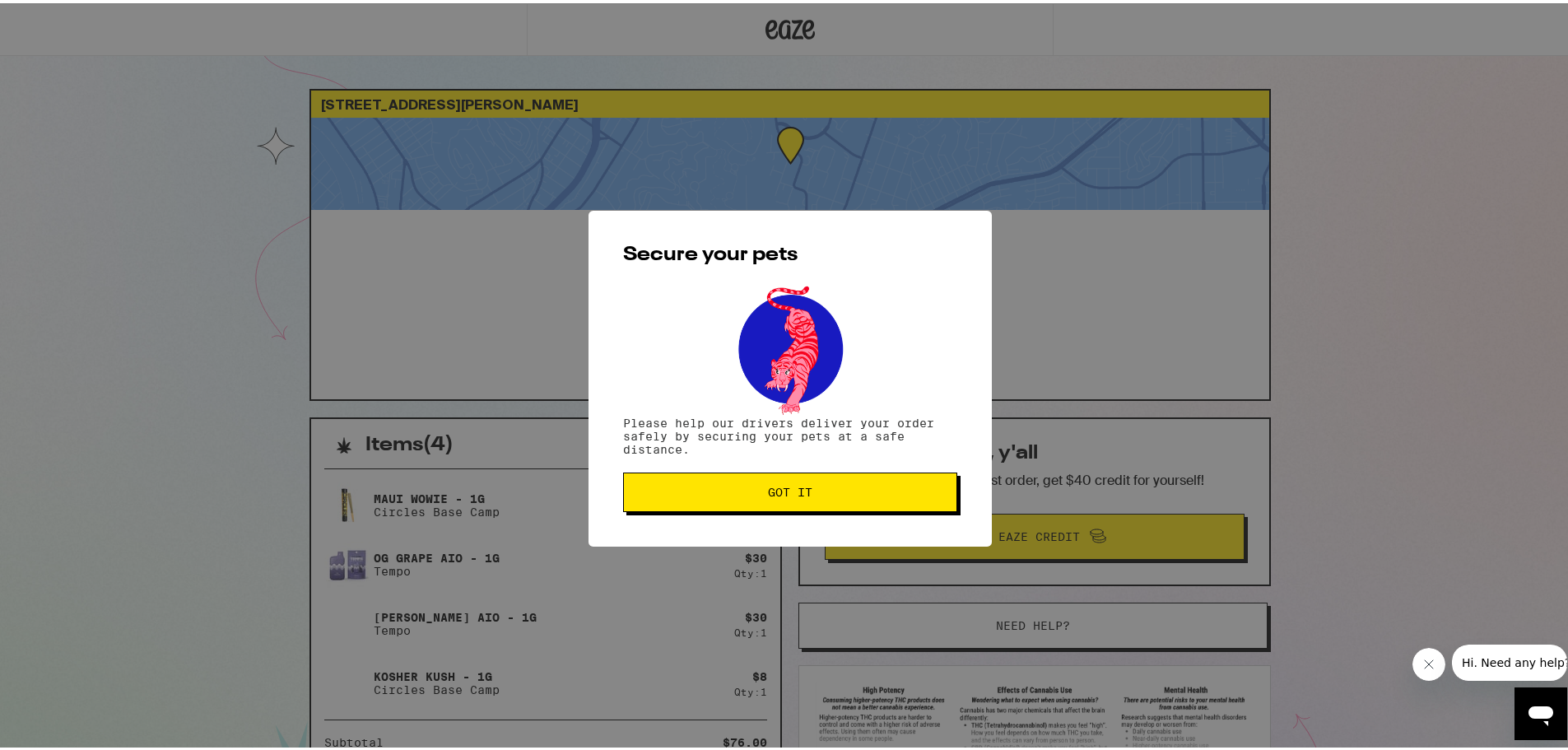
click at [866, 485] on span "Got it" at bounding box center [790, 489] width 306 height 12
